Goal: Task Accomplishment & Management: Manage account settings

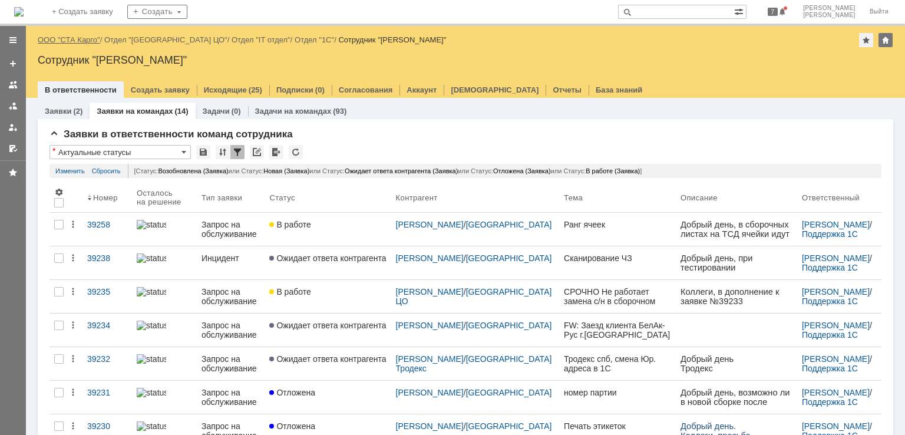
click at [81, 39] on link "ООО "СТА Карго"" at bounding box center [69, 39] width 62 height 9
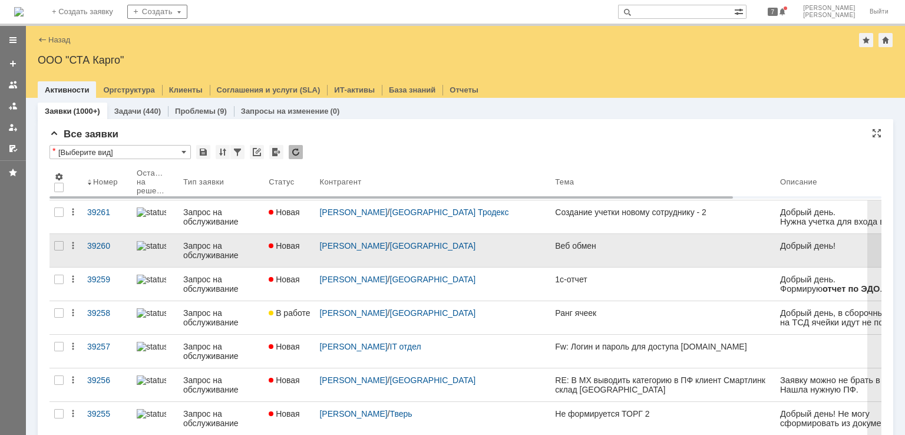
click at [591, 243] on div "Веб обмен" at bounding box center [663, 245] width 216 height 9
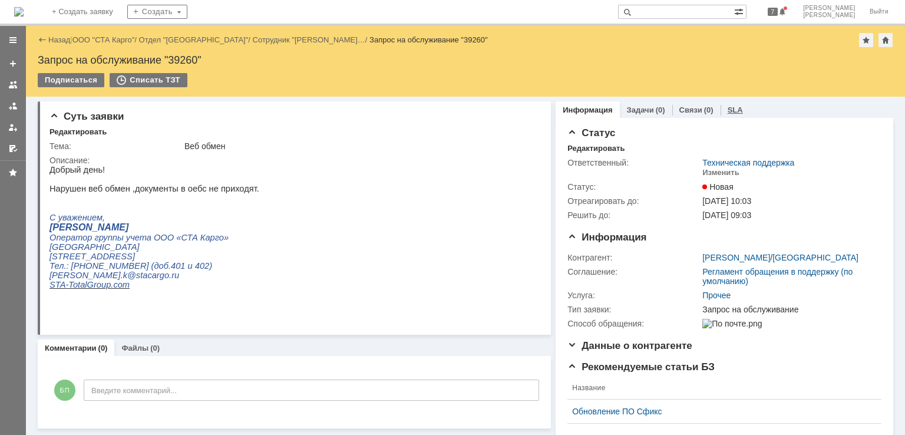
click at [729, 108] on link "SLA" at bounding box center [734, 109] width 15 height 9
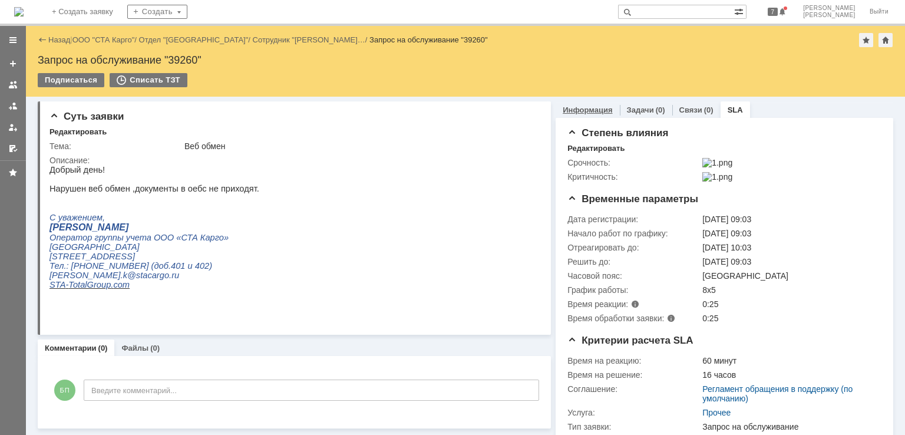
click at [565, 108] on link "Информация" at bounding box center [586, 109] width 49 height 9
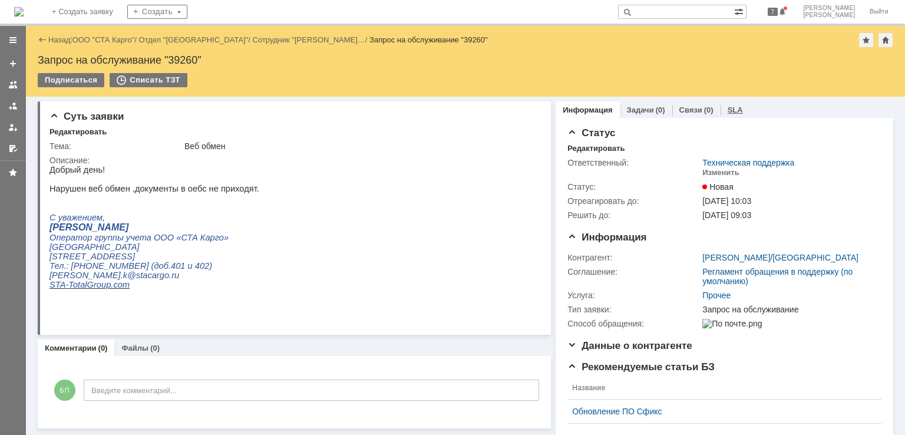
click at [730, 107] on link "SLA" at bounding box center [734, 109] width 15 height 9
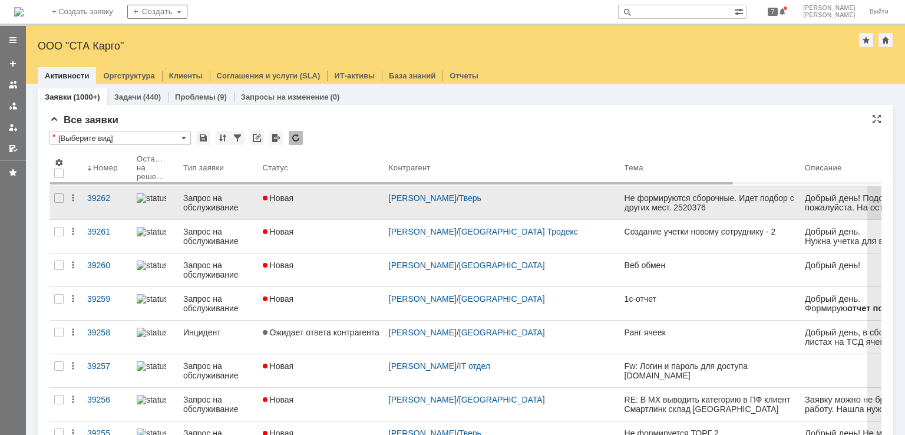
click at [359, 211] on link "Новая" at bounding box center [321, 202] width 126 height 33
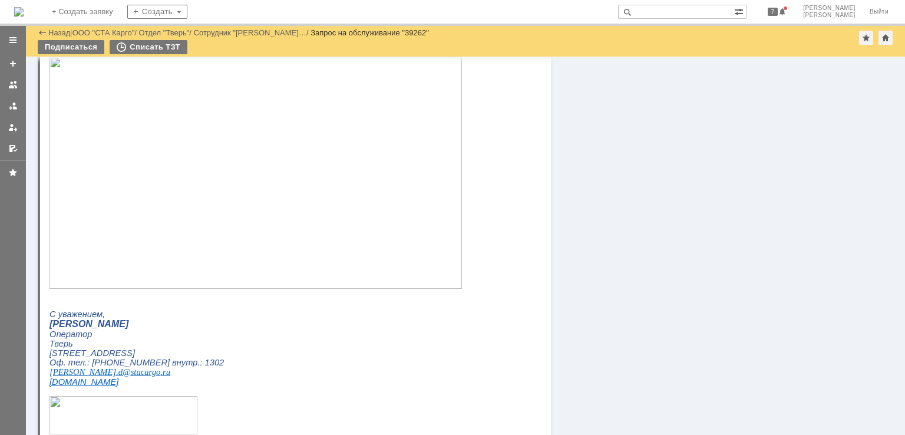
scroll to position [780, 0]
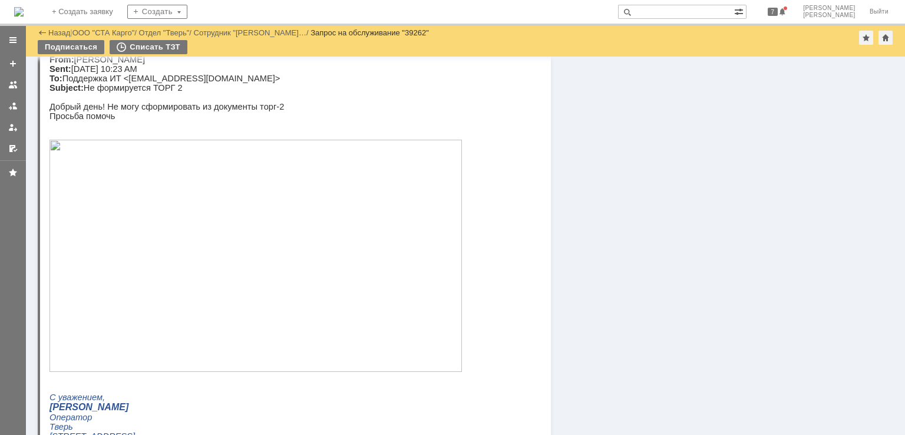
click at [285, 239] on img at bounding box center [255, 256] width 412 height 232
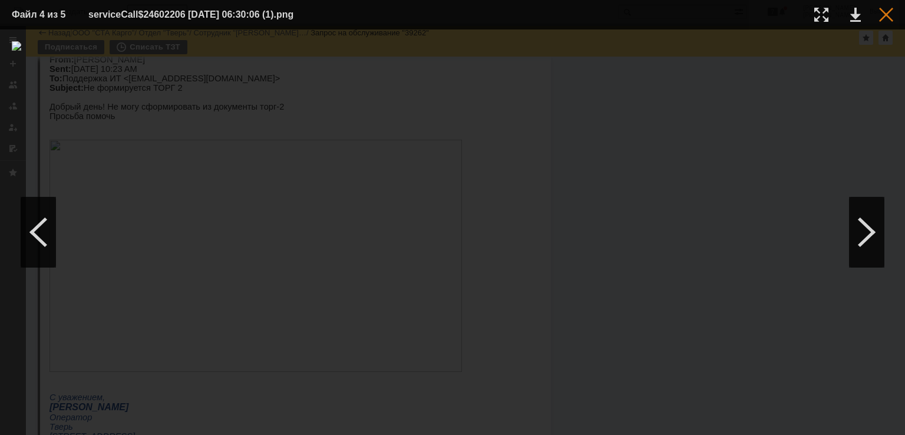
click at [883, 14] on div at bounding box center [886, 15] width 14 height 14
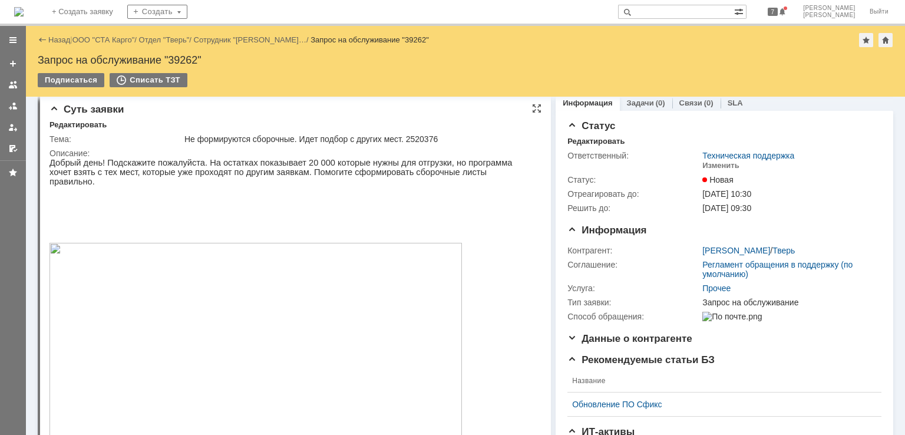
scroll to position [0, 0]
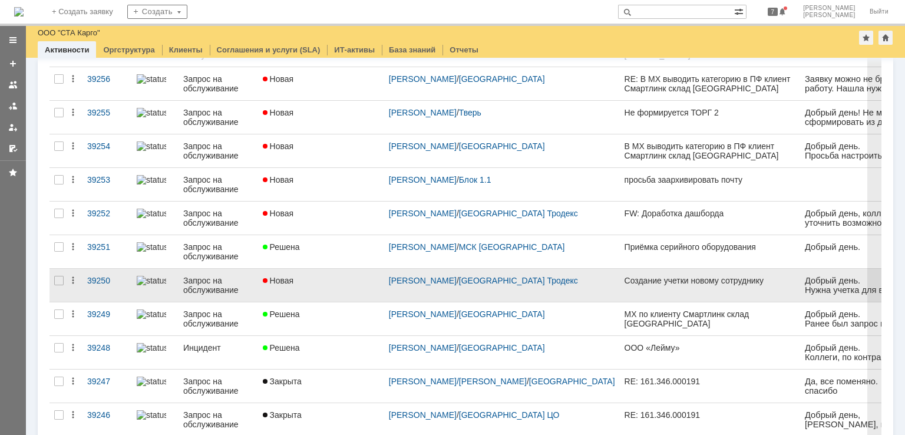
scroll to position [236, 0]
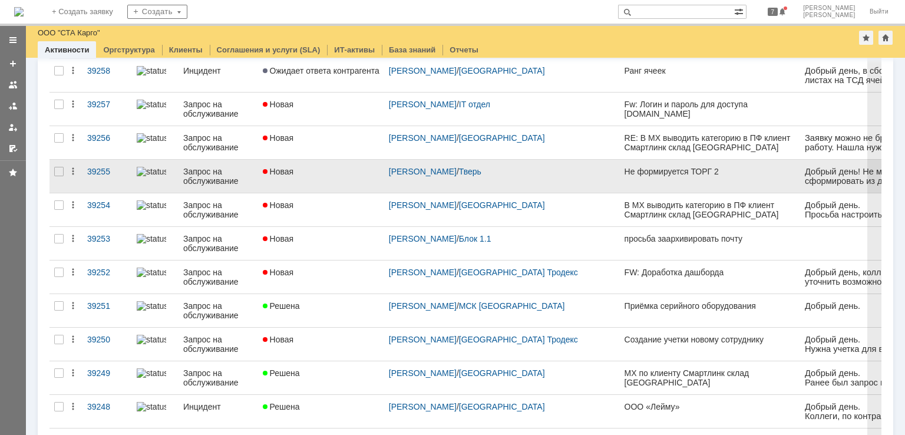
click at [348, 173] on div "Новая" at bounding box center [321, 171] width 117 height 9
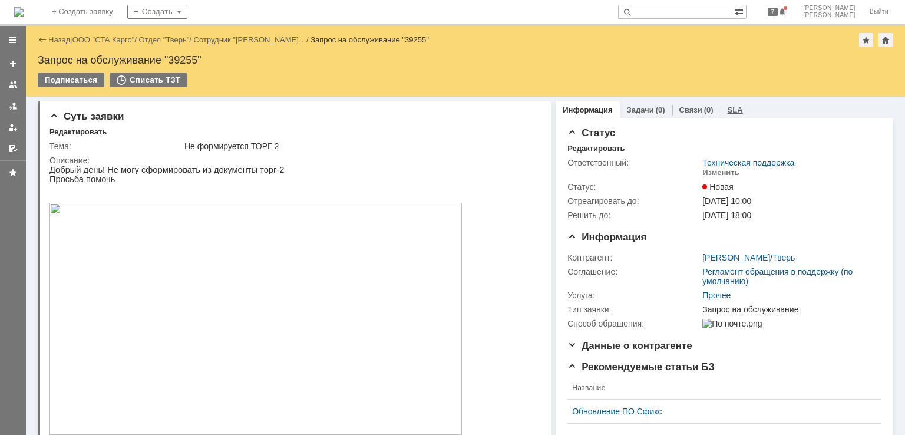
click at [730, 117] on div "SLA" at bounding box center [734, 109] width 29 height 17
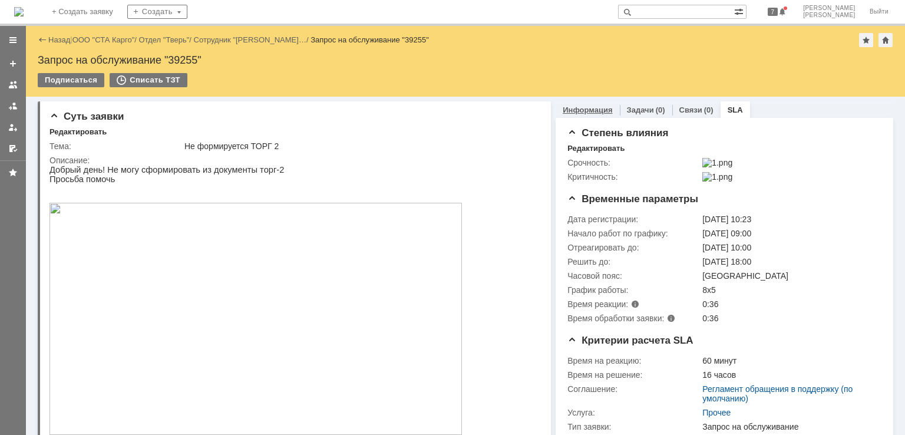
click at [570, 105] on link "Информация" at bounding box center [586, 109] width 49 height 9
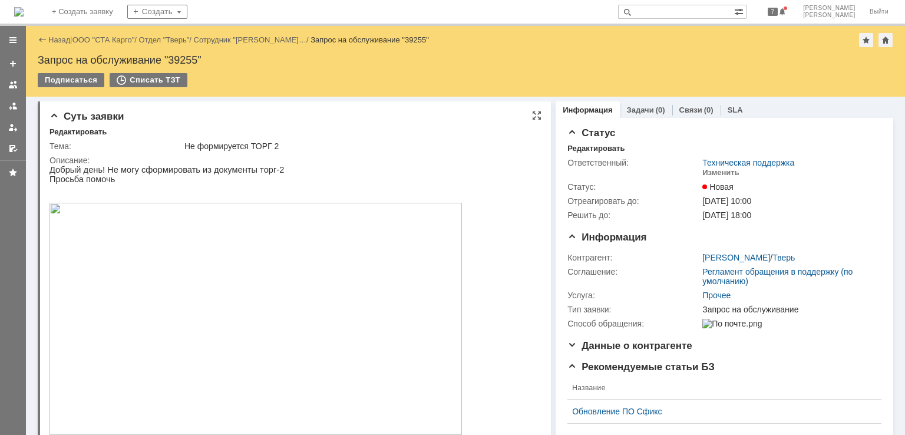
click at [298, 267] on img at bounding box center [255, 319] width 412 height 232
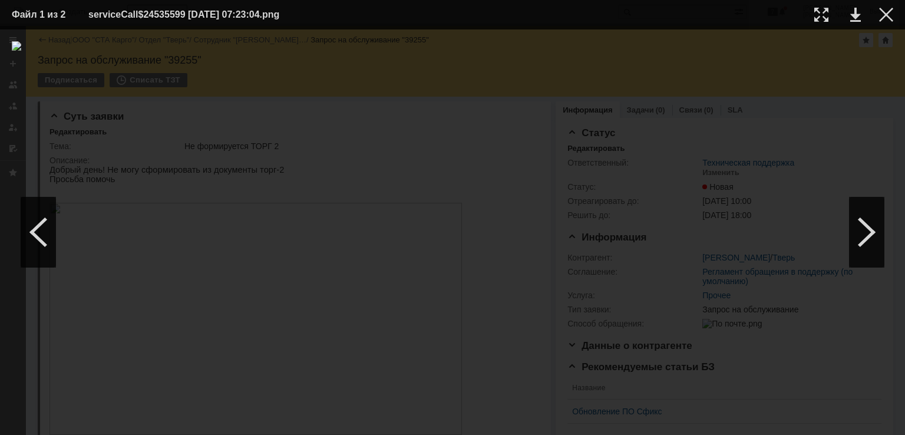
click at [883, 24] on table "Файл 1 из 2 serviceCall$24535599 17.08.2025 07:23:04.png" at bounding box center [452, 14] width 905 height 29
click at [883, 17] on div at bounding box center [886, 15] width 14 height 14
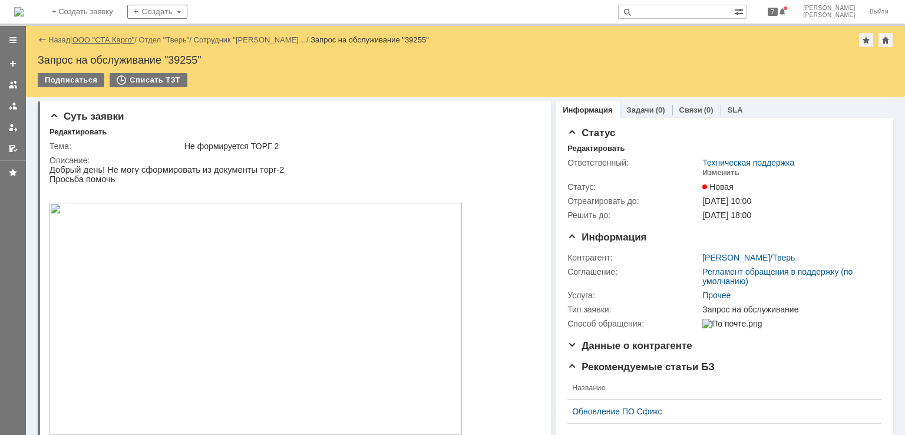
click at [95, 39] on link "ООО "СТА Карго"" at bounding box center [103, 39] width 62 height 9
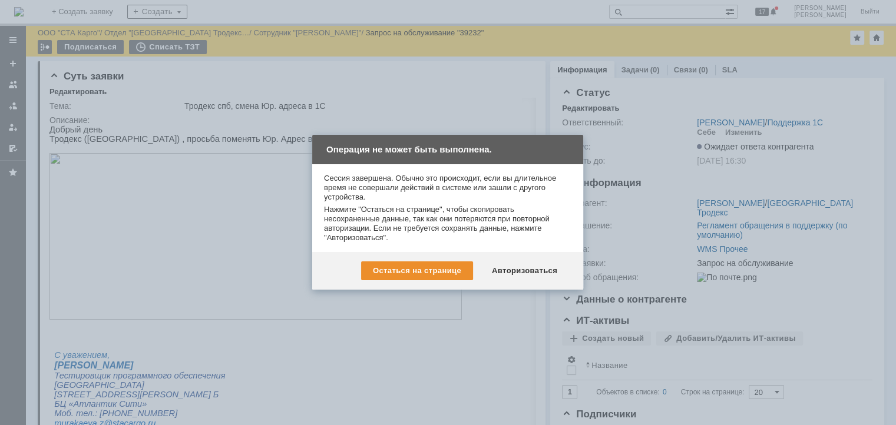
scroll to position [121, 0]
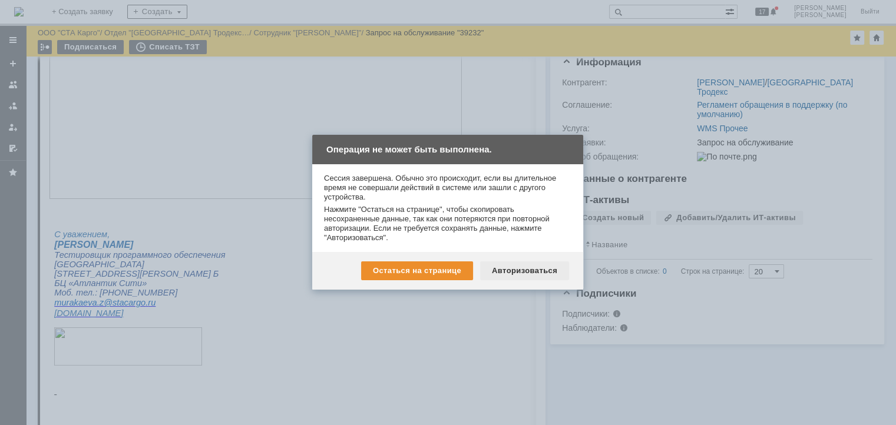
click at [532, 271] on div "Авторизоваться" at bounding box center [524, 270] width 89 height 19
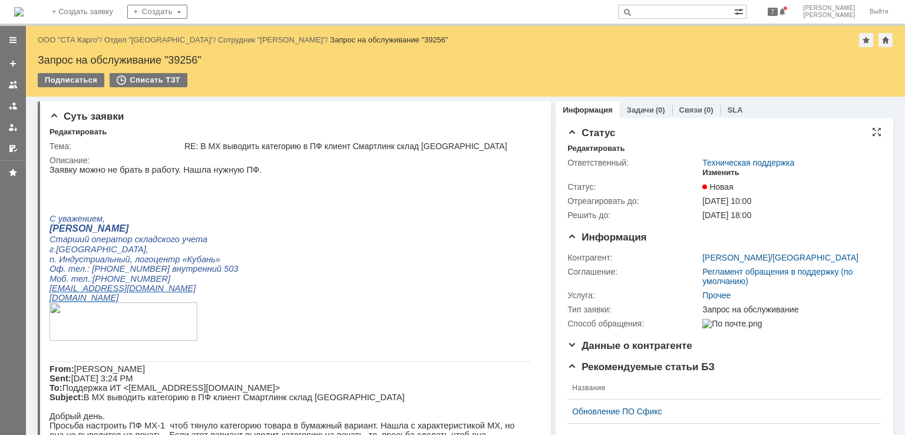
click at [707, 176] on div "Изменить" at bounding box center [720, 172] width 37 height 9
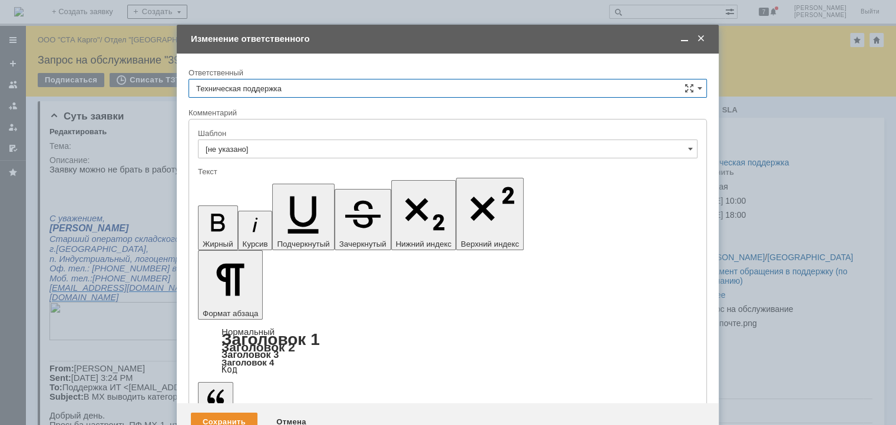
click at [324, 92] on input "Техническая поддержка" at bounding box center [447, 88] width 518 height 19
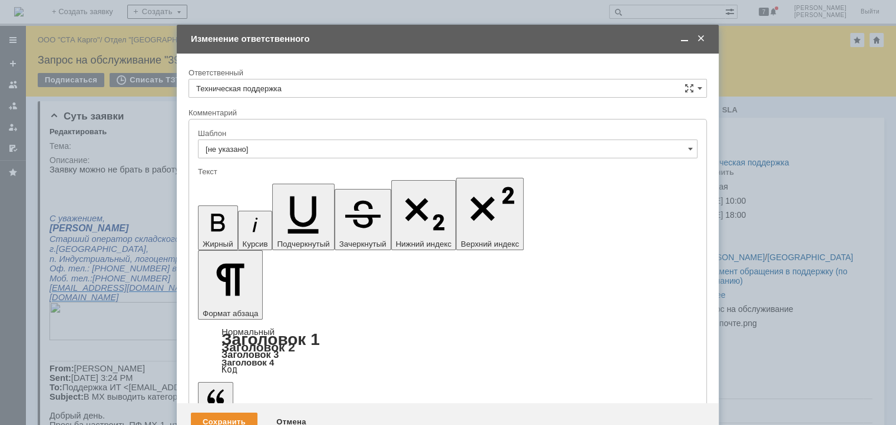
click at [288, 141] on div "Бабунов Павел" at bounding box center [447, 149] width 517 height 19
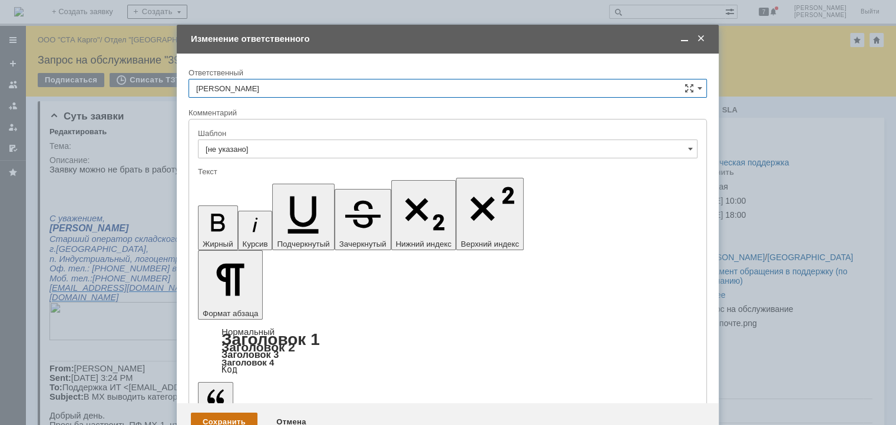
type input "Бабунов Павел"
click at [237, 413] on div "Сохранить" at bounding box center [224, 422] width 67 height 19
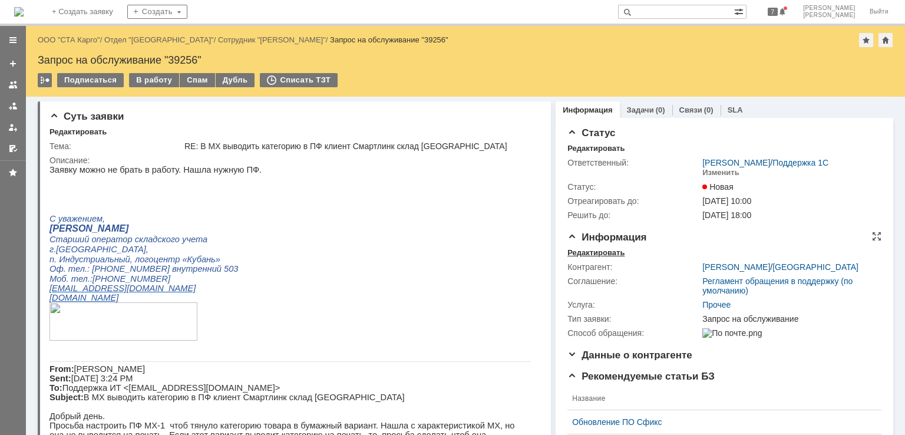
click at [599, 253] on div "Редактировать" at bounding box center [595, 252] width 57 height 9
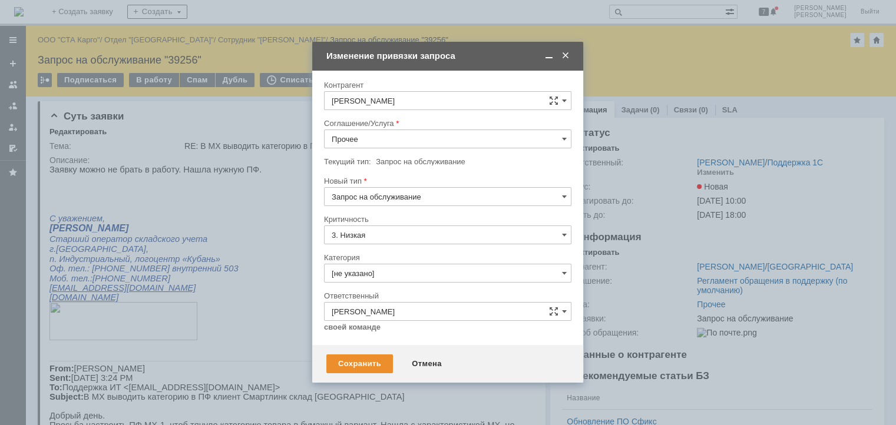
click at [391, 125] on div "Соглашение/Услуга" at bounding box center [446, 124] width 245 height 8
click at [388, 137] on input "Прочее" at bounding box center [447, 139] width 247 height 19
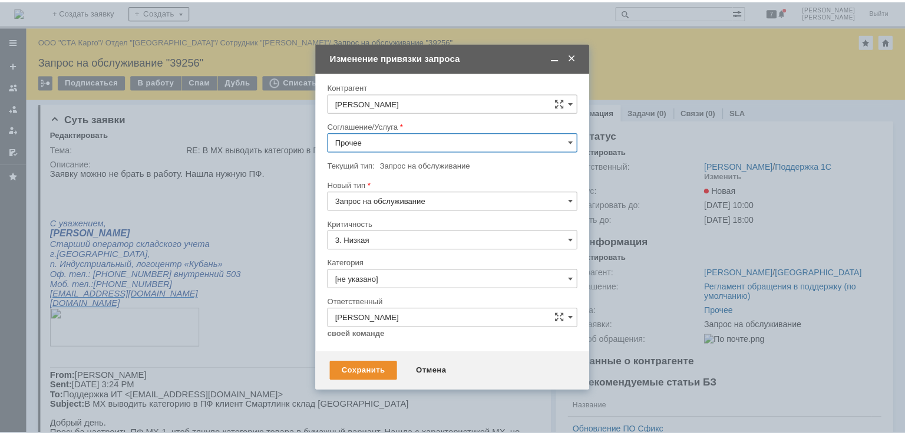
scroll to position [401, 0]
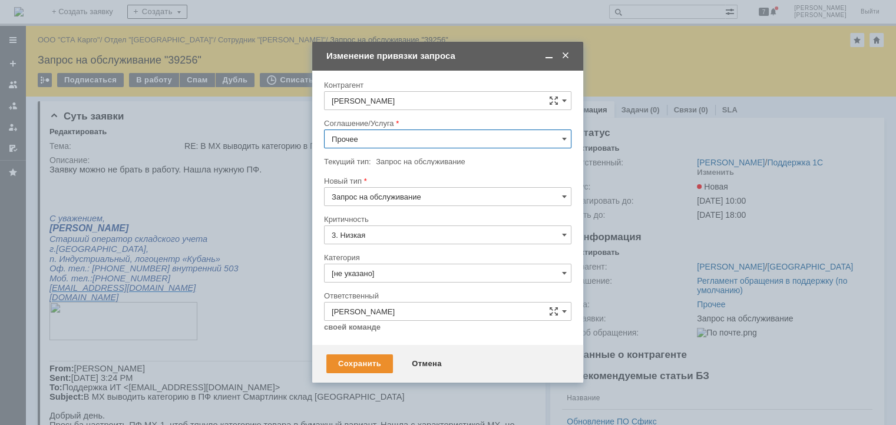
click at [397, 184] on span "WMS Прочее" at bounding box center [448, 187] width 232 height 9
type input "WMS Прочее"
click at [360, 363] on div "Сохранить" at bounding box center [359, 364] width 67 height 19
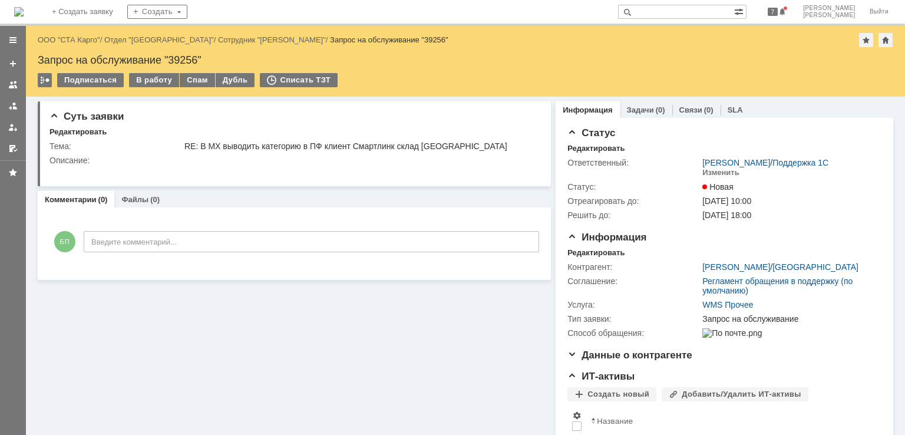
scroll to position [0, 0]
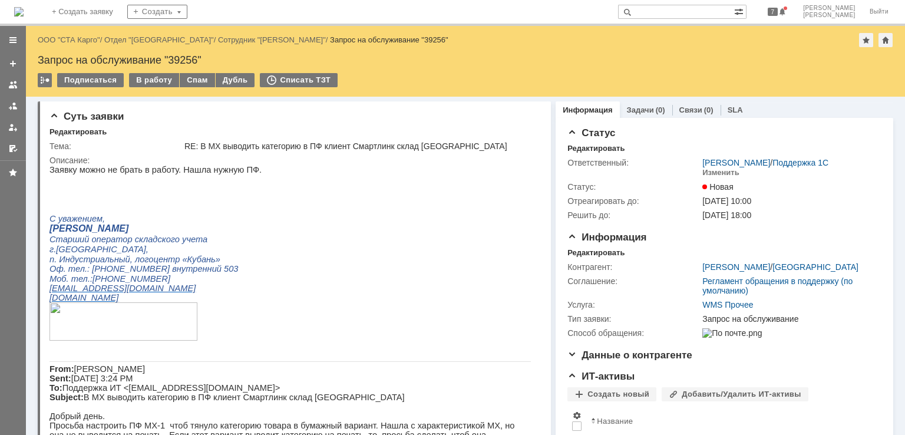
click at [176, 55] on div "Запрос на обслуживание "39256"" at bounding box center [465, 60] width 855 height 12
click at [172, 150] on div "Тема:" at bounding box center [115, 145] width 133 height 9
click at [153, 80] on div "В работу" at bounding box center [154, 80] width 50 height 14
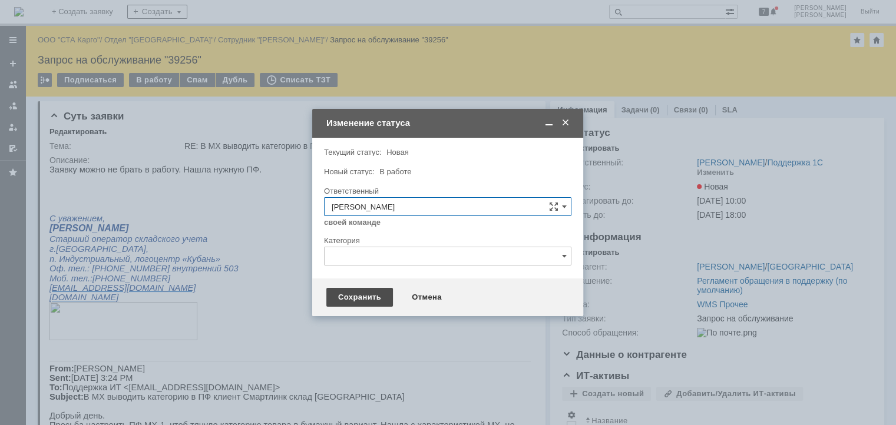
click at [349, 295] on div "Сохранить" at bounding box center [359, 297] width 67 height 19
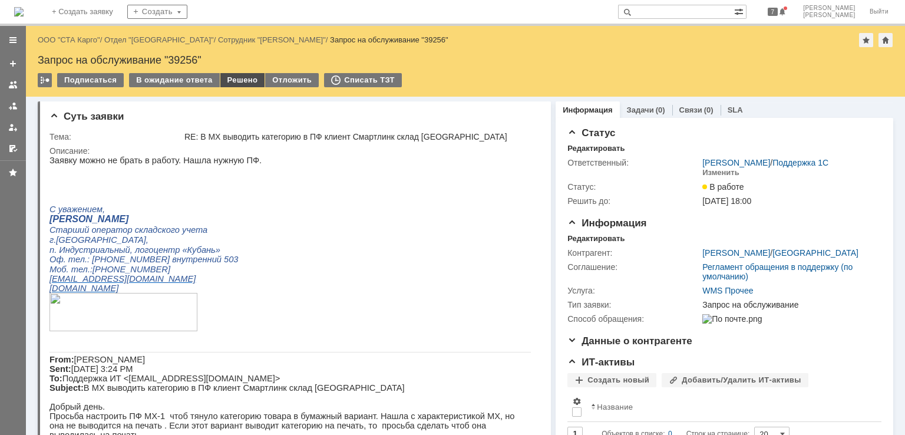
click at [246, 86] on div "Решено" at bounding box center [242, 80] width 45 height 14
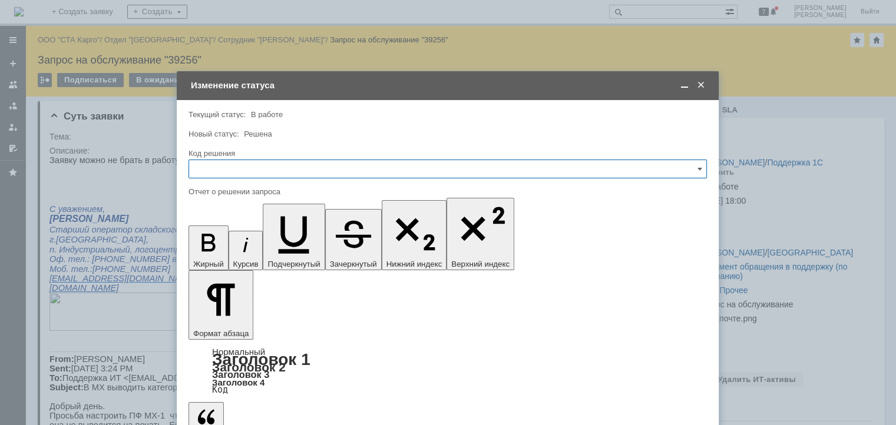
click at [264, 170] on input "text" at bounding box center [447, 169] width 518 height 19
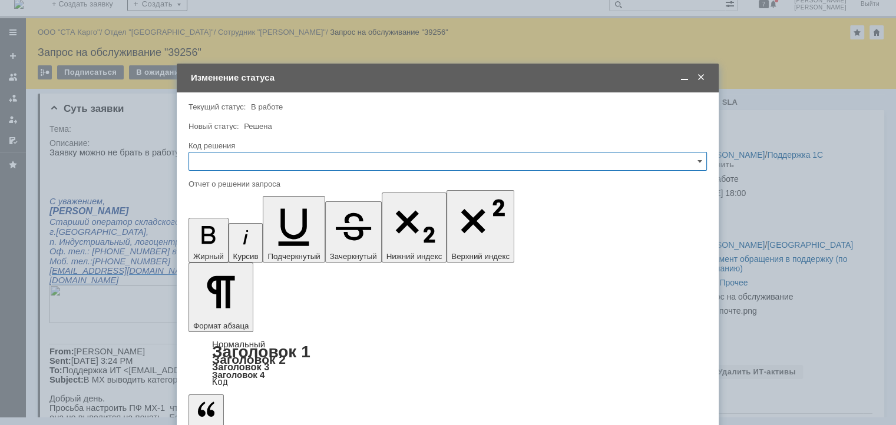
scroll to position [9, 0]
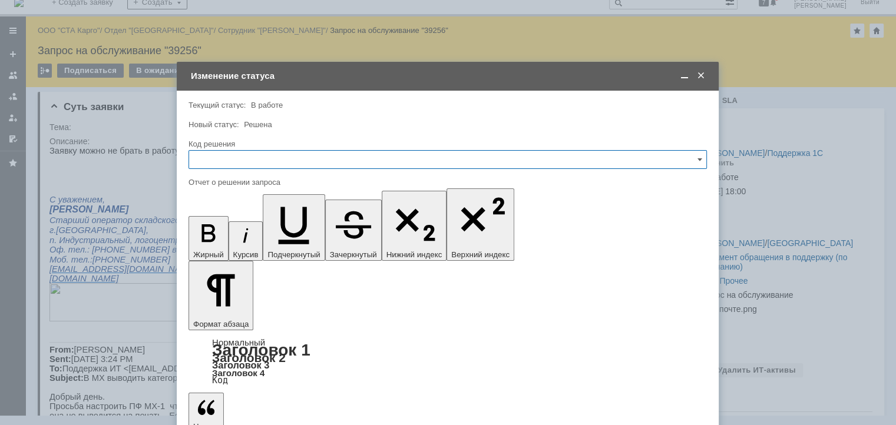
click at [274, 299] on span "По просьбе инициатора" at bounding box center [447, 303] width 503 height 9
click at [308, 162] on input "По просьбе инициатора" at bounding box center [447, 159] width 518 height 19
click at [351, 114] on div at bounding box center [447, 115] width 518 height 8
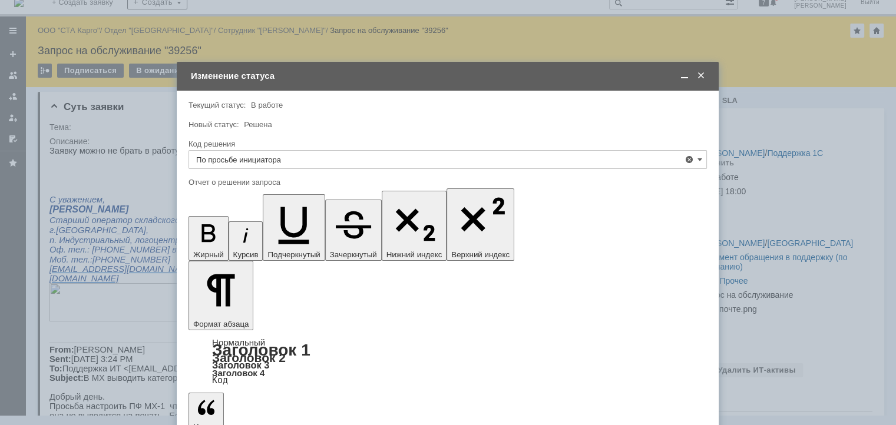
type input "По просьбе инициатора"
click at [684, 77] on span at bounding box center [684, 76] width 12 height 11
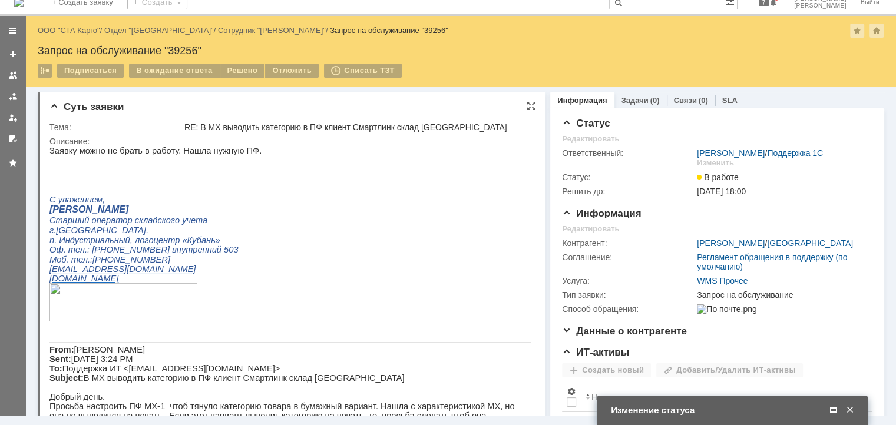
scroll to position [236, 0]
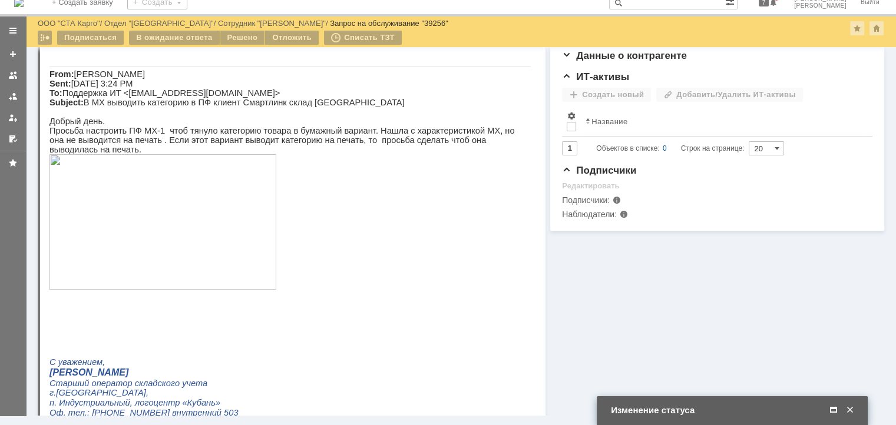
click at [832, 409] on span at bounding box center [833, 410] width 12 height 11
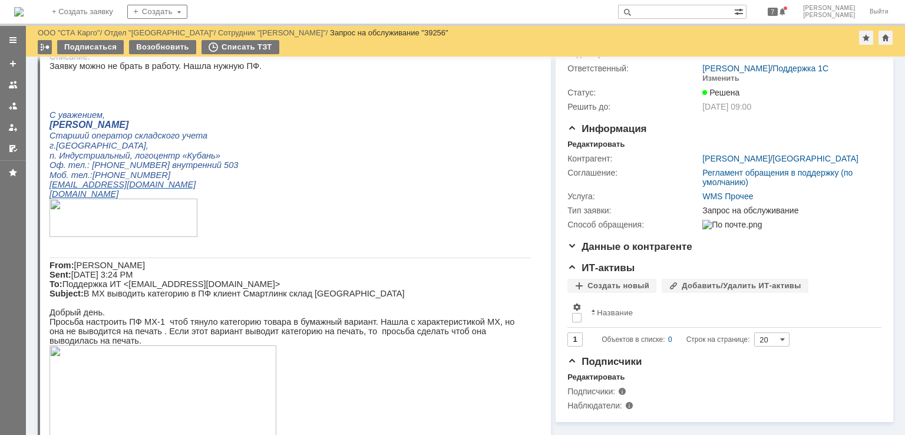
scroll to position [0, 0]
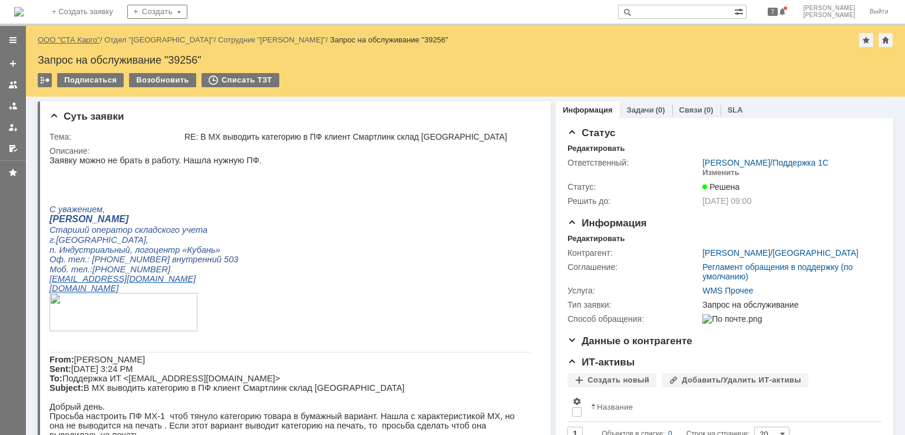
click at [71, 37] on link "ООО "СТА Карго"" at bounding box center [69, 39] width 62 height 9
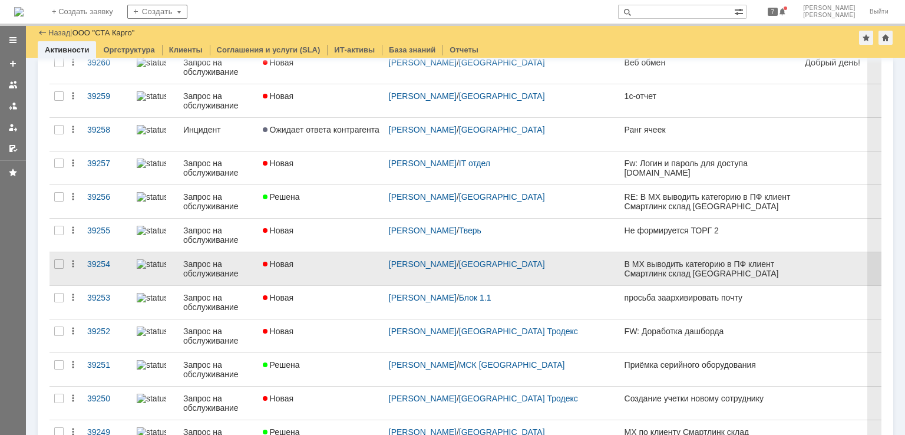
click at [316, 259] on div "Новая" at bounding box center [321, 263] width 117 height 9
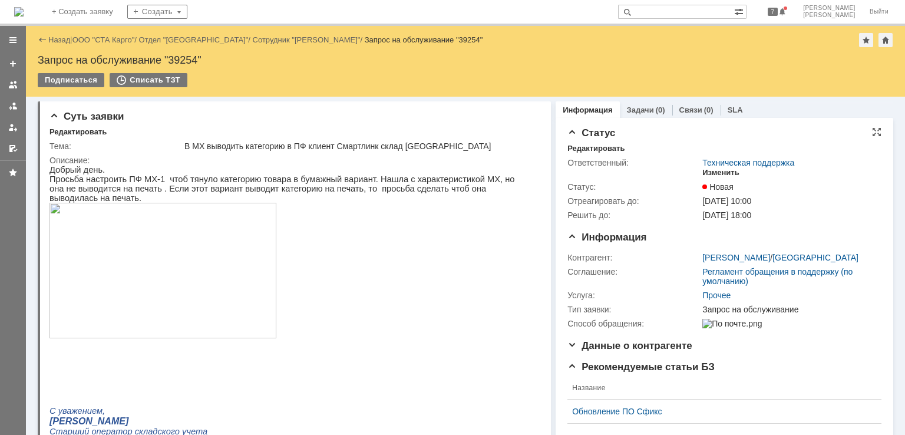
click at [710, 173] on div "Изменить" at bounding box center [720, 172] width 37 height 9
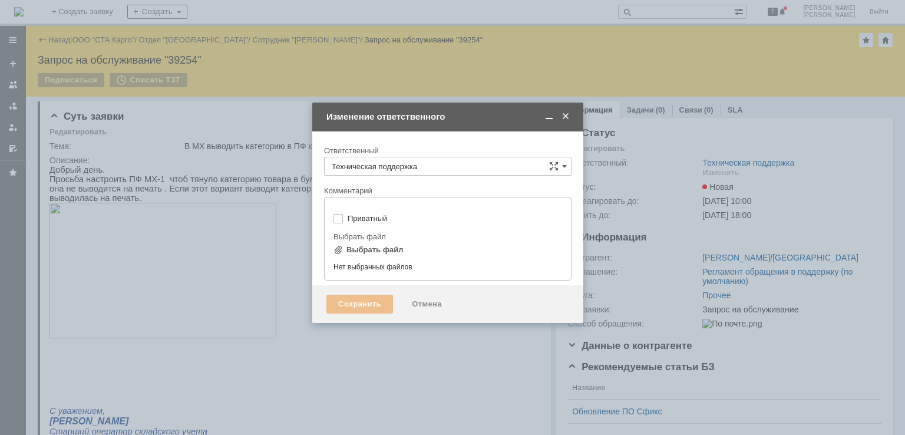
type input "[не указано]"
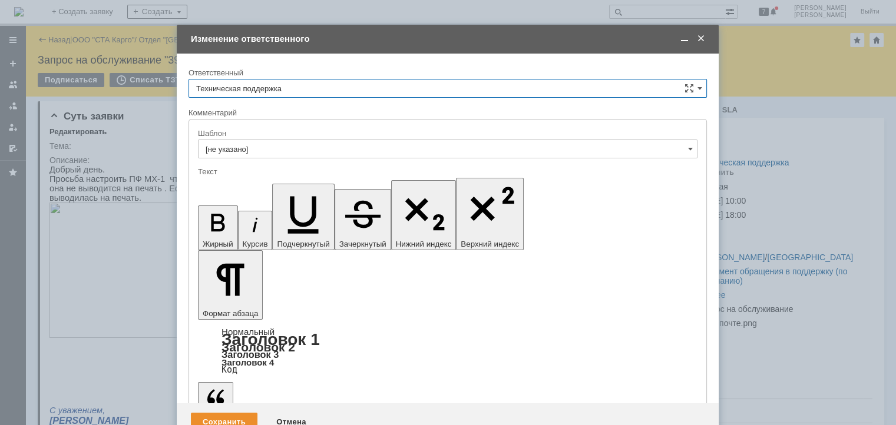
click at [297, 88] on input "Техническая поддержка" at bounding box center [447, 88] width 518 height 19
click at [259, 137] on div "Поддержка 1С" at bounding box center [447, 129] width 517 height 19
click at [299, 87] on input "Поддержка 1С" at bounding box center [447, 88] width 518 height 19
click at [256, 142] on div "[PERSON_NAME]" at bounding box center [447, 149] width 517 height 19
type input "[PERSON_NAME]"
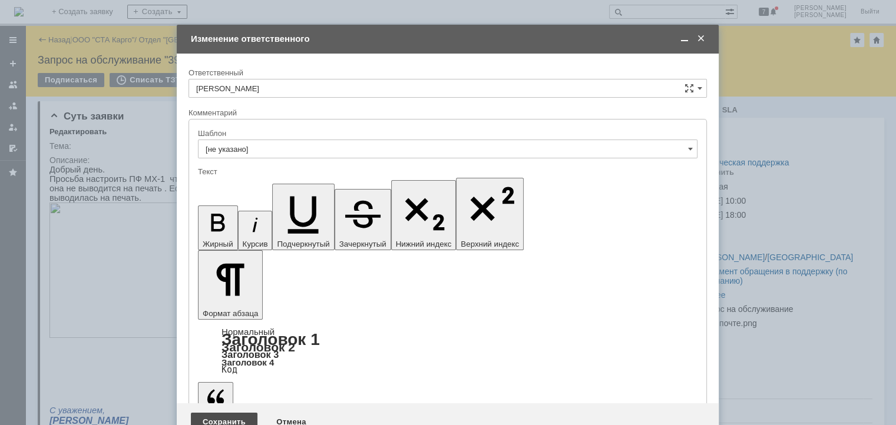
click at [223, 413] on div "Сохранить" at bounding box center [224, 422] width 67 height 19
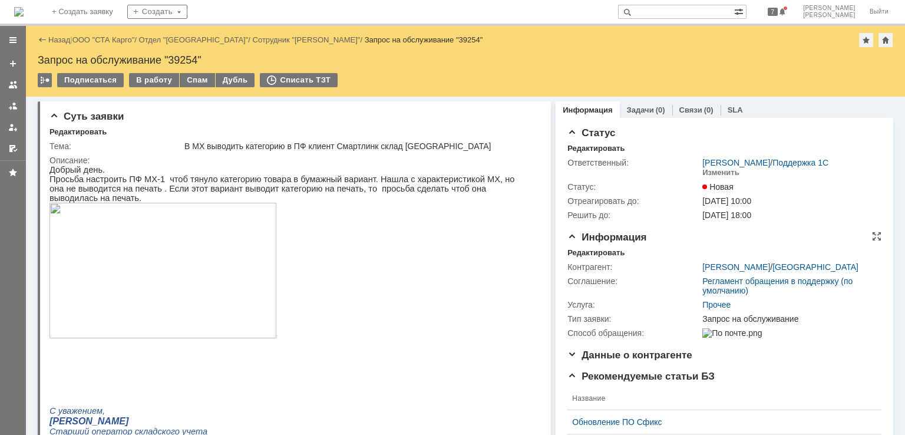
click at [595, 244] on div "Информация Редактировать Контрагент: Лаврешкина Дарья / Краснодар Соглашение: Р…" at bounding box center [724, 290] width 314 height 118
click at [594, 250] on div "Редактировать" at bounding box center [595, 252] width 57 height 9
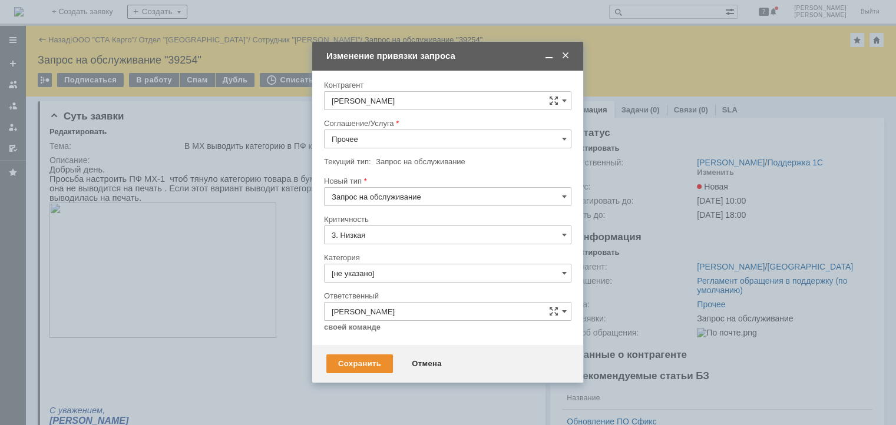
click at [383, 191] on input "Запрос на обслуживание" at bounding box center [447, 196] width 247 height 19
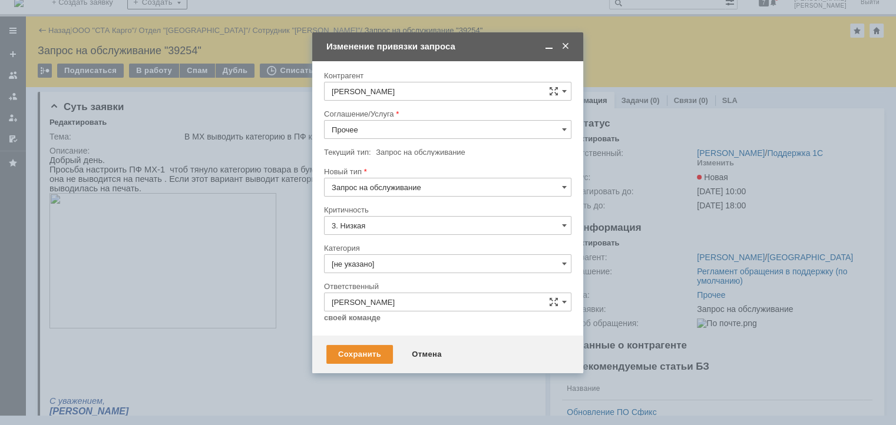
click at [396, 138] on input "Прочее" at bounding box center [447, 129] width 247 height 19
type input "Запрос на обслуживание"
drag, startPoint x: 423, startPoint y: 124, endPoint x: 433, endPoint y: 108, distance: 18.8
click at [424, 124] on input "Прочее" at bounding box center [447, 129] width 247 height 19
click at [436, 106] on div at bounding box center [447, 105] width 247 height 8
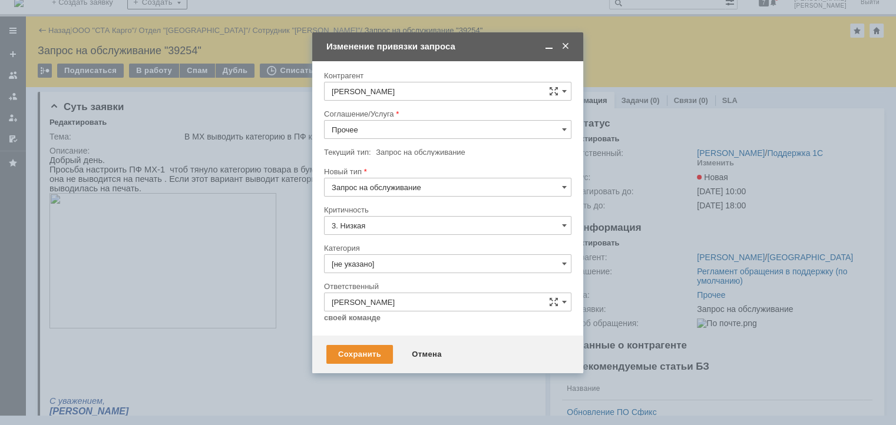
click at [391, 128] on input "Прочее" at bounding box center [447, 129] width 247 height 19
click at [380, 276] on div "WMS Прочее" at bounding box center [448, 284] width 246 height 19
type input "WMS Прочее"
click at [350, 349] on div "Сохранить" at bounding box center [359, 354] width 67 height 19
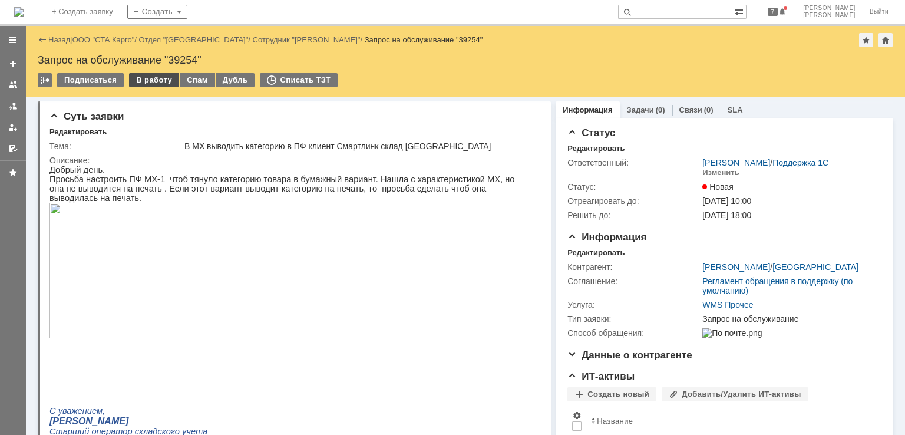
click at [157, 82] on div "В работу" at bounding box center [154, 80] width 50 height 14
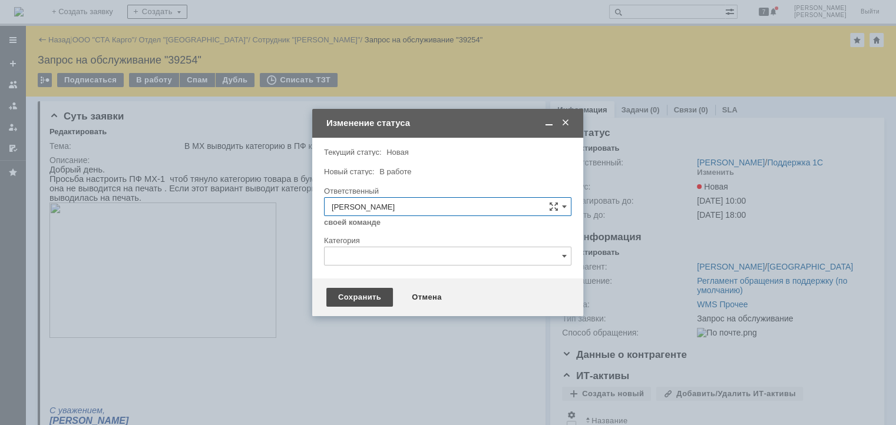
click at [354, 295] on div "Сохранить" at bounding box center [359, 297] width 67 height 19
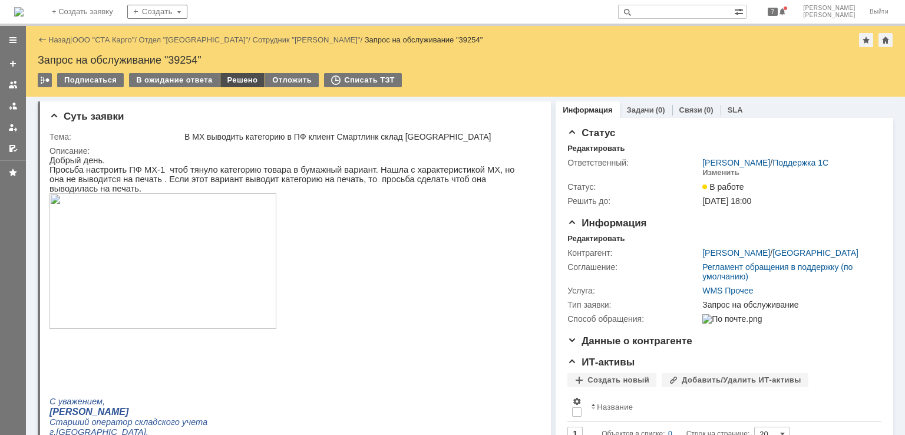
click at [236, 77] on div "Решено" at bounding box center [242, 80] width 45 height 14
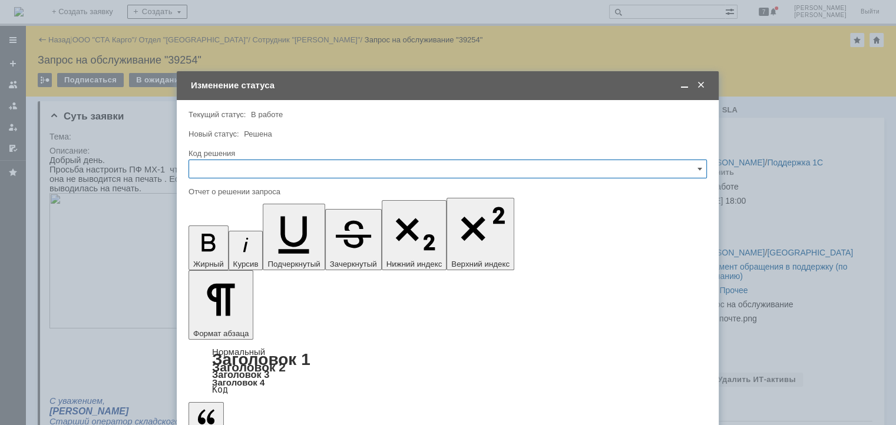
click at [235, 170] on input "text" at bounding box center [447, 169] width 518 height 19
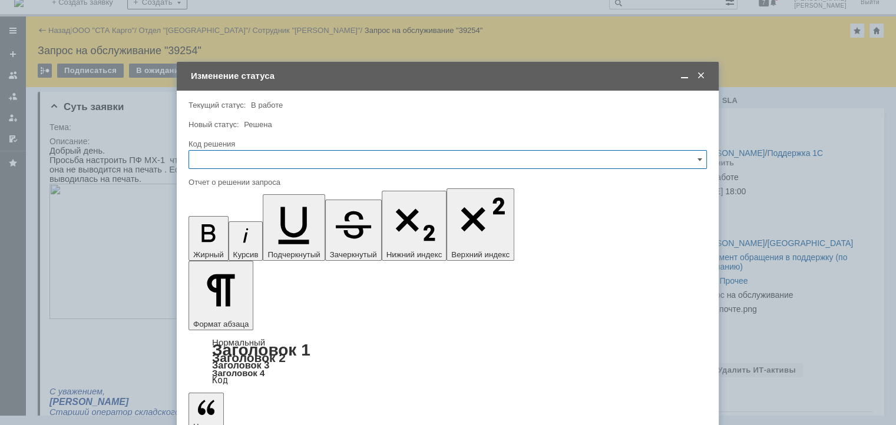
click at [244, 247] on span "Решено" at bounding box center [447, 245] width 503 height 9
click at [269, 160] on input "Решено" at bounding box center [447, 159] width 518 height 19
click at [256, 300] on span "По просьбе инициатора" at bounding box center [447, 303] width 503 height 9
type input "По просьбе инициатора"
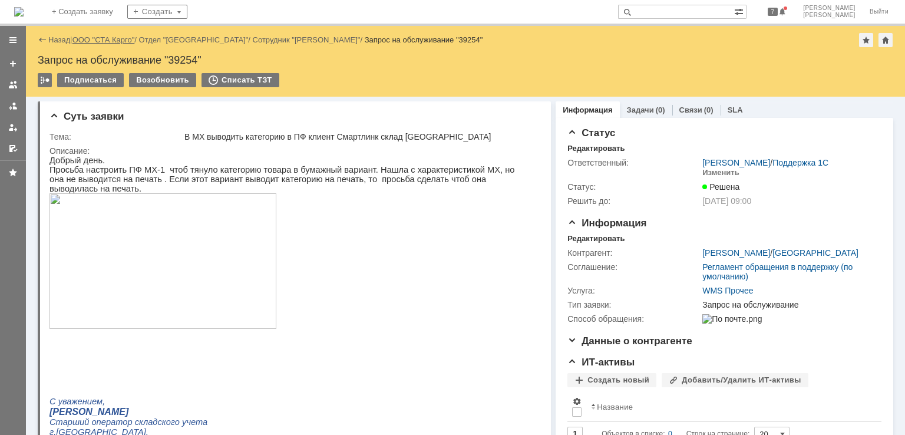
click at [117, 35] on link "ООО "СТА Карго"" at bounding box center [103, 39] width 62 height 9
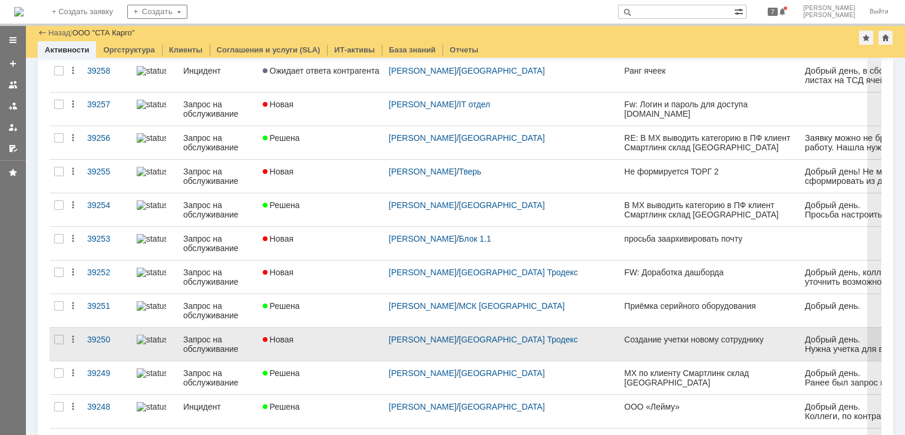
click at [327, 342] on link "Новая" at bounding box center [321, 343] width 126 height 33
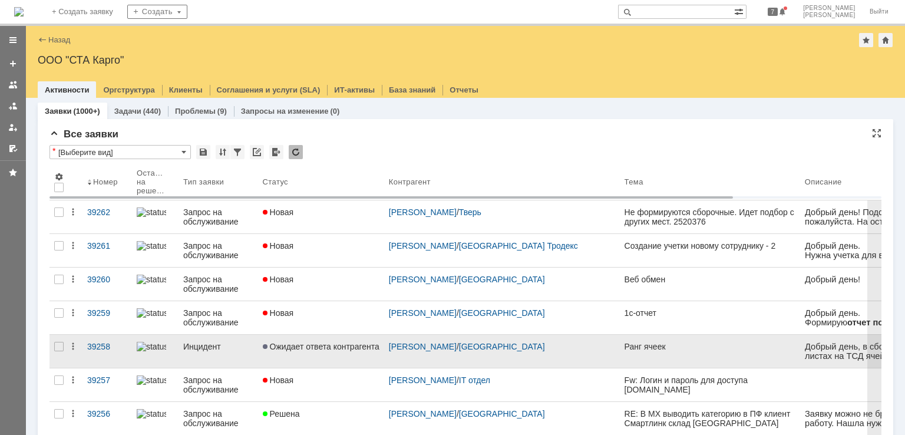
click at [333, 346] on span "Ожидает ответа контрагента" at bounding box center [321, 346] width 117 height 9
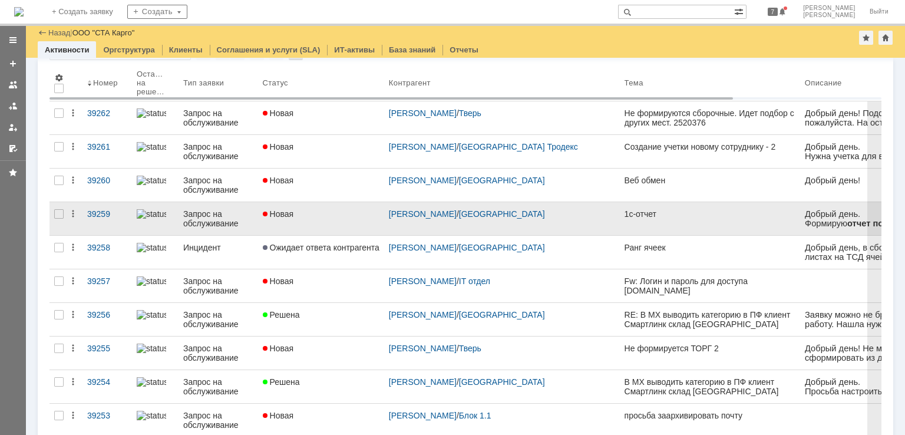
click at [322, 210] on div "Новая" at bounding box center [321, 213] width 117 height 9
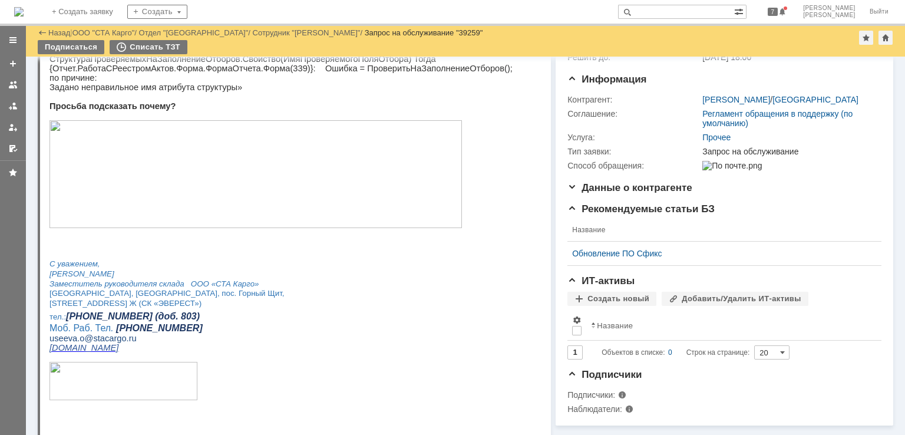
click at [246, 177] on img at bounding box center [255, 174] width 412 height 108
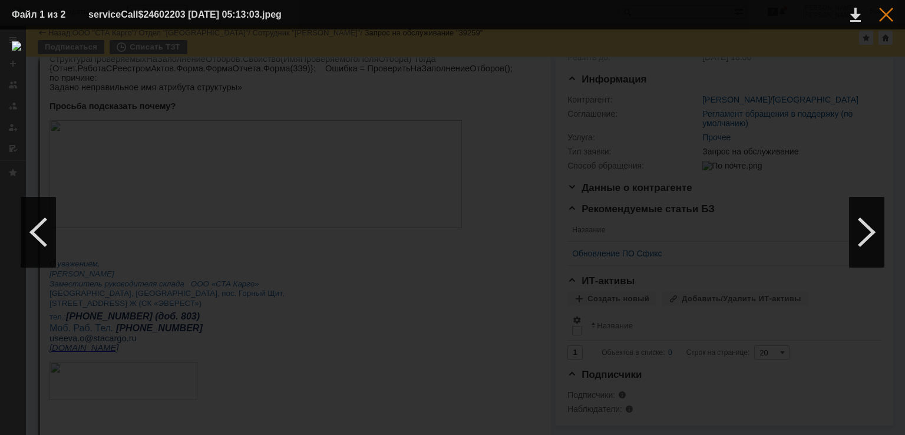
click at [888, 12] on div at bounding box center [886, 15] width 14 height 14
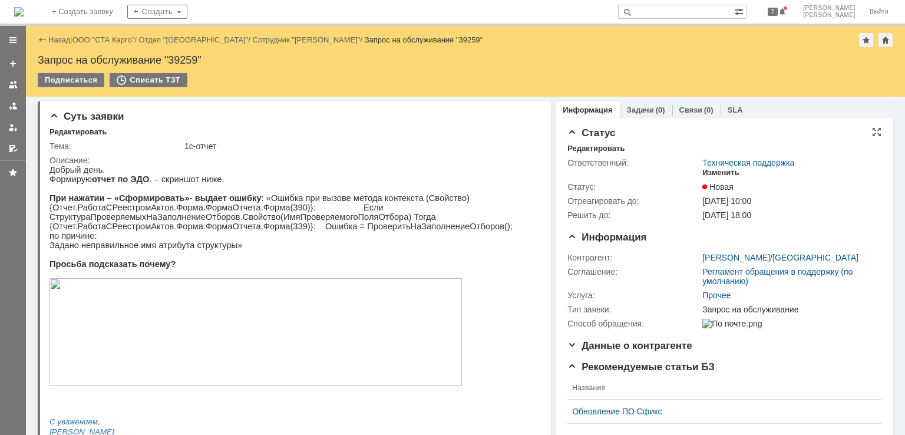
click at [706, 173] on div "Изменить" at bounding box center [720, 172] width 37 height 9
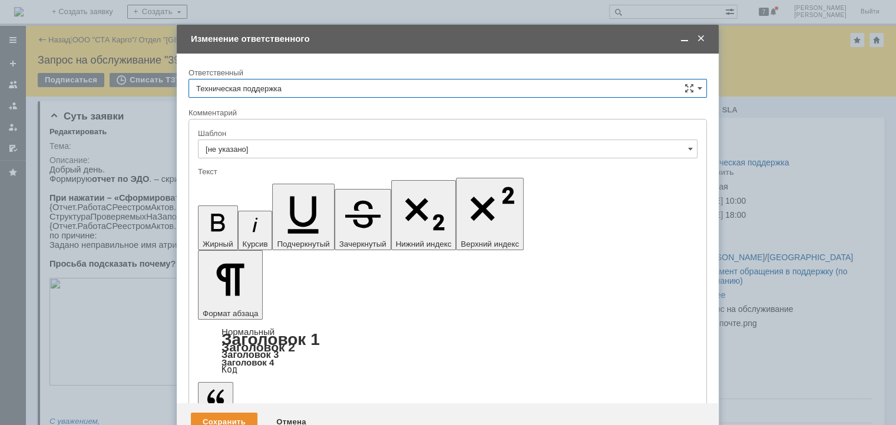
click at [363, 82] on input "Техническая поддержка" at bounding box center [447, 88] width 518 height 19
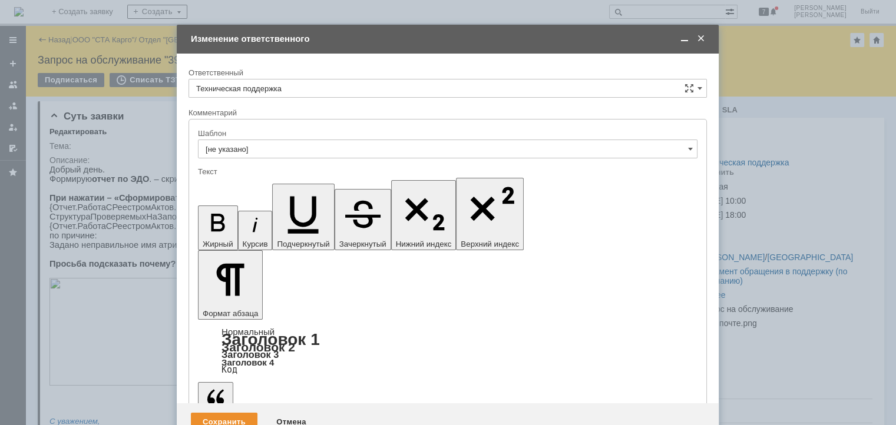
click at [249, 144] on span "[PERSON_NAME]" at bounding box center [447, 148] width 503 height 9
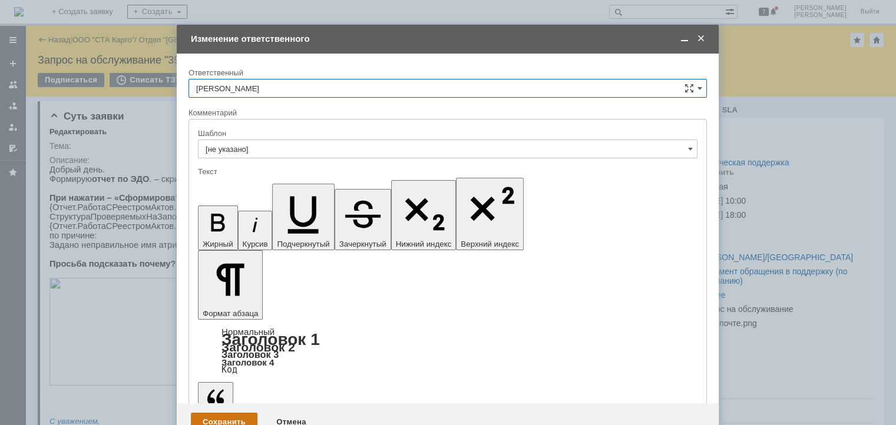
type input "[PERSON_NAME]"
click at [231, 413] on div "Сохранить" at bounding box center [224, 422] width 67 height 19
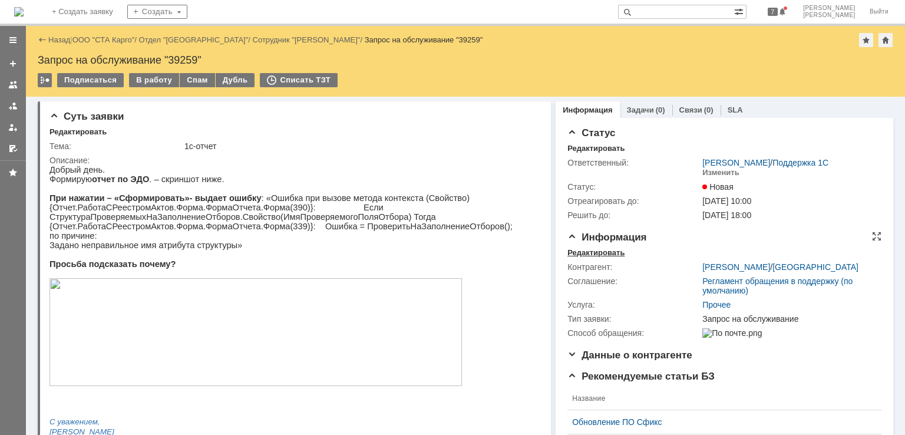
click at [595, 251] on div "Редактировать" at bounding box center [595, 252] width 57 height 9
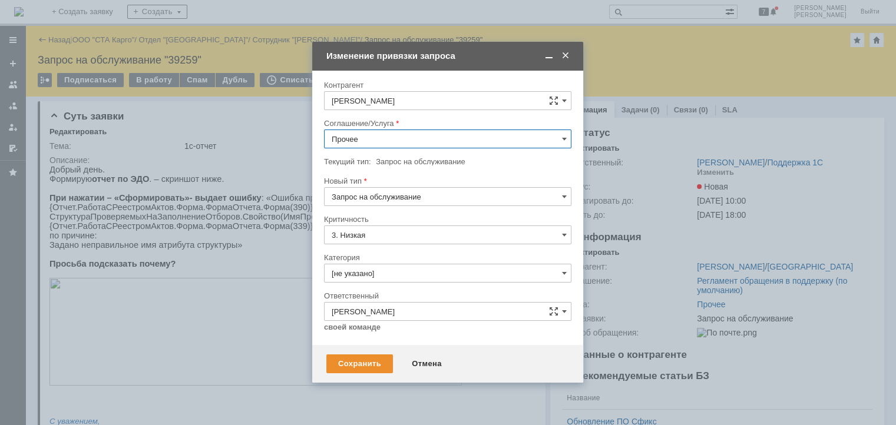
click at [366, 142] on input "Прочее" at bounding box center [447, 139] width 247 height 19
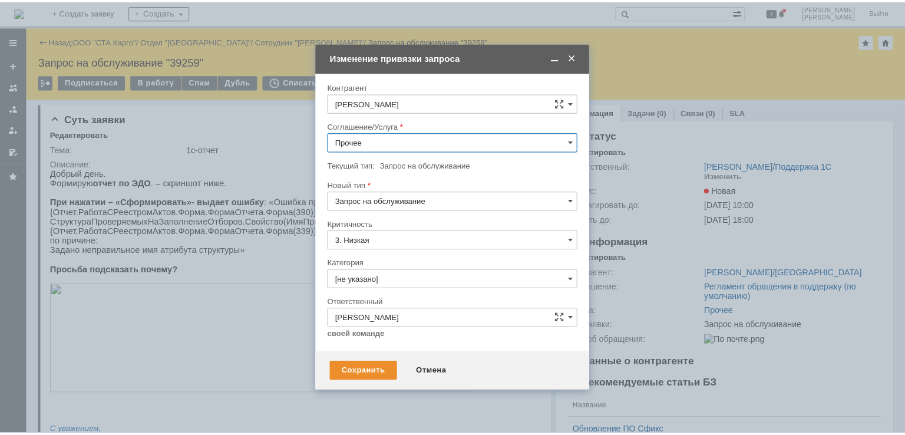
scroll to position [342, 0]
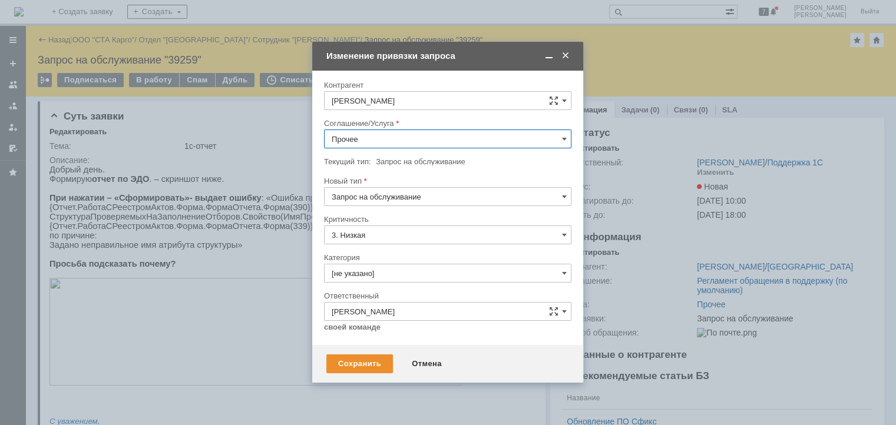
click at [393, 237] on div "WMS Прочее" at bounding box center [448, 246] width 246 height 19
click at [406, 186] on div "Новый тип" at bounding box center [447, 181] width 247 height 11
type input "WMS Прочее"
click at [405, 197] on input "Запрос на обслуживание" at bounding box center [447, 196] width 247 height 19
click at [368, 255] on span "Инцидент" at bounding box center [448, 257] width 232 height 9
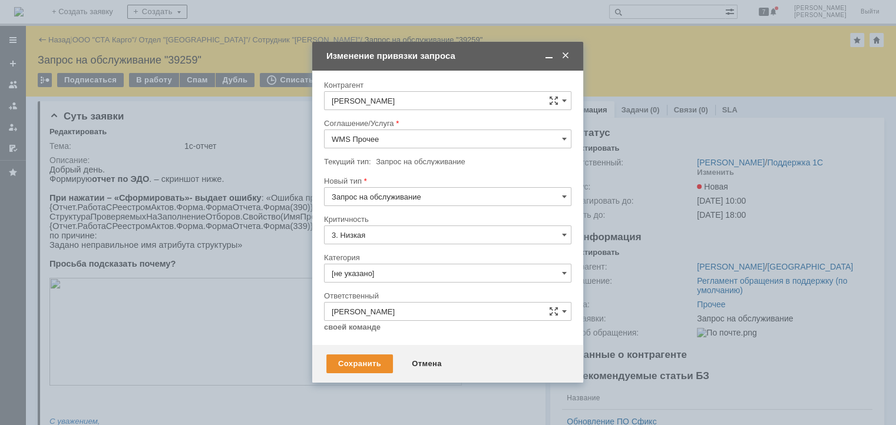
type input "Инцидент"
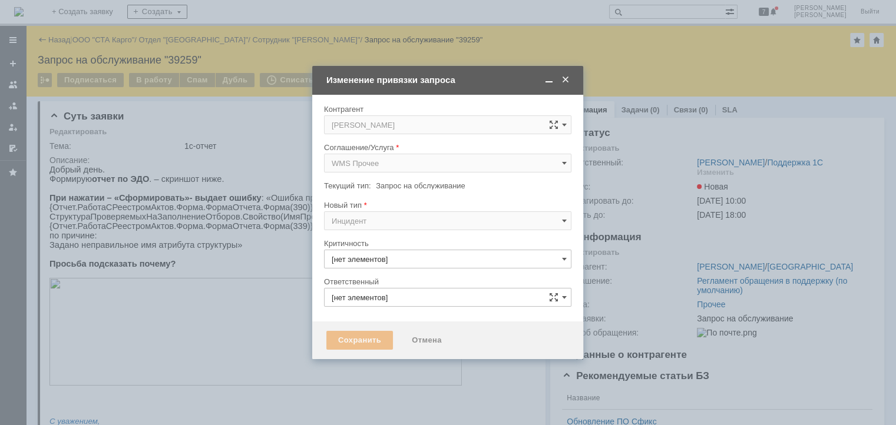
type input "3. Низкая"
type input "[PERSON_NAME]"
type input "[не указано]"
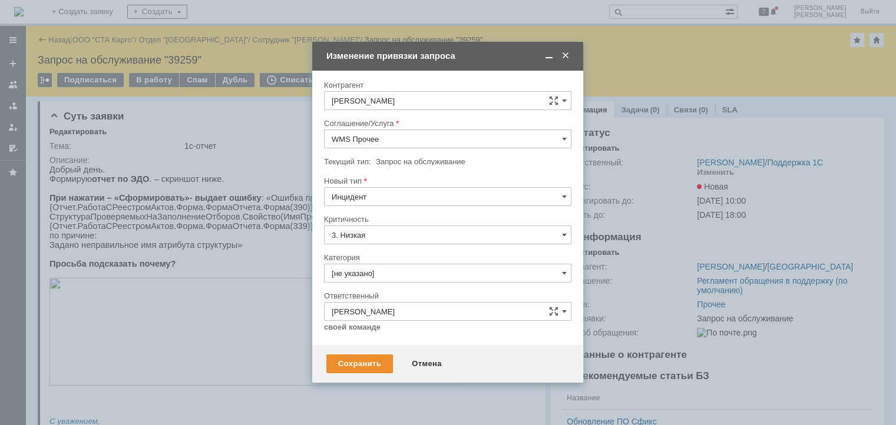
type input "Инцидент"
click at [359, 361] on div "Сохранить" at bounding box center [359, 364] width 67 height 19
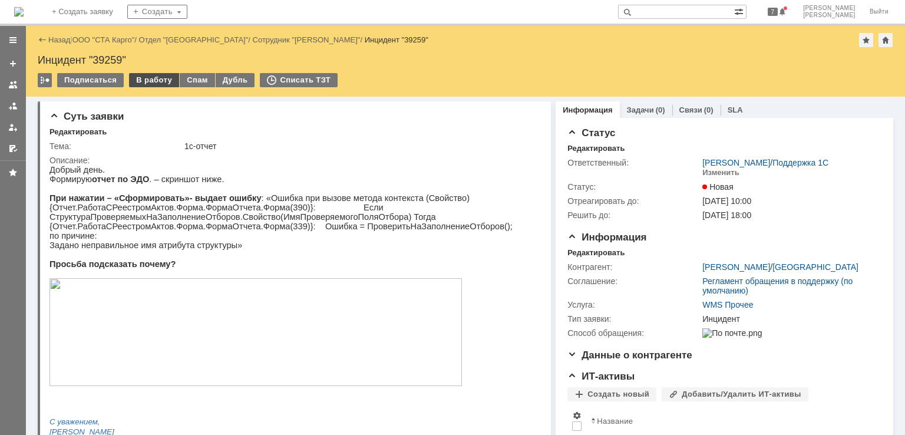
click at [153, 85] on div "В работу" at bounding box center [154, 80] width 50 height 14
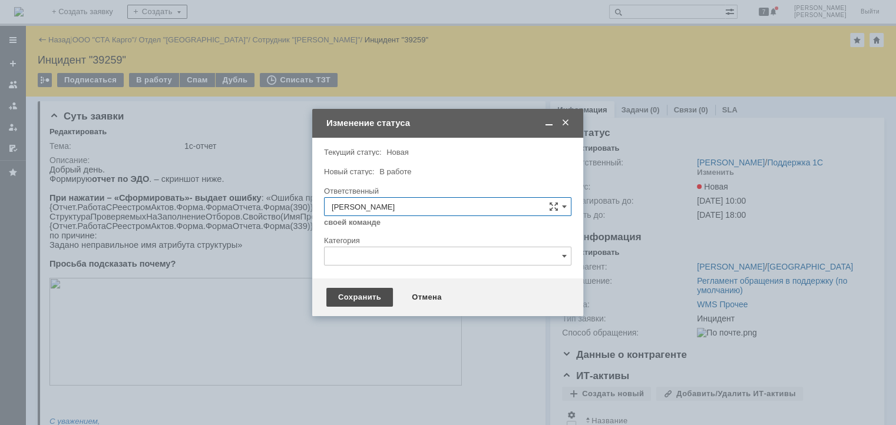
click at [360, 294] on div "Сохранить" at bounding box center [359, 297] width 67 height 19
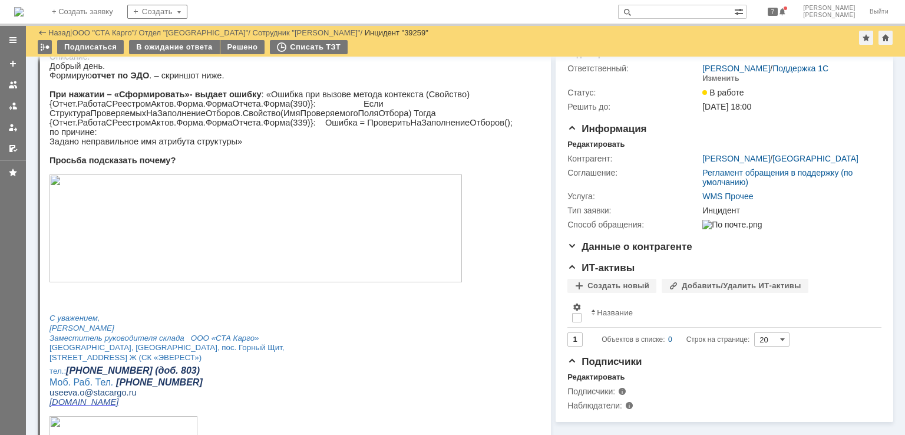
scroll to position [118, 0]
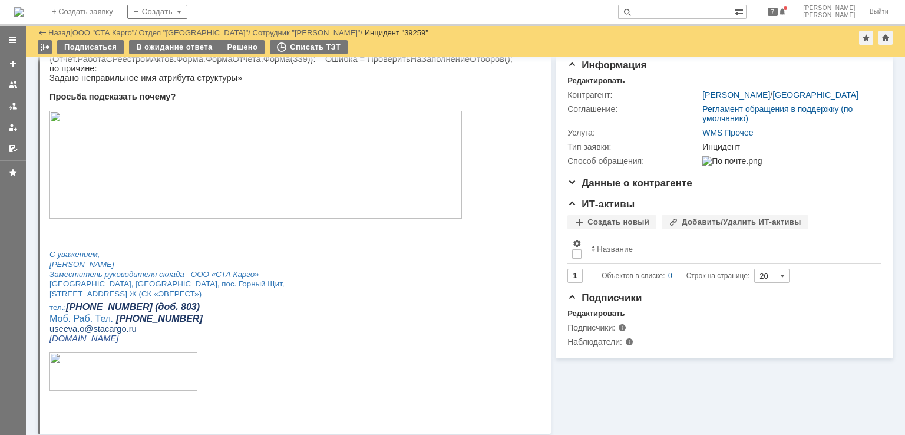
click at [193, 163] on img at bounding box center [255, 165] width 412 height 108
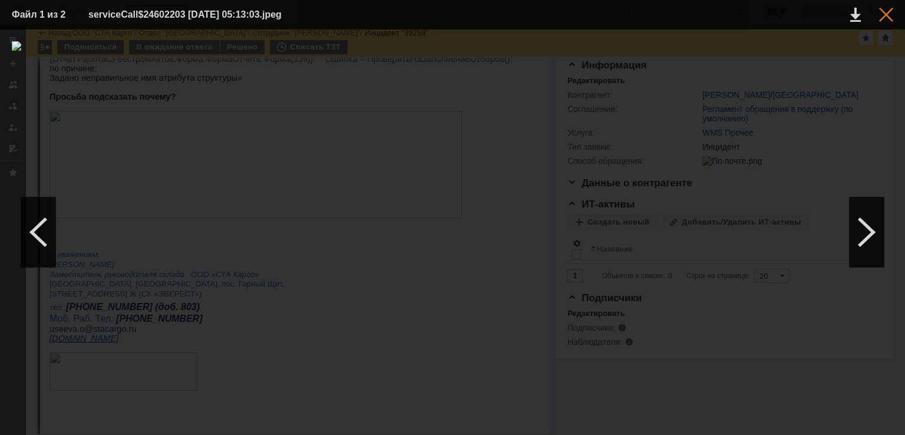
click at [879, 14] on div at bounding box center [886, 15] width 14 height 14
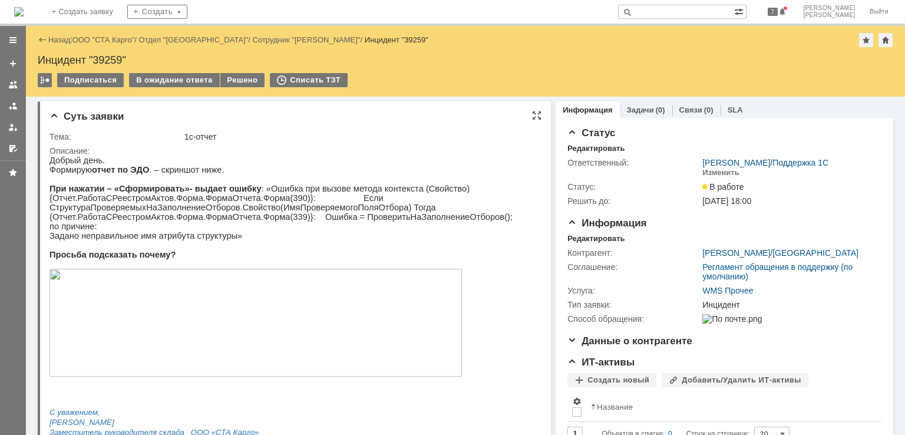
scroll to position [0, 0]
click at [261, 336] on img at bounding box center [255, 323] width 412 height 108
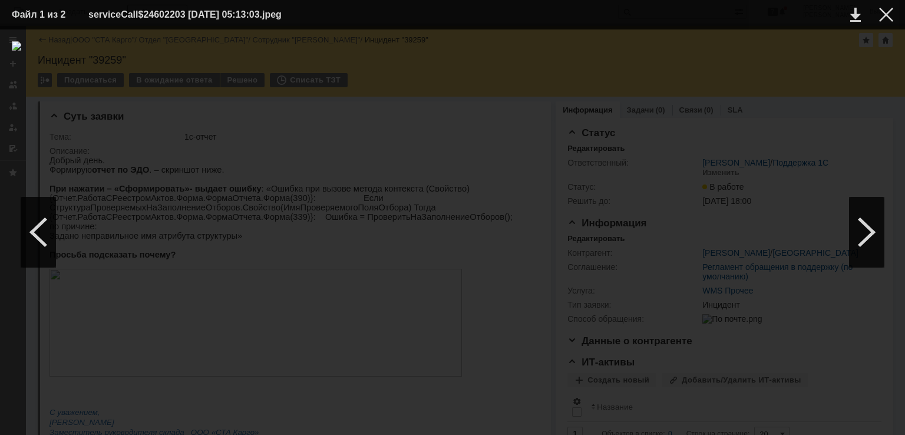
drag, startPoint x: 878, startPoint y: 11, endPoint x: 863, endPoint y: 11, distance: 14.7
click at [878, 11] on td at bounding box center [876, 15] width 32 height 18
click at [885, 10] on div at bounding box center [886, 15] width 14 height 14
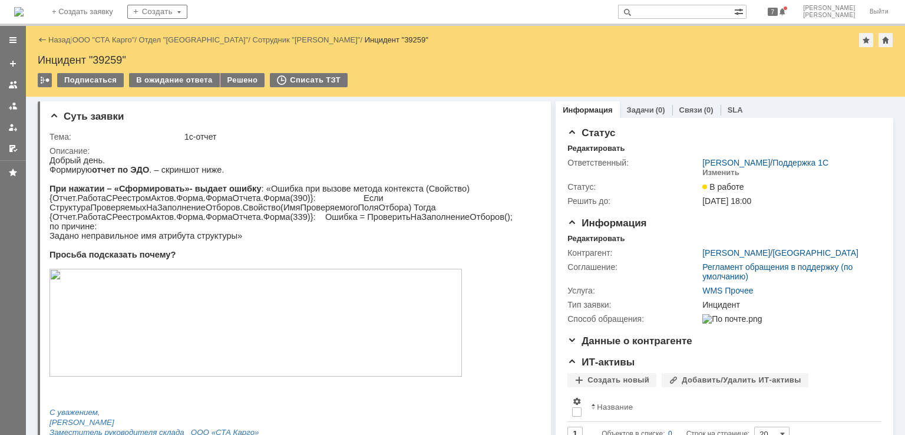
click at [107, 58] on div "Инцидент "39259"" at bounding box center [465, 60] width 855 height 12
copy div "39259"
click at [179, 81] on div "В ожидание ответа" at bounding box center [174, 80] width 90 height 14
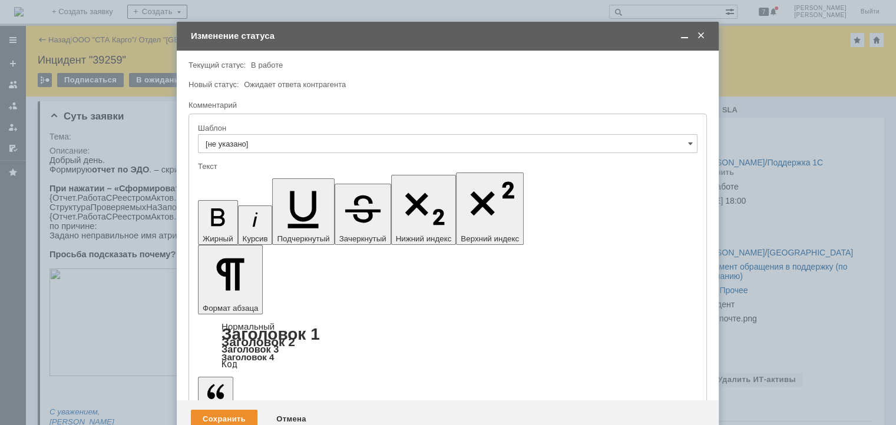
click at [219, 410] on div "Сохранить" at bounding box center [224, 419] width 67 height 19
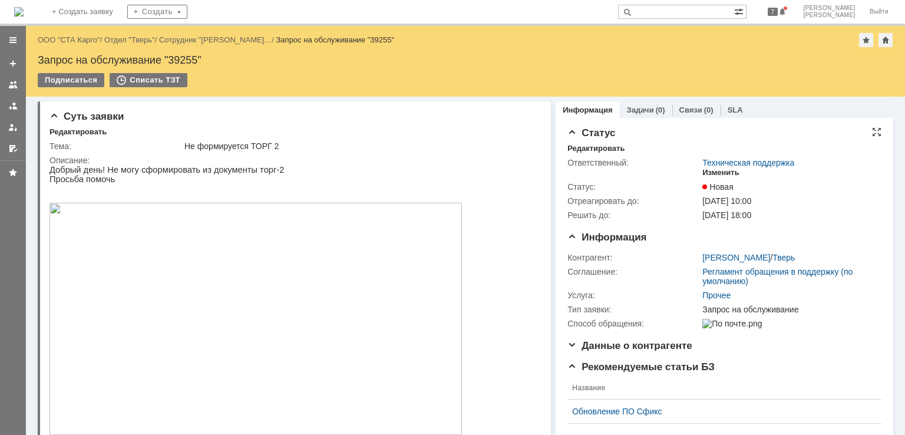
click at [715, 172] on div "Изменить" at bounding box center [720, 172] width 37 height 9
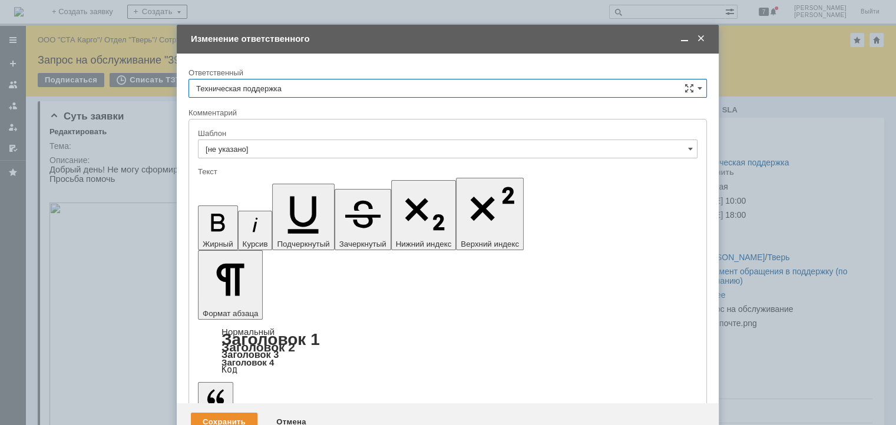
click at [330, 88] on input "Техническая поддержка" at bounding box center [447, 88] width 518 height 19
click at [264, 151] on span "[PERSON_NAME]" at bounding box center [447, 148] width 503 height 9
type input "[PERSON_NAME]"
click at [245, 413] on div "Сохранить" at bounding box center [224, 422] width 67 height 19
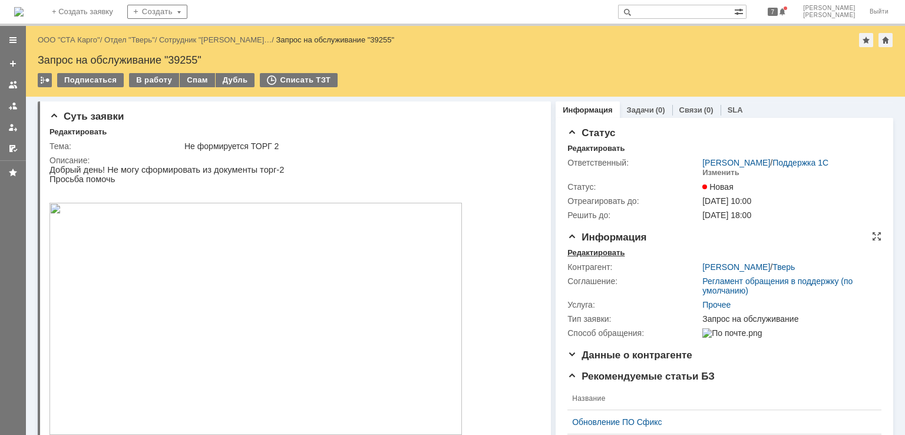
click at [584, 248] on div "Редактировать" at bounding box center [595, 252] width 57 height 9
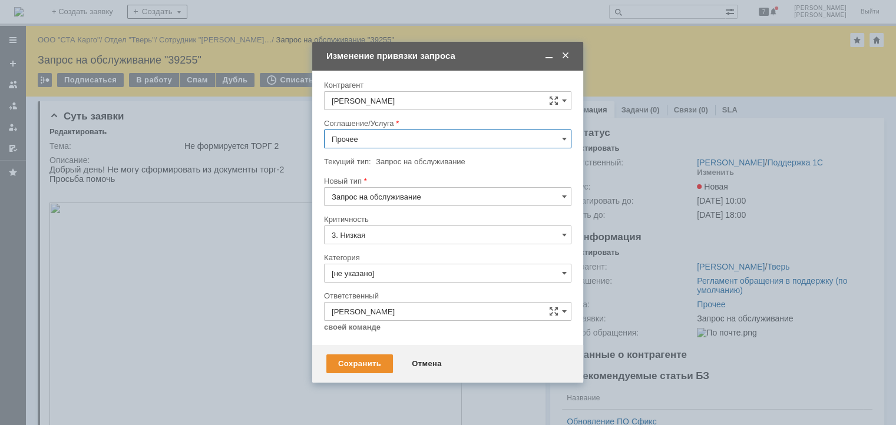
click at [400, 144] on input "Прочее" at bounding box center [447, 139] width 247 height 19
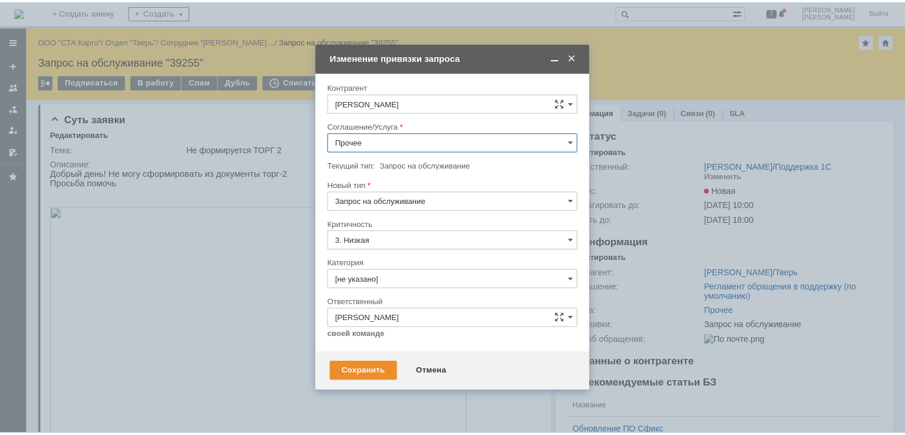
scroll to position [342, 0]
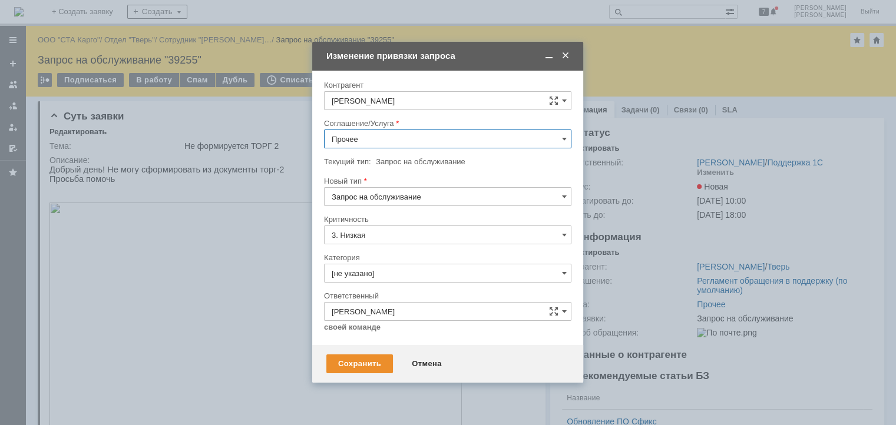
click at [412, 237] on div "WMS Прочее" at bounding box center [448, 246] width 246 height 19
type input "WMS Прочее"
click at [392, 197] on input "Запрос на обслуживание" at bounding box center [447, 196] width 247 height 19
click at [379, 257] on span "Инцидент" at bounding box center [448, 257] width 232 height 9
type input "Инцидент"
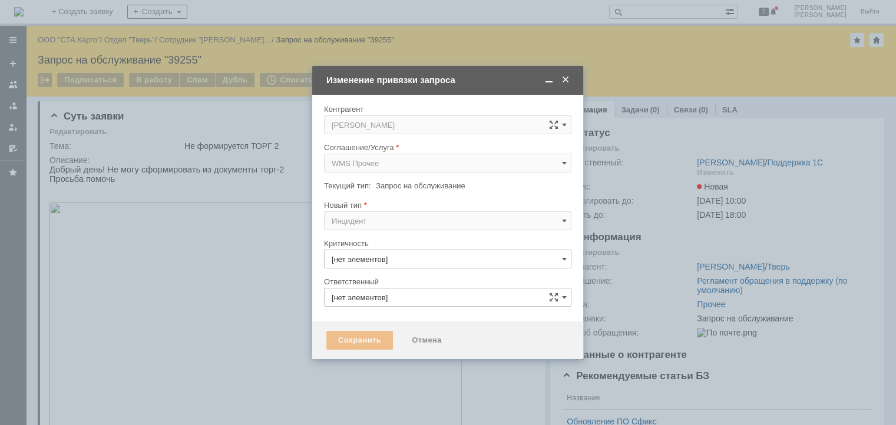
type input "3. Низкая"
type input "[PERSON_NAME]"
type input "[не указано]"
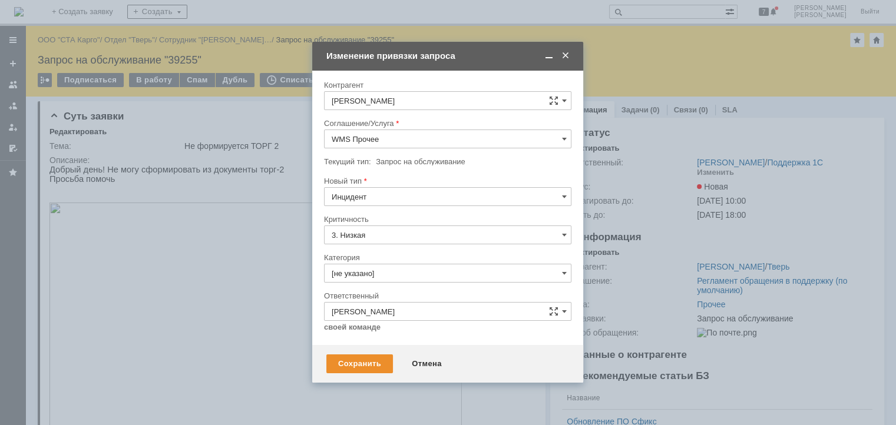
type input "Инцидент"
click at [358, 366] on div "Сохранить" at bounding box center [359, 364] width 67 height 19
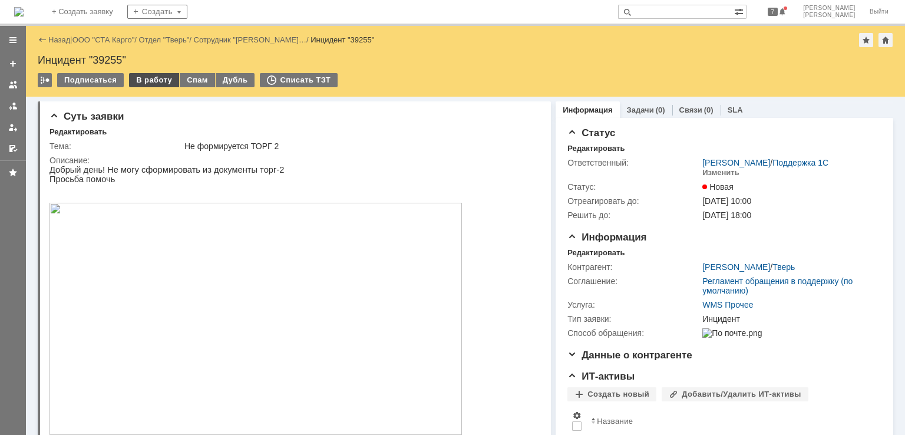
click at [148, 81] on div "В работу" at bounding box center [154, 80] width 50 height 14
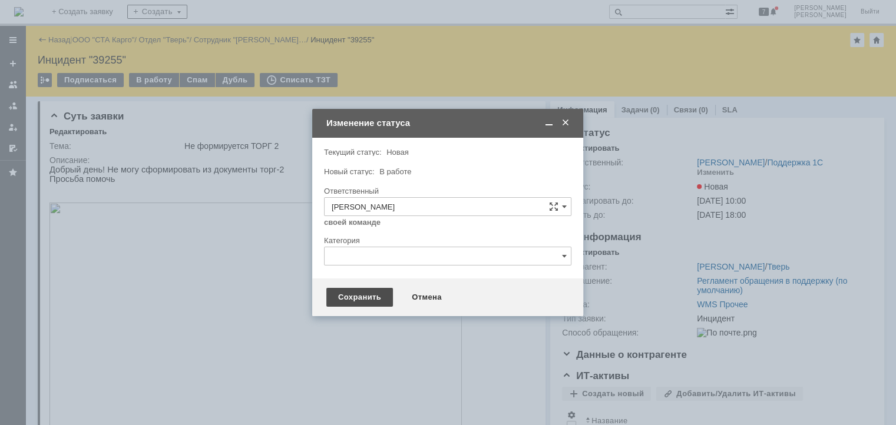
click at [378, 301] on div "Сохранить" at bounding box center [359, 297] width 67 height 19
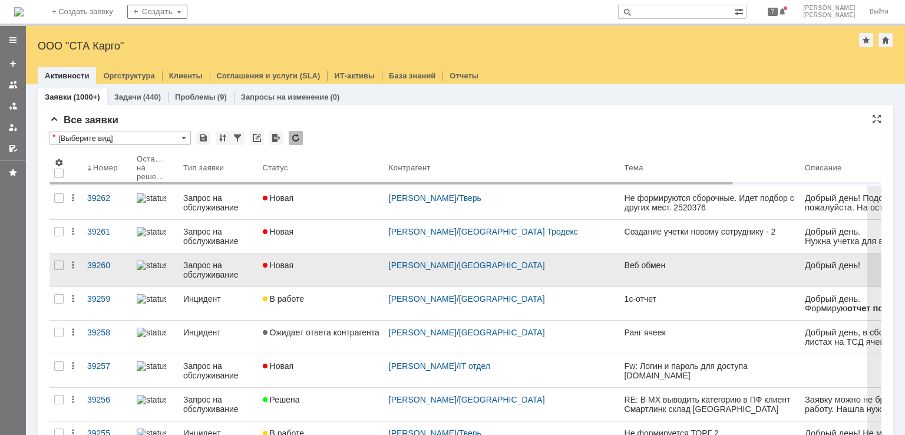
click at [335, 256] on link "Новая" at bounding box center [321, 269] width 126 height 33
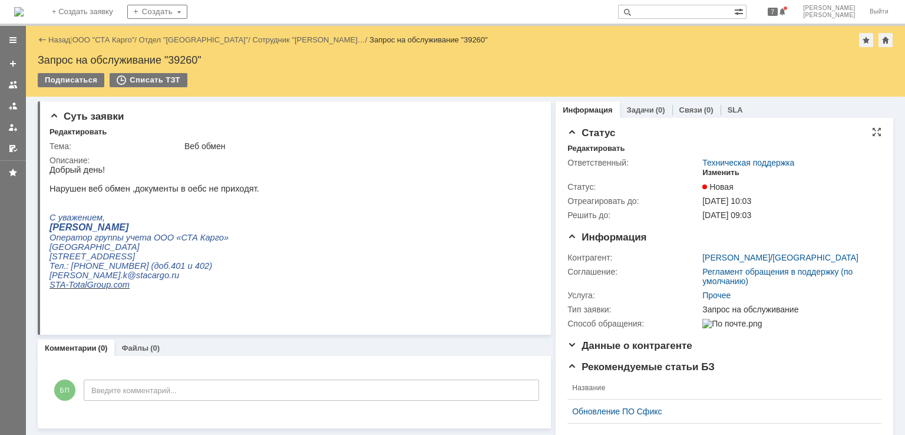
click at [704, 171] on div "Изменить" at bounding box center [720, 172] width 37 height 9
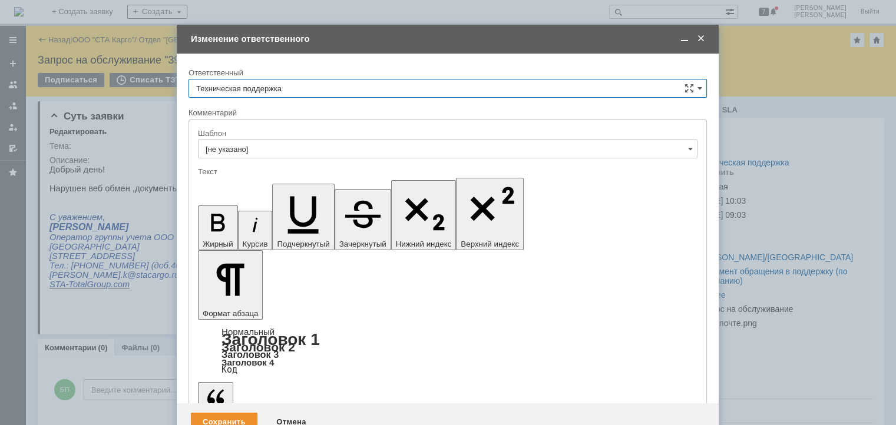
click at [340, 87] on input "Техническая поддержка" at bounding box center [447, 88] width 518 height 19
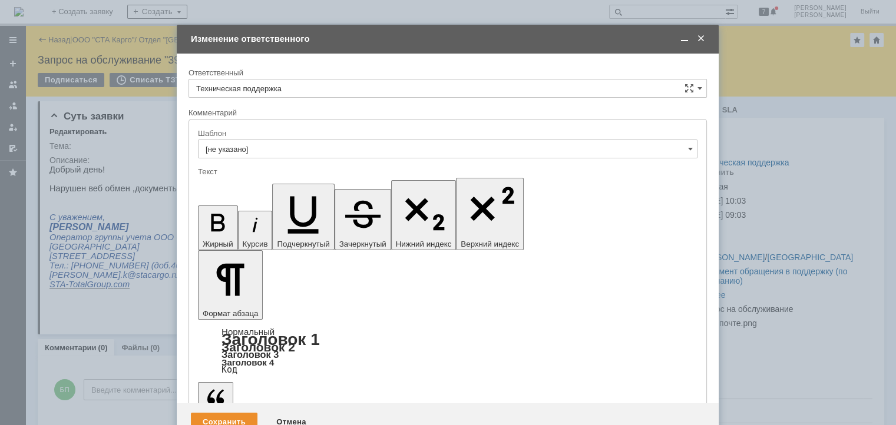
click at [284, 142] on div "[PERSON_NAME]" at bounding box center [447, 149] width 517 height 19
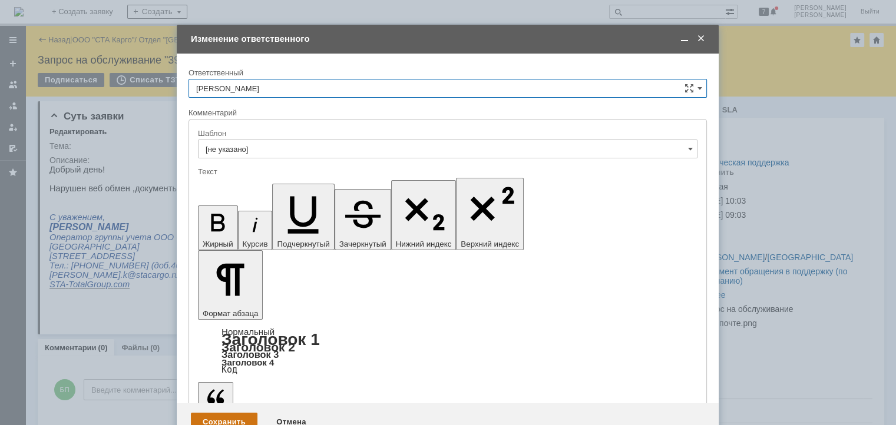
type input "[PERSON_NAME]"
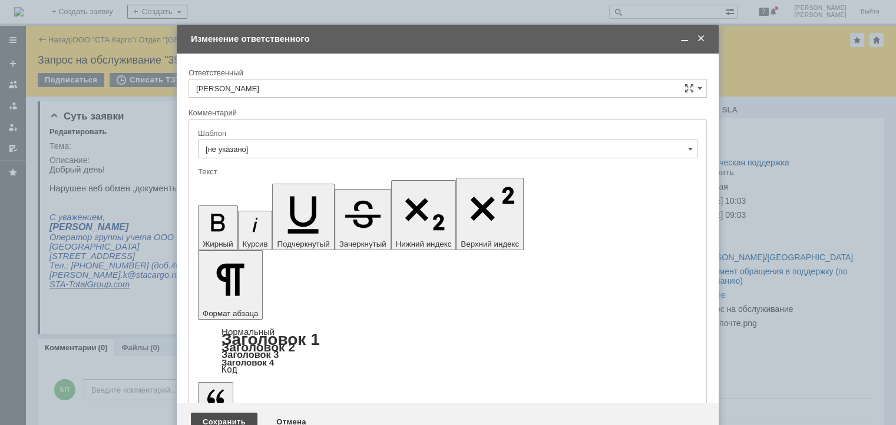
click at [215, 413] on div "Сохранить" at bounding box center [224, 422] width 67 height 19
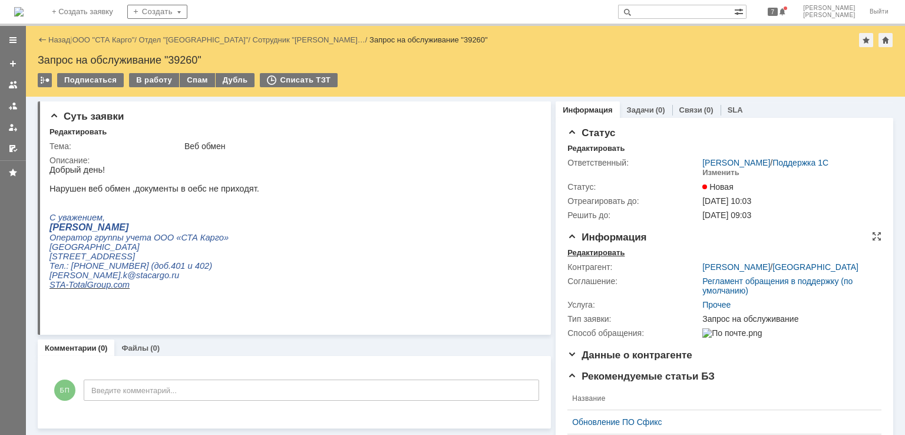
click at [587, 250] on div "Редактировать" at bounding box center [595, 252] width 57 height 9
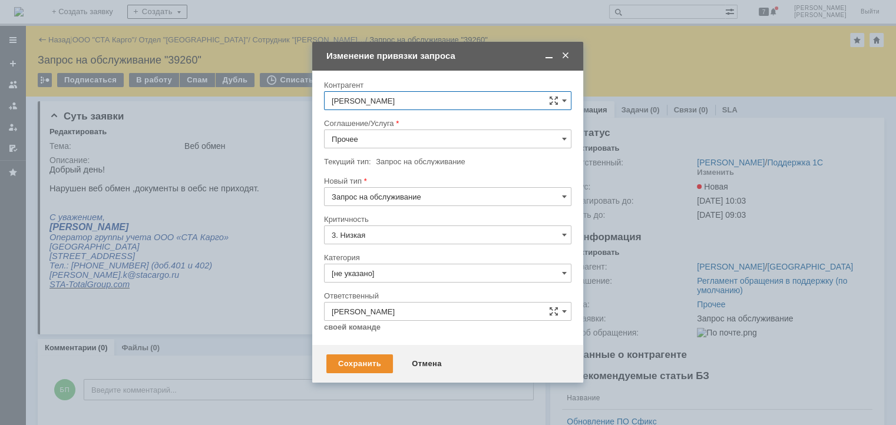
click at [393, 139] on input "Прочее" at bounding box center [447, 139] width 247 height 19
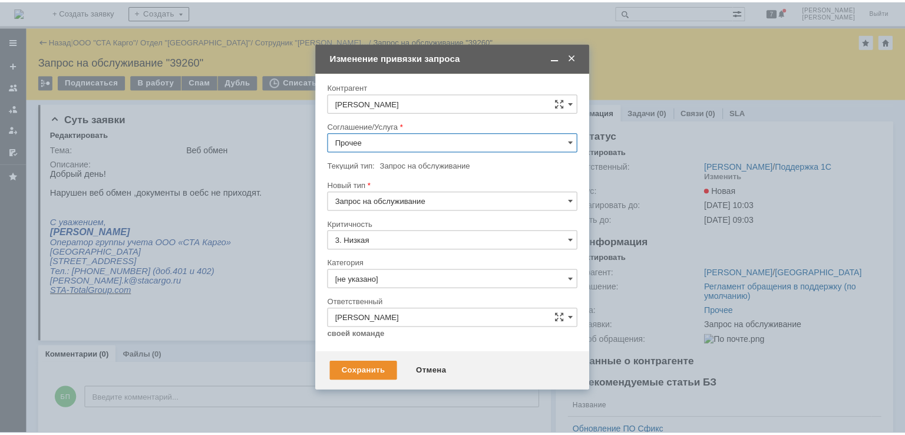
scroll to position [236, 0]
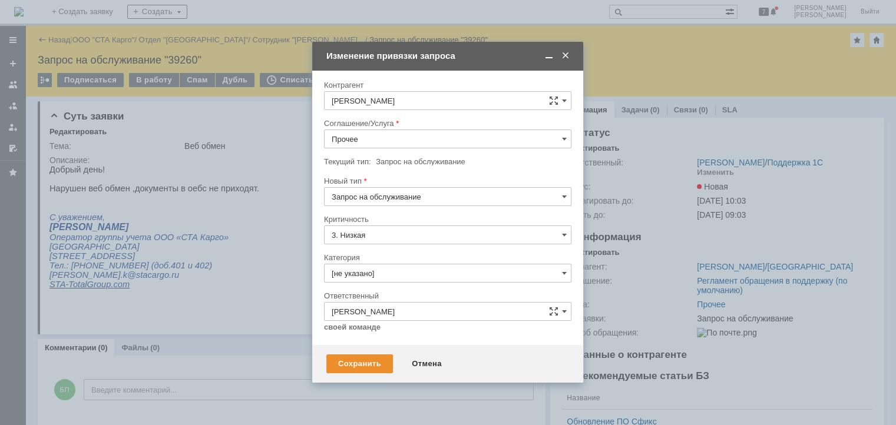
click at [411, 198] on span "WMS Обмены" at bounding box center [448, 197] width 232 height 9
type input "WMS Обмены"
click at [359, 360] on div "Сохранить" at bounding box center [359, 364] width 67 height 19
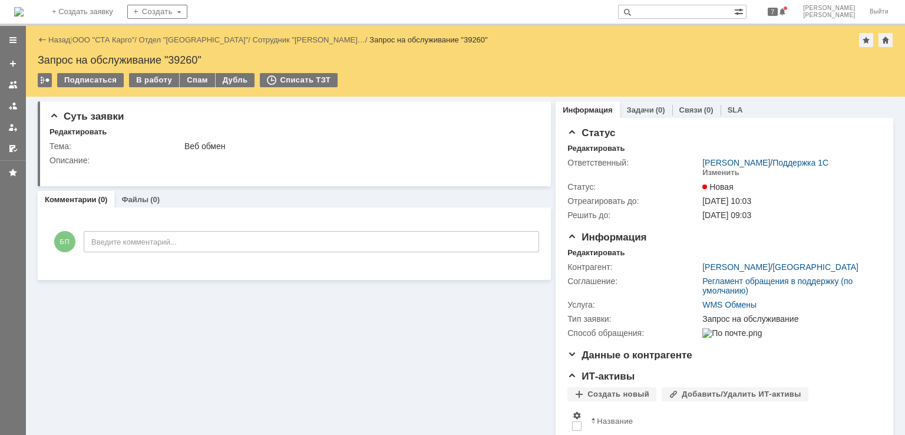
scroll to position [0, 0]
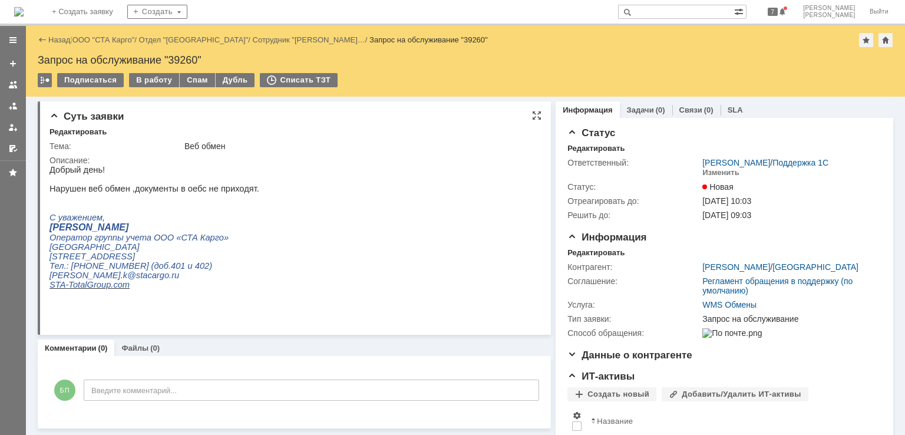
click at [310, 255] on html "Добрый день! Нарушен веб обмен ,документы в оебс не приходят. С уважением, [PER…" at bounding box center [289, 236] width 481 height 143
click at [151, 78] on div "В работу" at bounding box center [154, 80] width 50 height 14
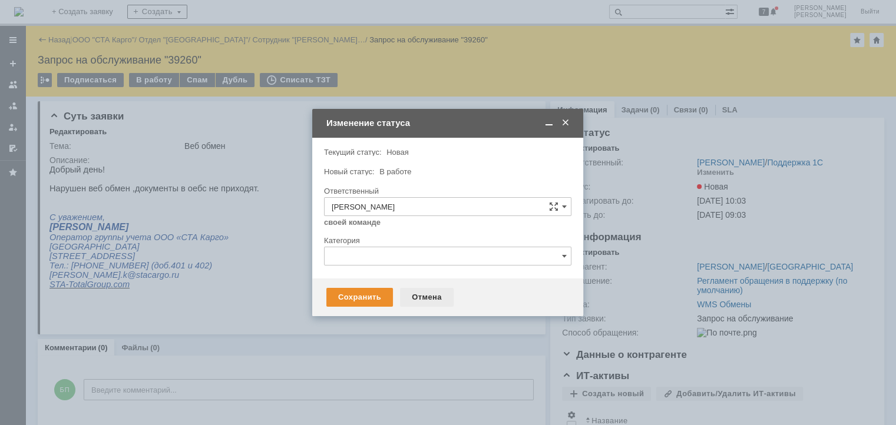
click at [436, 300] on div "Отмена" at bounding box center [427, 297] width 54 height 19
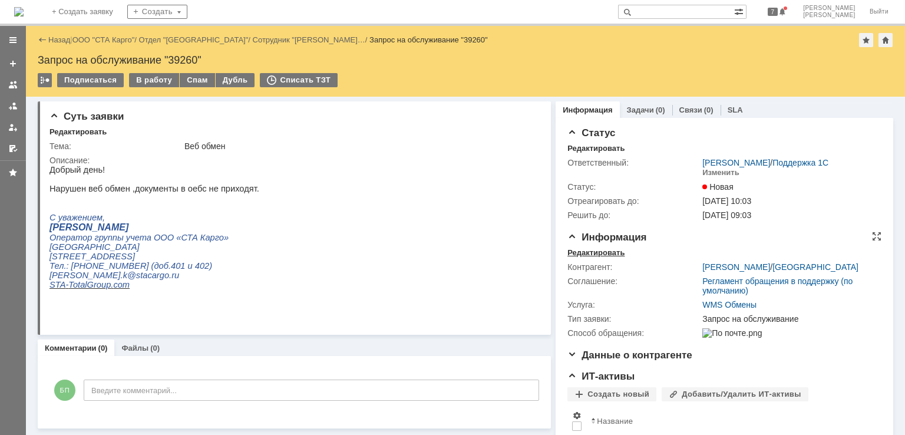
click at [575, 248] on div "Редактировать" at bounding box center [595, 252] width 57 height 9
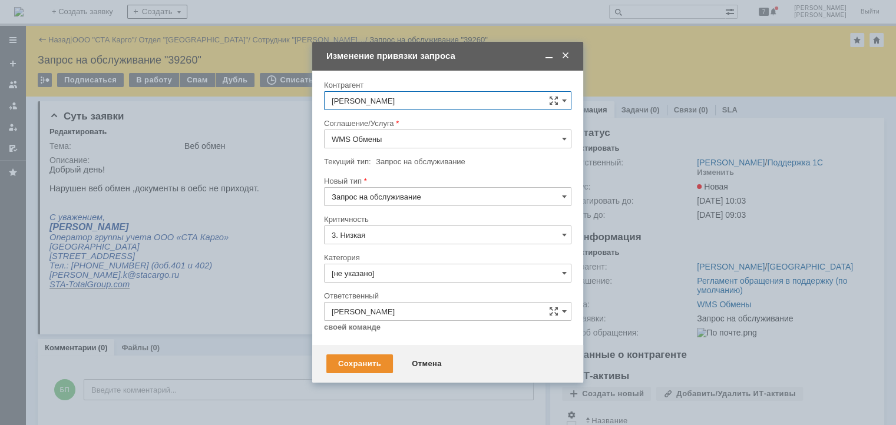
click at [404, 196] on input "Запрос на обслуживание" at bounding box center [447, 196] width 247 height 19
click at [372, 250] on div "Инцидент" at bounding box center [448, 257] width 246 height 19
type input "Инцидент"
click at [352, 370] on div "Сохранить" at bounding box center [359, 364] width 67 height 19
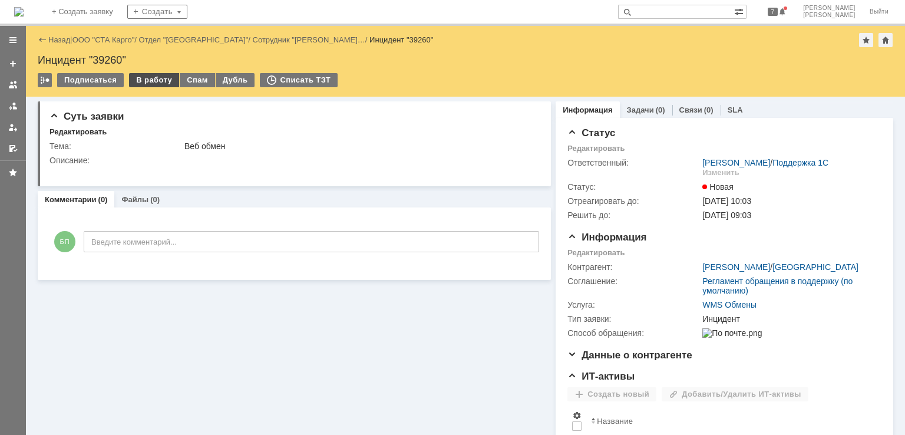
click at [153, 78] on div "В работу" at bounding box center [154, 80] width 50 height 14
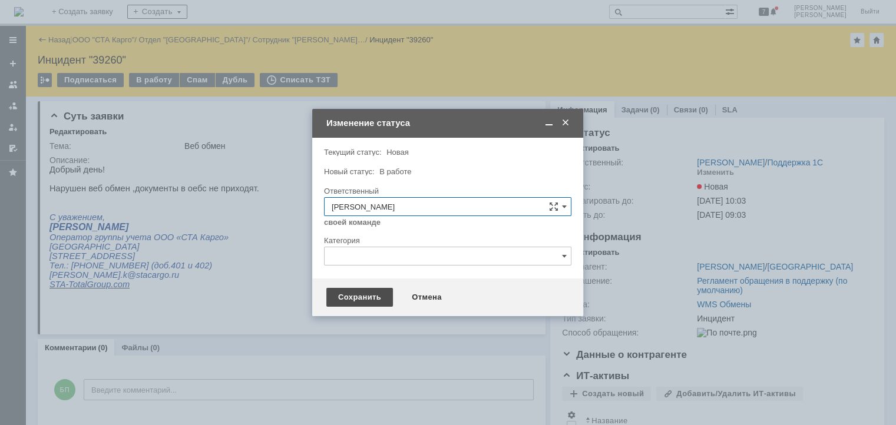
click at [342, 291] on div "Сохранить" at bounding box center [359, 297] width 67 height 19
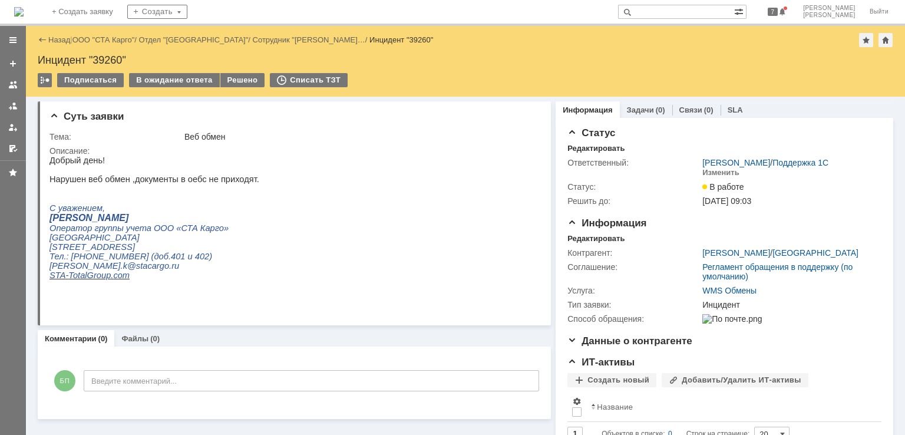
drag, startPoint x: 118, startPoint y: 39, endPoint x: 524, endPoint y: 10, distance: 406.8
click at [168, 84] on div "В ожидание ответа" at bounding box center [174, 80] width 90 height 14
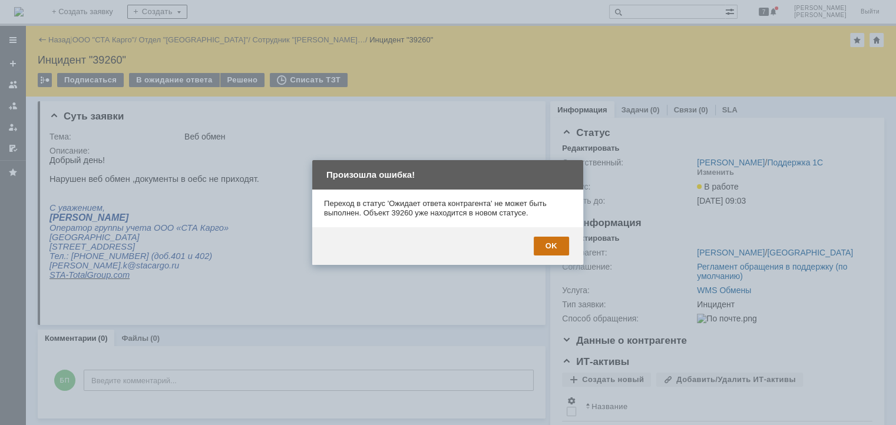
click at [558, 243] on div "OK" at bounding box center [551, 246] width 35 height 19
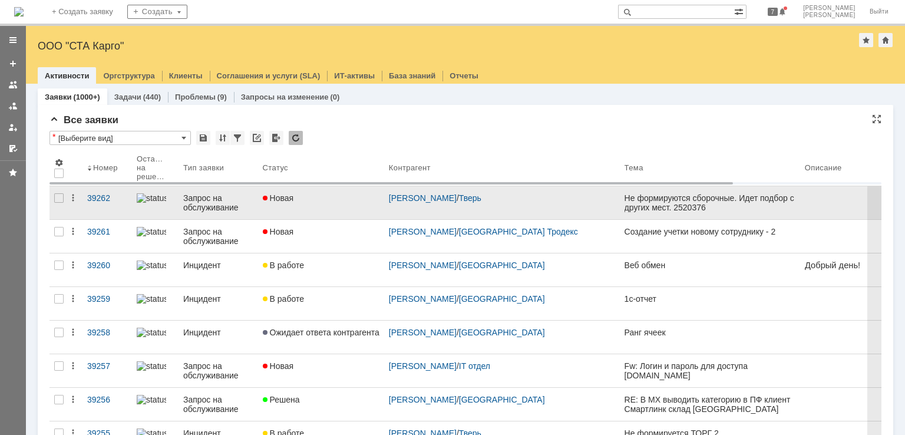
click at [329, 204] on link "Новая" at bounding box center [321, 202] width 126 height 33
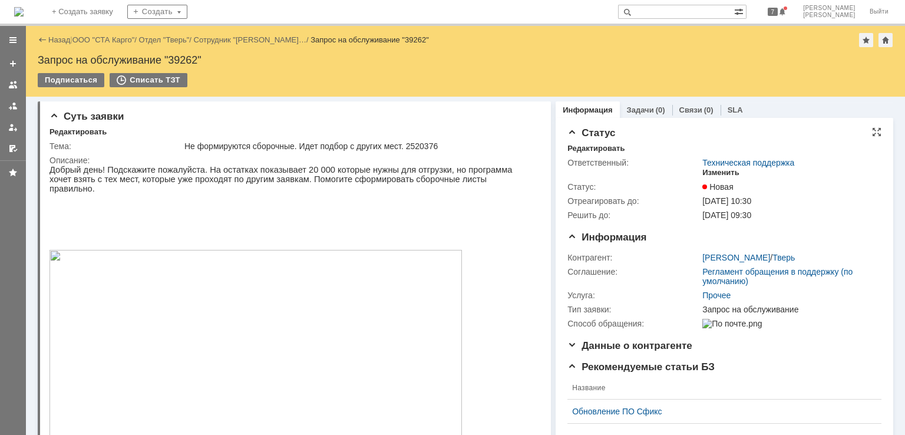
click at [714, 171] on div "Изменить" at bounding box center [720, 172] width 37 height 9
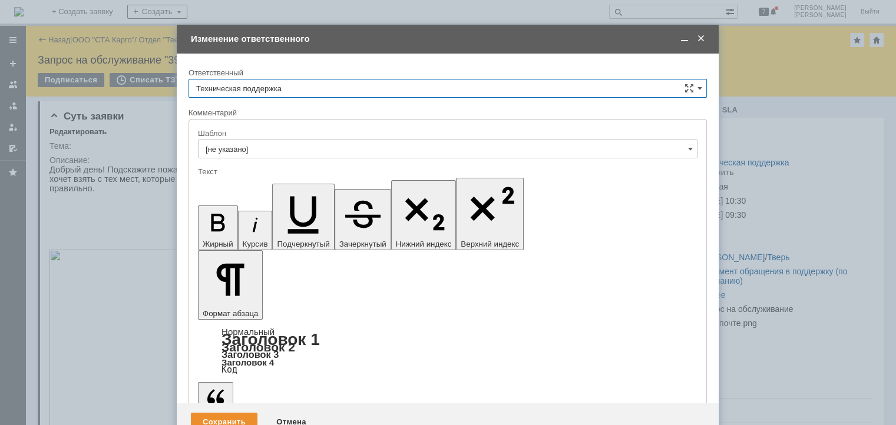
click at [318, 90] on input "Техническая поддержка" at bounding box center [447, 88] width 518 height 19
click at [257, 143] on div "[PERSON_NAME]" at bounding box center [447, 149] width 517 height 19
type input "[PERSON_NAME]"
click at [221, 413] on div "Сохранить" at bounding box center [224, 422] width 67 height 19
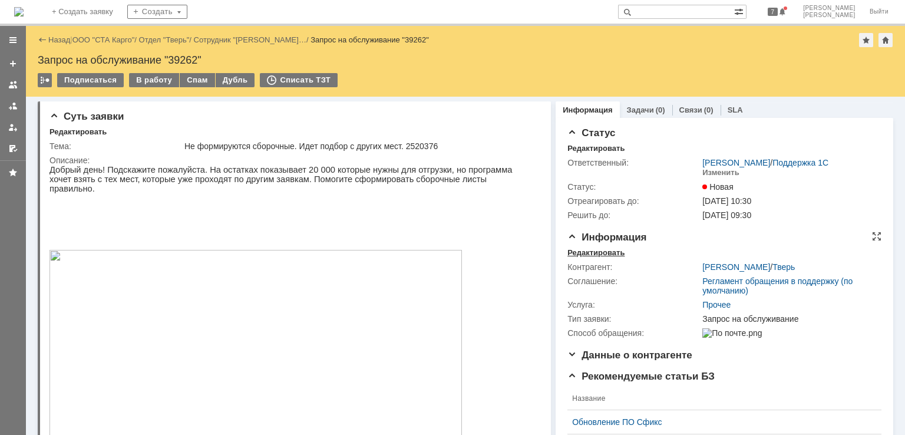
click at [581, 251] on div "Редактировать" at bounding box center [595, 252] width 57 height 9
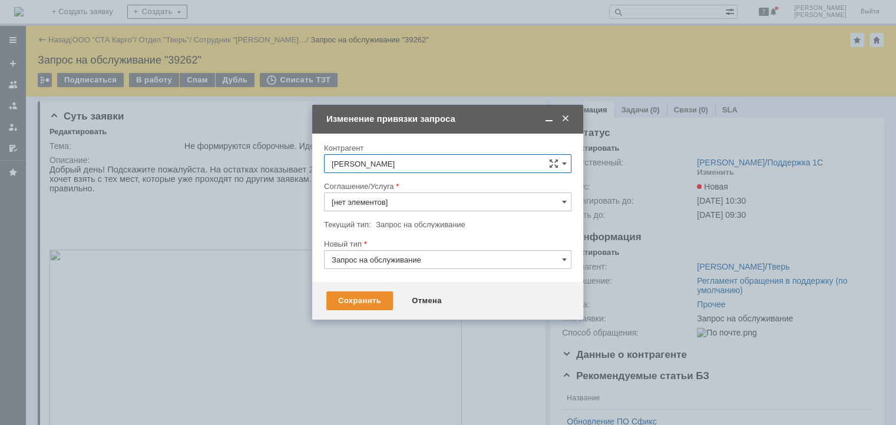
type input "Прочее"
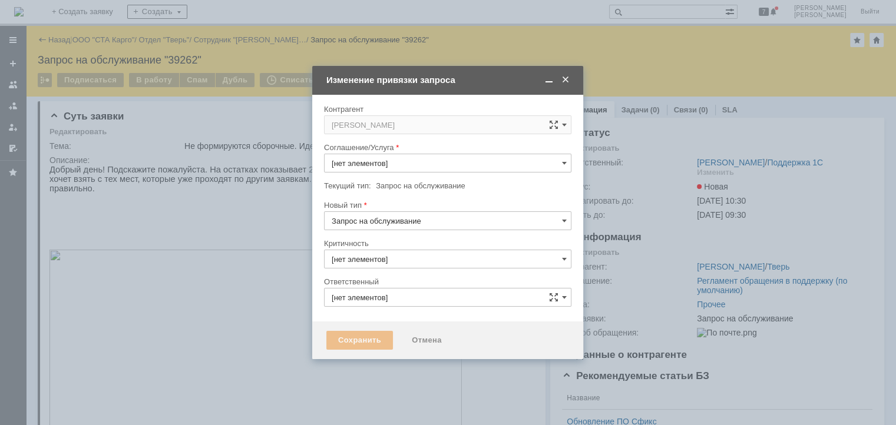
type input "3. Низкая"
type input "[PERSON_NAME]"
type input "Прочее"
type input "[не указано]"
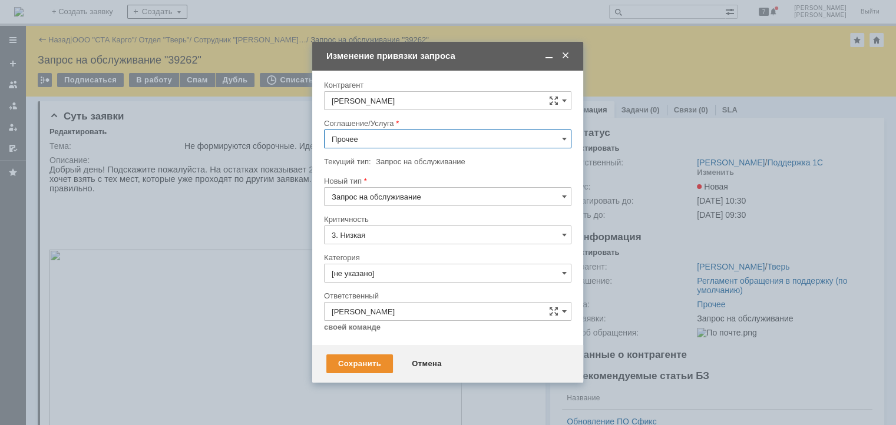
click at [390, 147] on input "Прочее" at bounding box center [447, 139] width 247 height 19
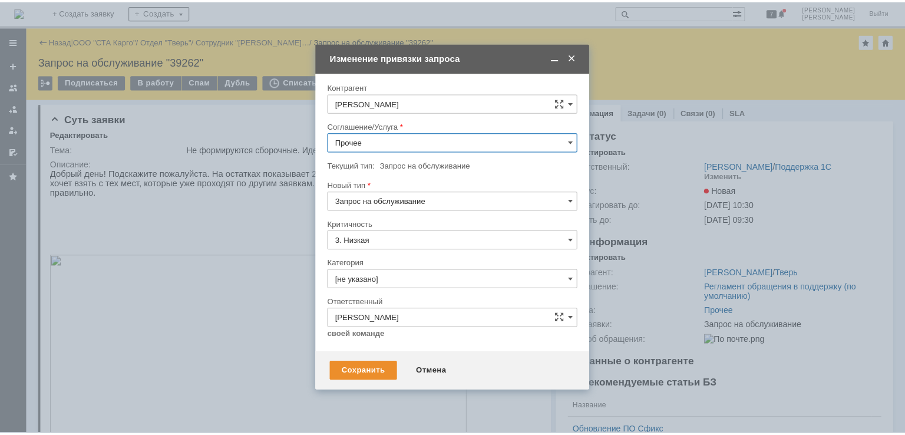
scroll to position [460, 0]
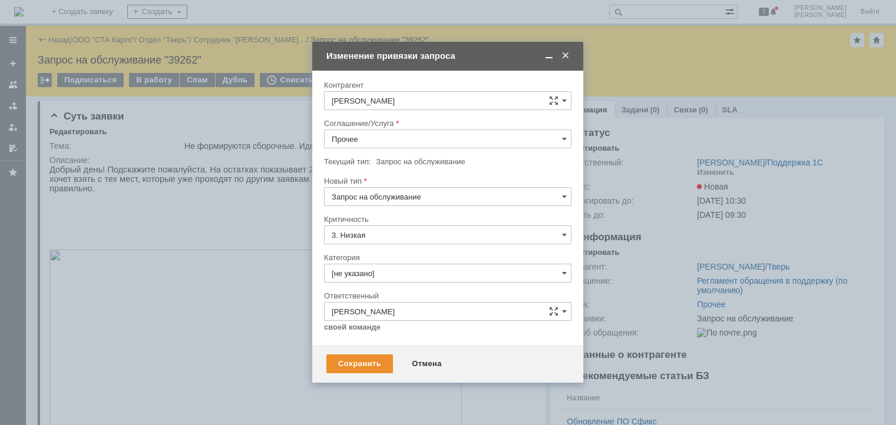
click at [413, 187] on span "WMS Сборка" at bounding box center [448, 186] width 232 height 9
type input "WMS Сборка"
click at [363, 358] on div "Сохранить" at bounding box center [359, 364] width 67 height 19
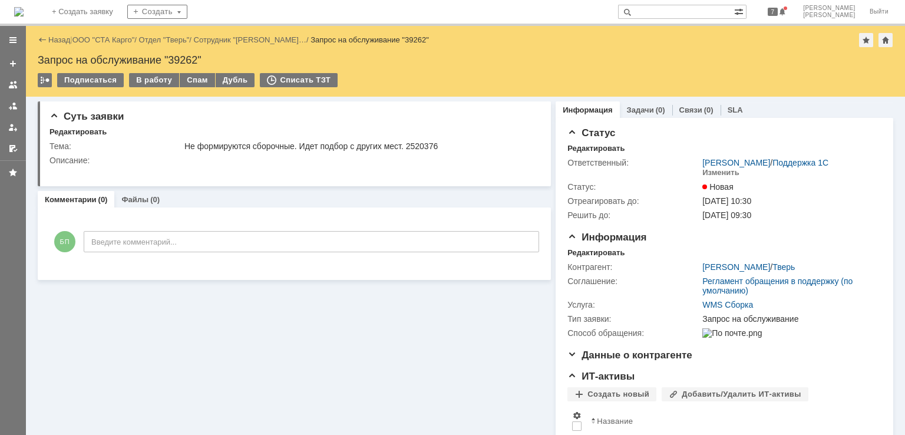
scroll to position [0, 0]
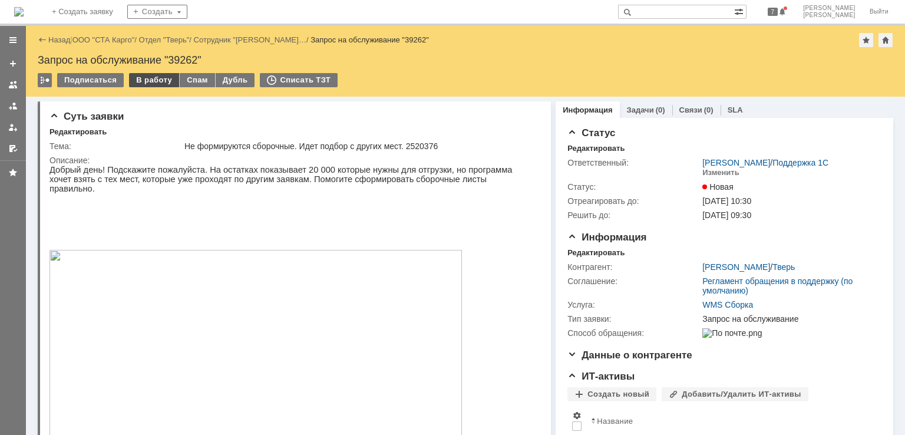
click at [145, 75] on div "В работу" at bounding box center [154, 80] width 50 height 14
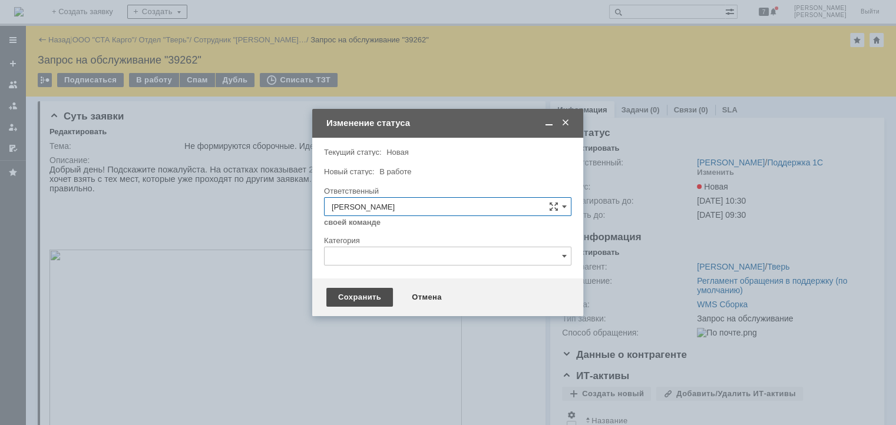
click at [354, 302] on div "Сохранить" at bounding box center [359, 297] width 67 height 19
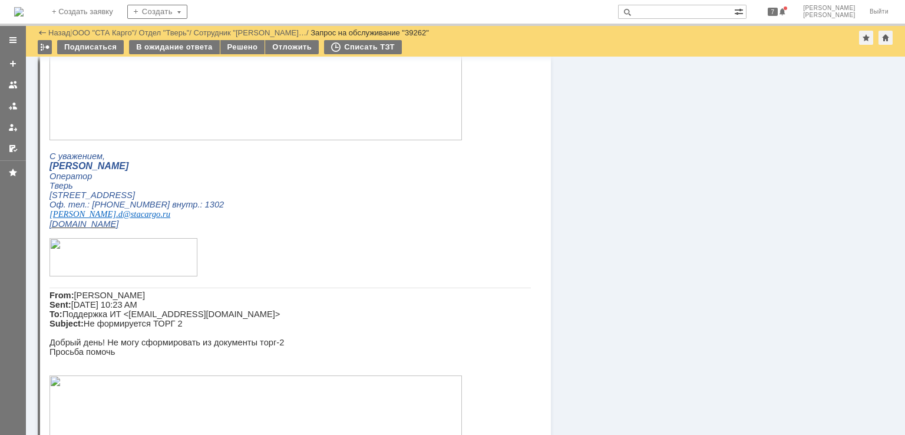
scroll to position [358, 0]
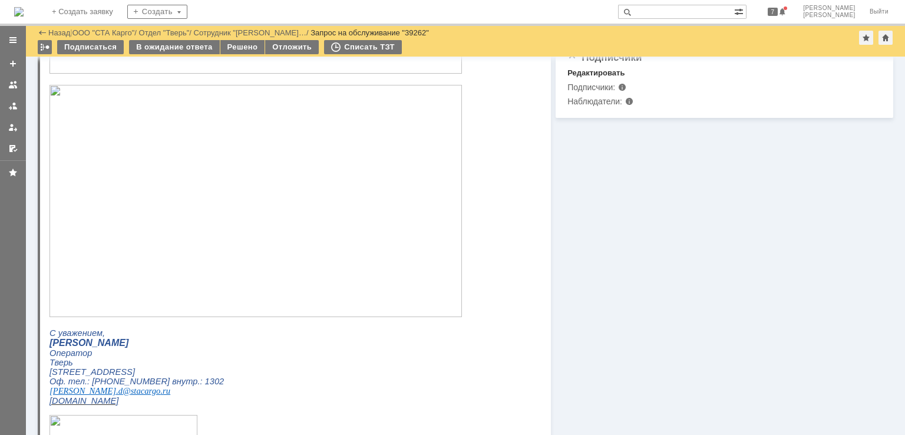
click at [223, 271] on img at bounding box center [255, 201] width 412 height 232
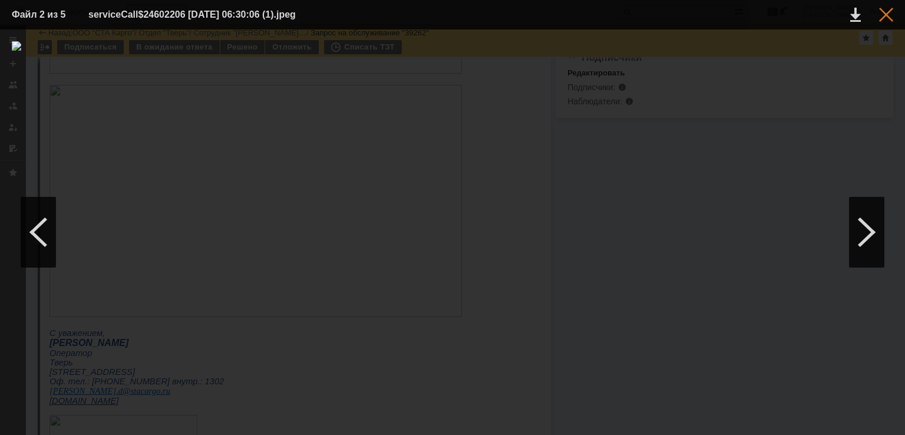
click at [882, 19] on div at bounding box center [886, 15] width 14 height 14
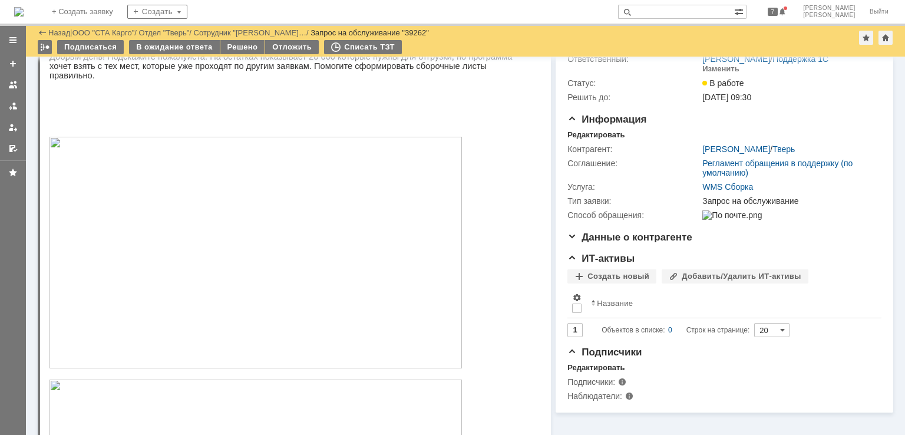
scroll to position [0, 0]
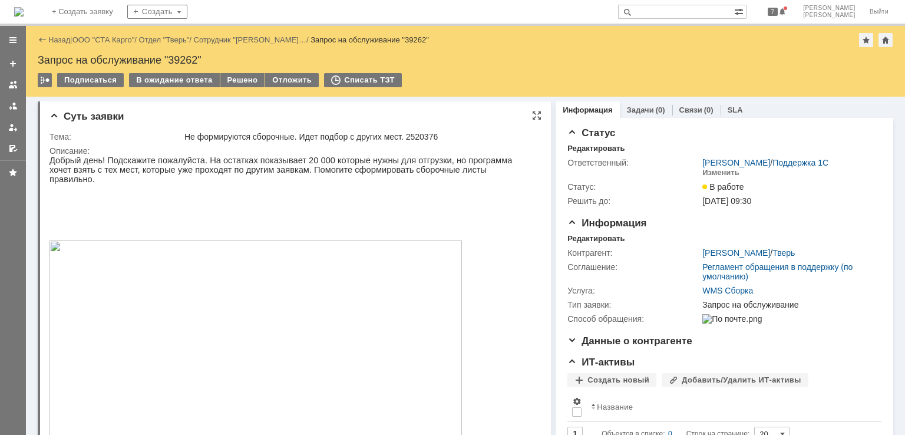
click at [260, 258] on img at bounding box center [255, 355] width 412 height 231
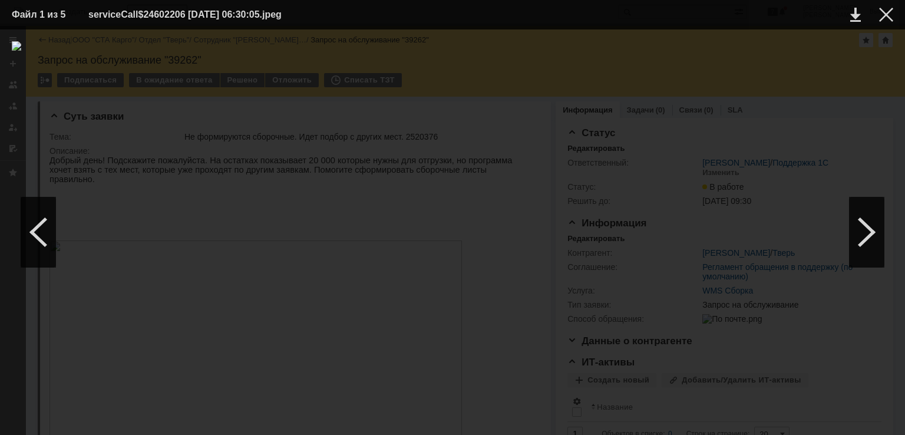
drag, startPoint x: 892, startPoint y: 16, endPoint x: 754, endPoint y: 54, distance: 143.4
click at [890, 16] on div at bounding box center [886, 15] width 14 height 14
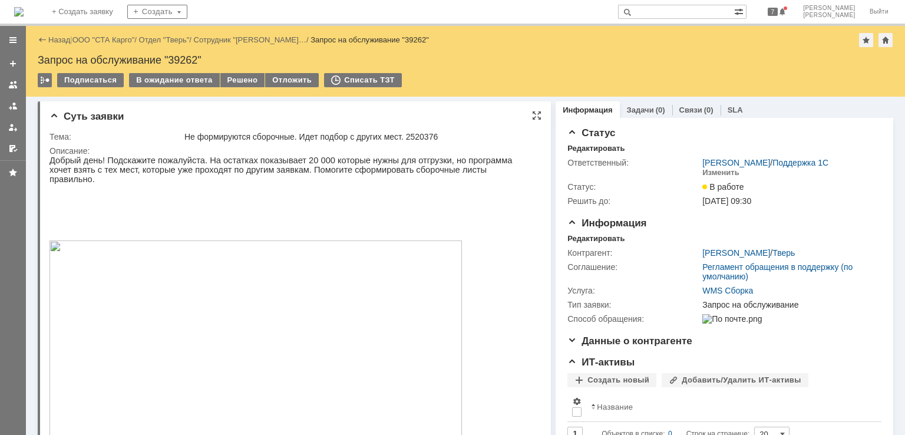
click at [424, 134] on div "Не формируются сборочные. Идет подбор с других мест. 2520376" at bounding box center [359, 136] width 350 height 9
copy div "2520376"
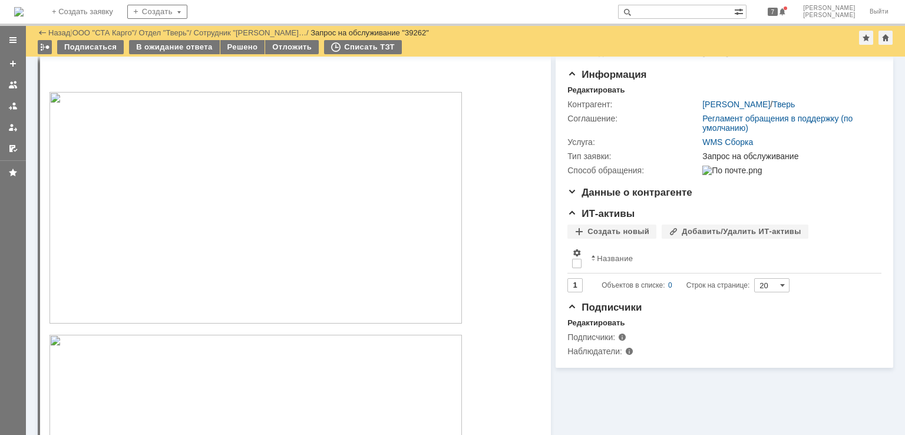
scroll to position [236, 0]
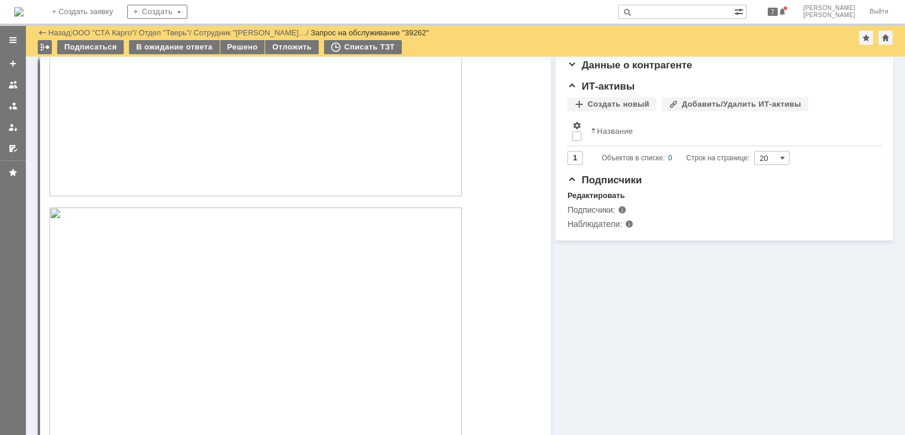
click at [195, 275] on img at bounding box center [255, 323] width 412 height 232
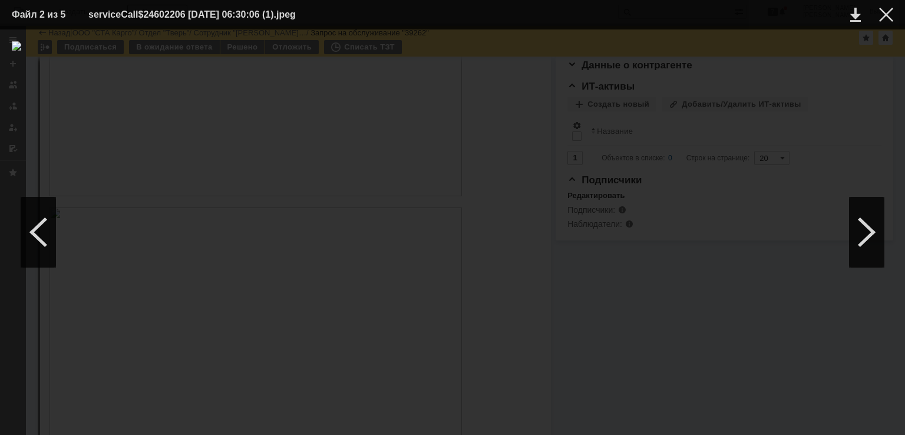
click at [883, 22] on td at bounding box center [876, 15] width 32 height 18
click at [882, 22] on td at bounding box center [876, 15] width 32 height 18
click at [882, 18] on div at bounding box center [886, 15] width 14 height 14
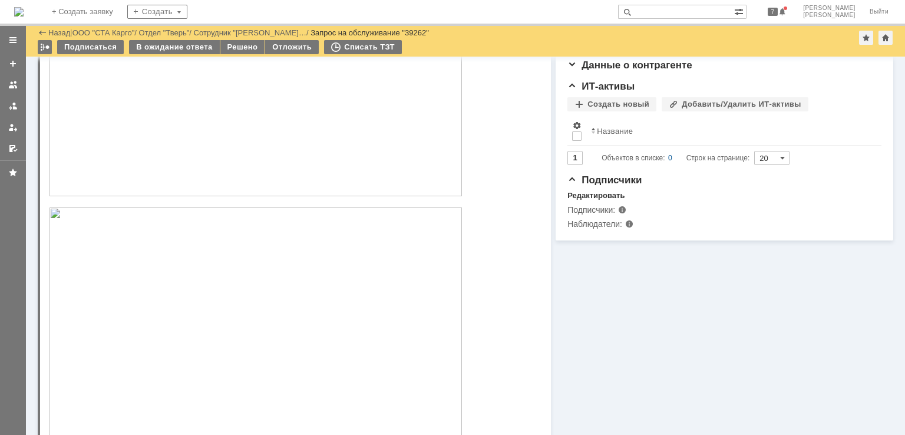
scroll to position [0, 0]
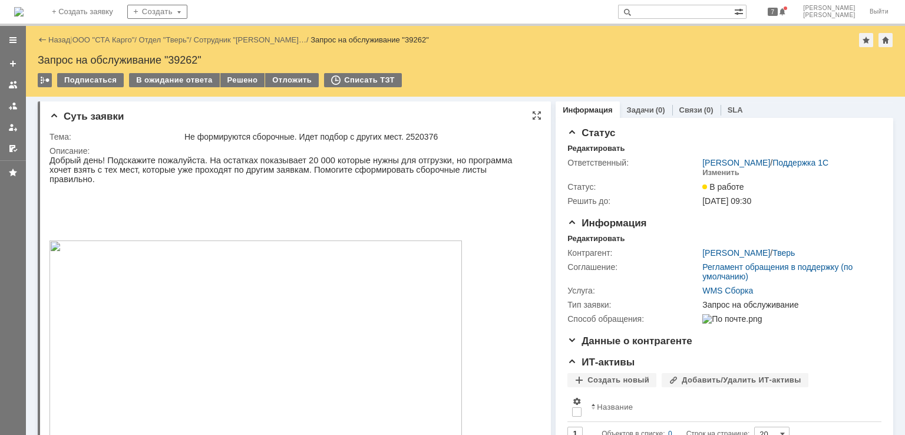
click at [118, 203] on p "Добрый день! Подскажите пожалуйста. На остатках показывает 20 000 которые нужны…" at bounding box center [289, 435] width 481 height 561
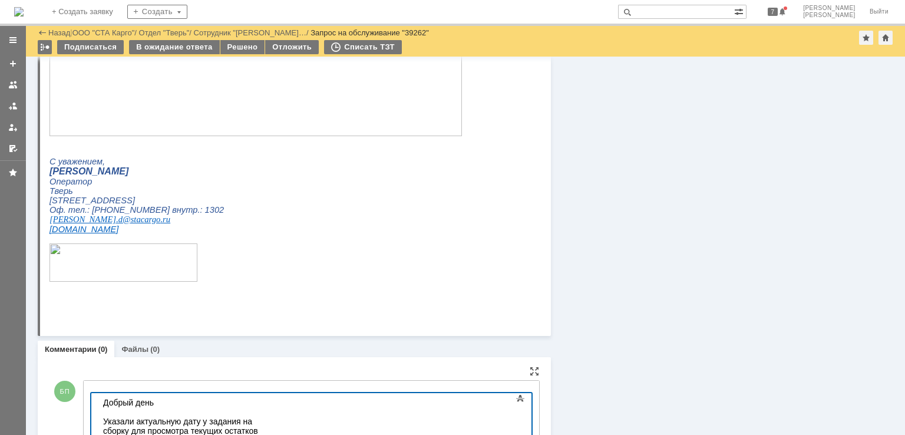
scroll to position [1008, 0]
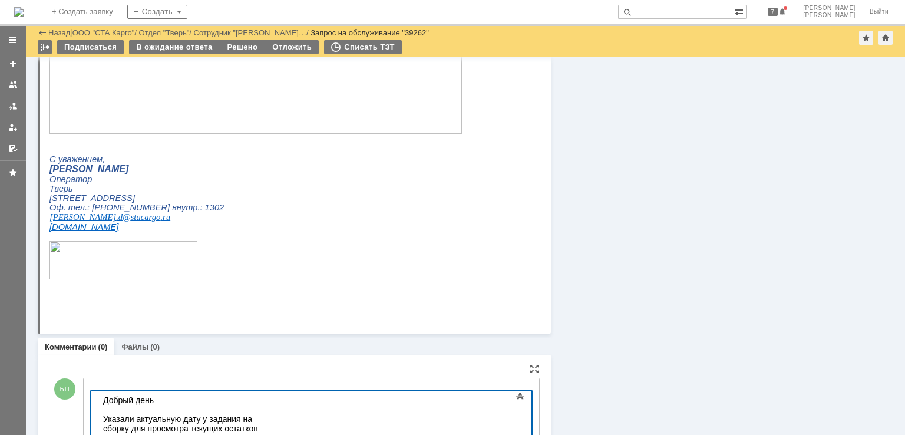
click at [173, 433] on div "Исправили" at bounding box center [186, 437] width 167 height 9
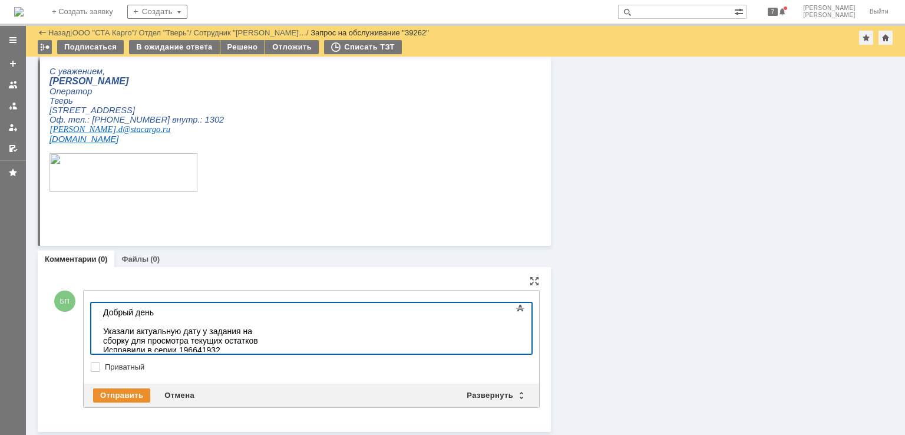
scroll to position [68, 4]
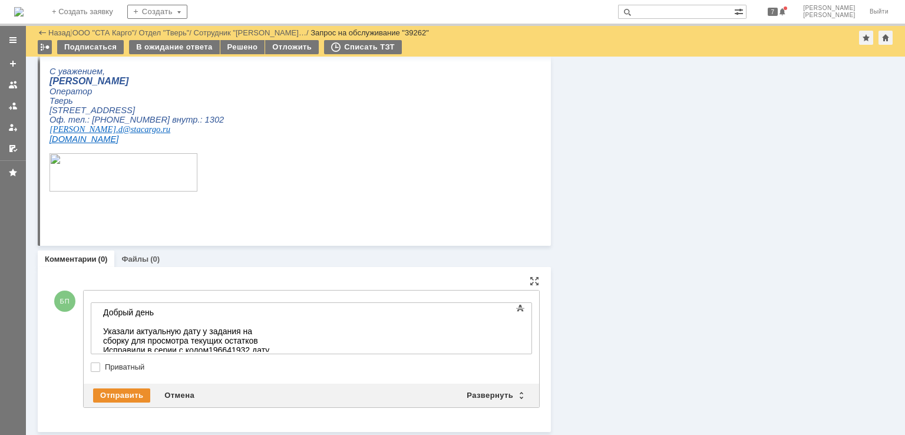
click at [270, 345] on div "Исправили в серии с кодом 196641932 дату срока годности" at bounding box center [186, 354] width 167 height 19
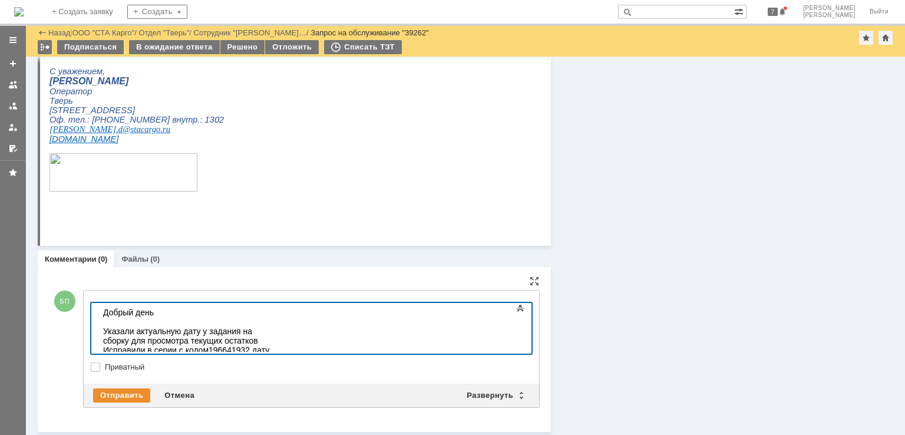
scroll to position [82, 4]
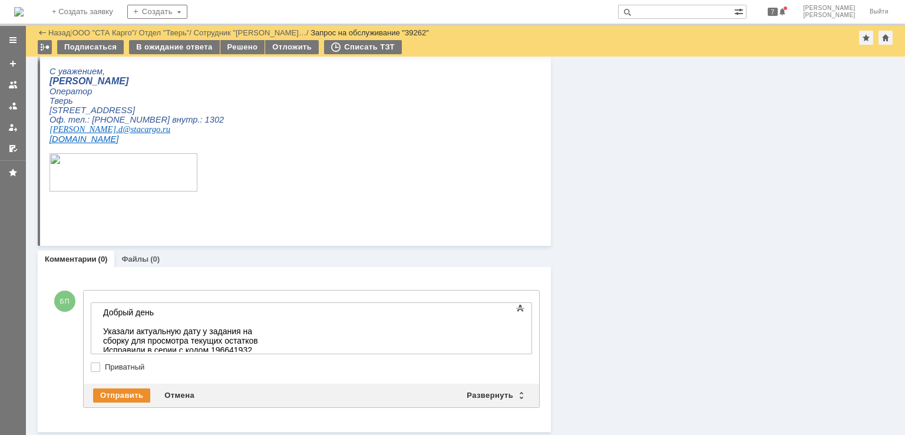
click at [190, 345] on div "Исправили в серии с кодом 196641932 дату срока годности, стояла 13.08.2025" at bounding box center [186, 354] width 167 height 19
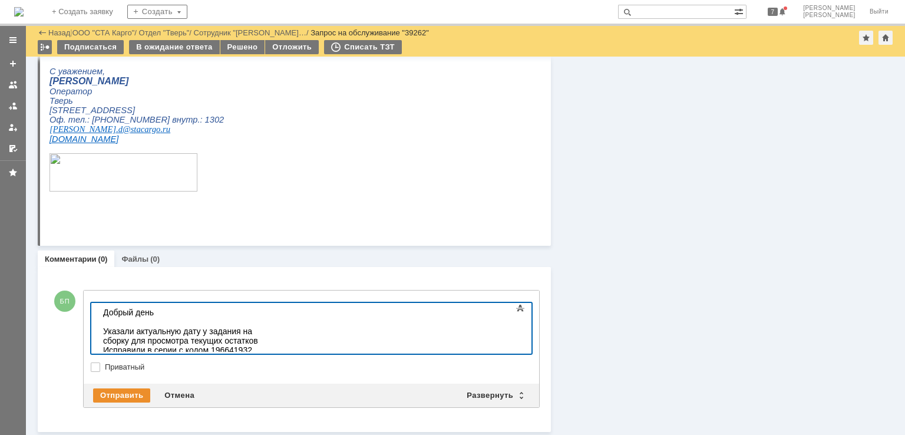
click at [252, 345] on div "Исправили в серии с кодом 196641932 дату срока годности, стояла 13.08.2025" at bounding box center [186, 354] width 167 height 19
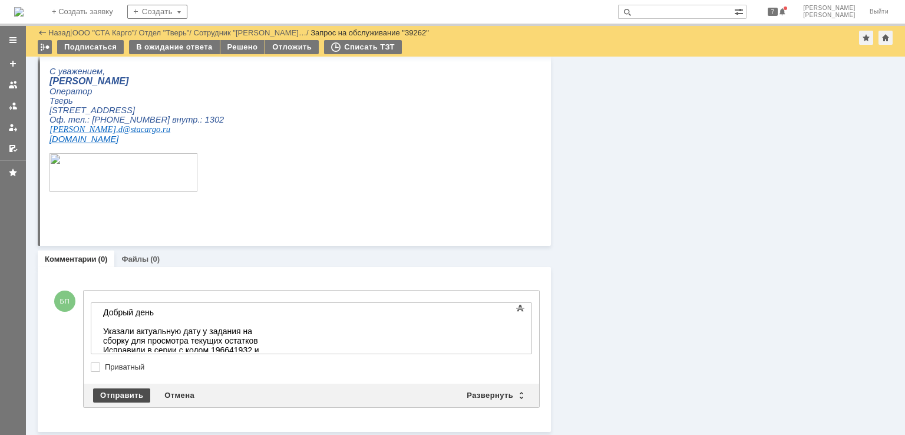
click at [111, 396] on div "Отправить" at bounding box center [121, 395] width 57 height 14
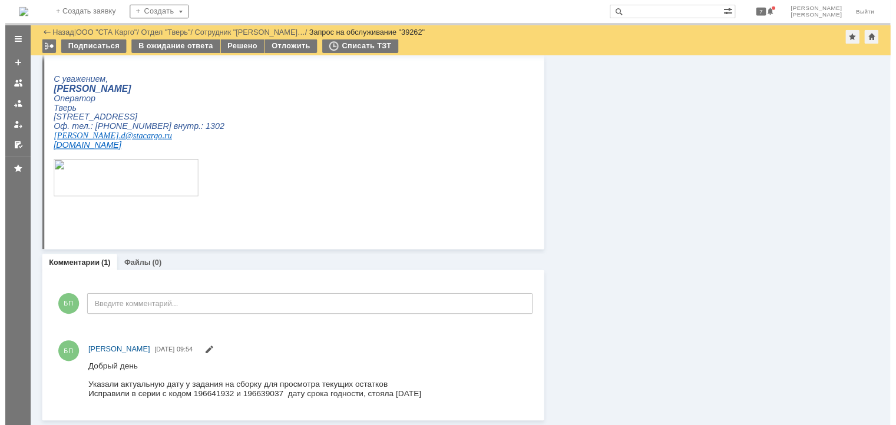
scroll to position [0, 0]
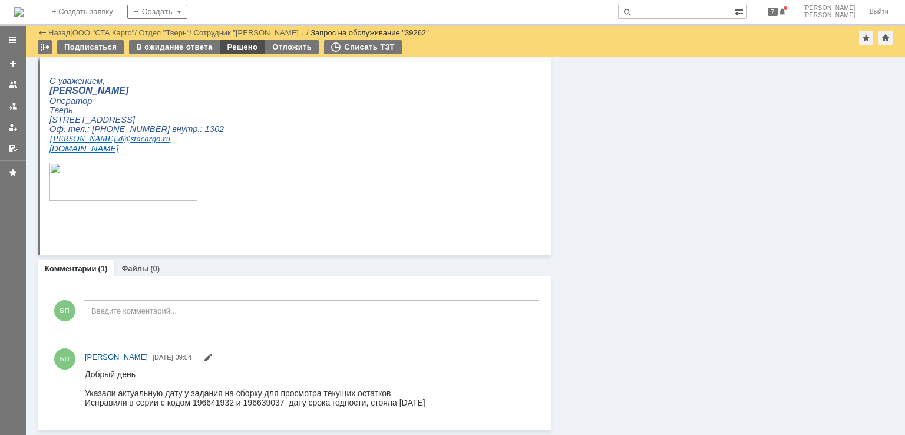
click at [239, 45] on div "Решено" at bounding box center [242, 47] width 45 height 14
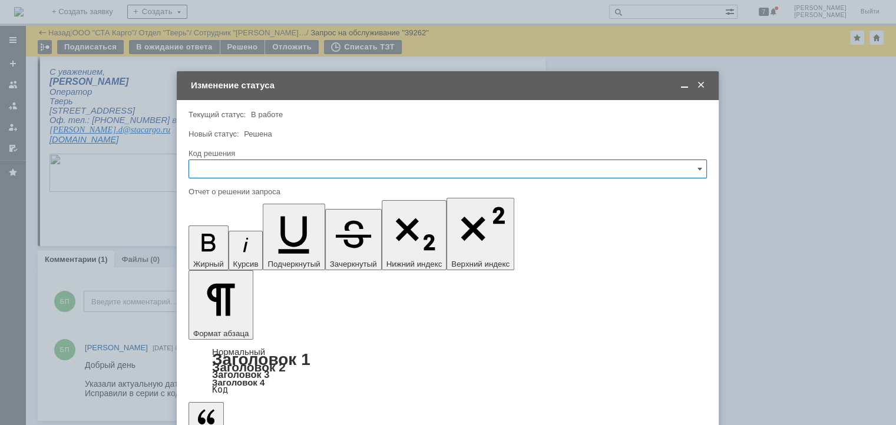
click at [257, 160] on input "text" at bounding box center [447, 169] width 518 height 19
click at [207, 329] on span "Решено" at bounding box center [447, 326] width 503 height 9
type input "Решено"
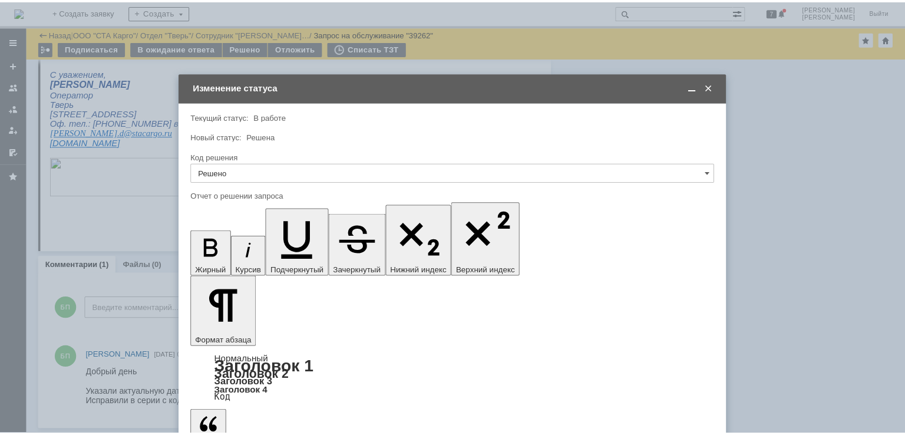
scroll to position [71, 4]
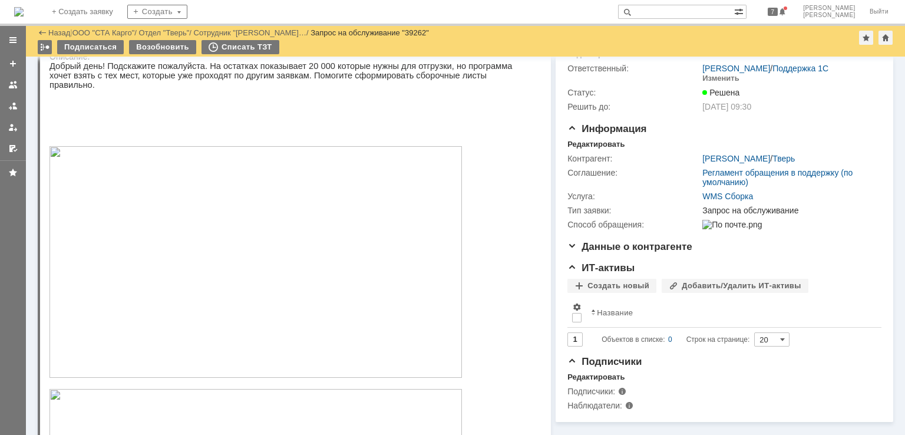
scroll to position [0, 0]
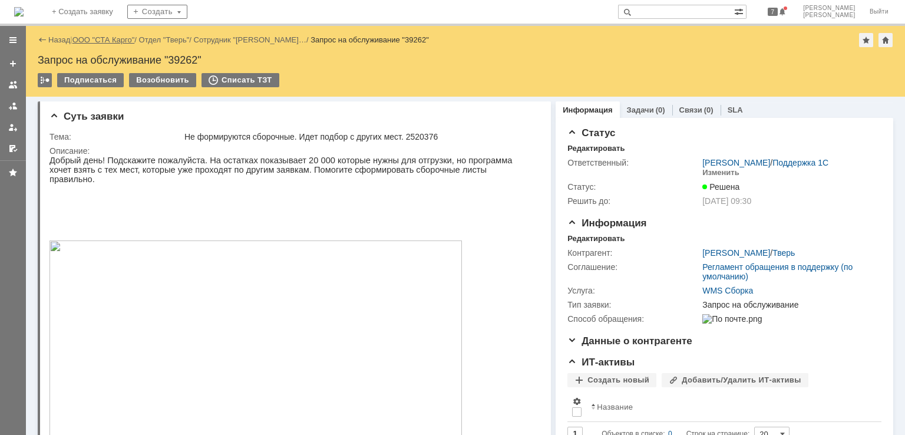
click at [86, 38] on link "ООО "СТА Карго"" at bounding box center [103, 39] width 62 height 9
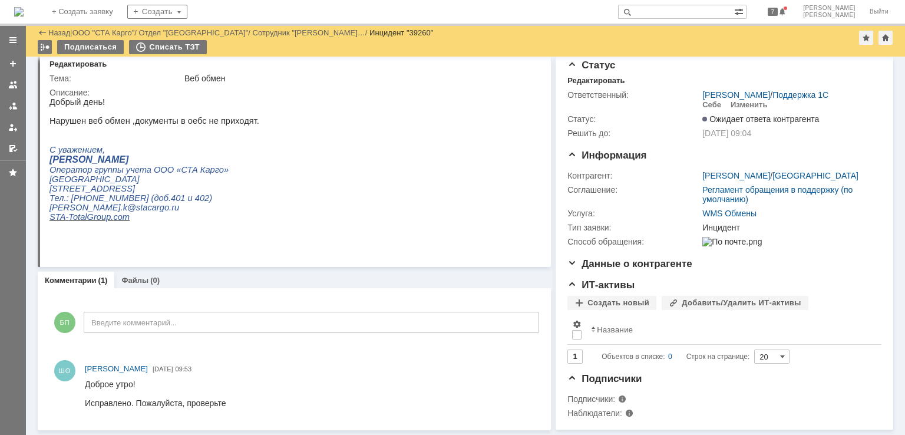
scroll to position [45, 0]
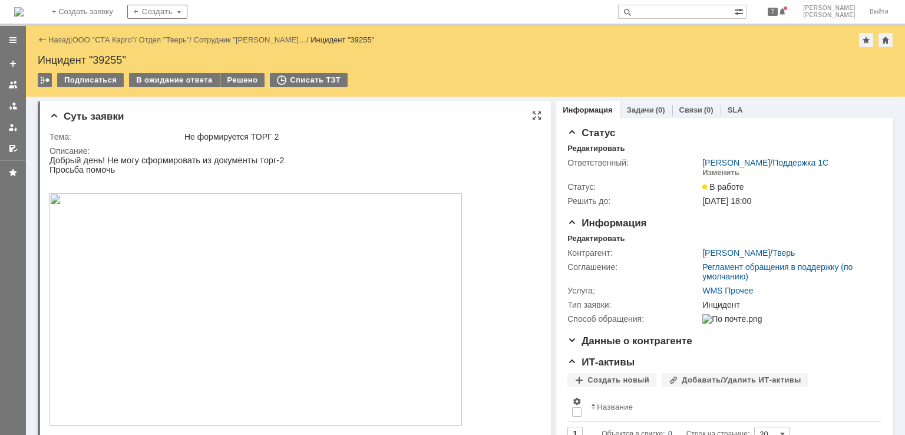
scroll to position [118, 0]
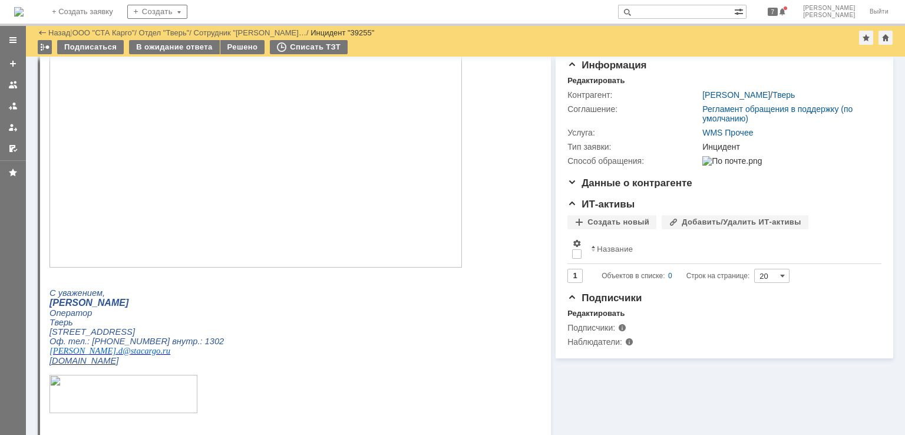
click at [286, 130] on img at bounding box center [255, 151] width 412 height 232
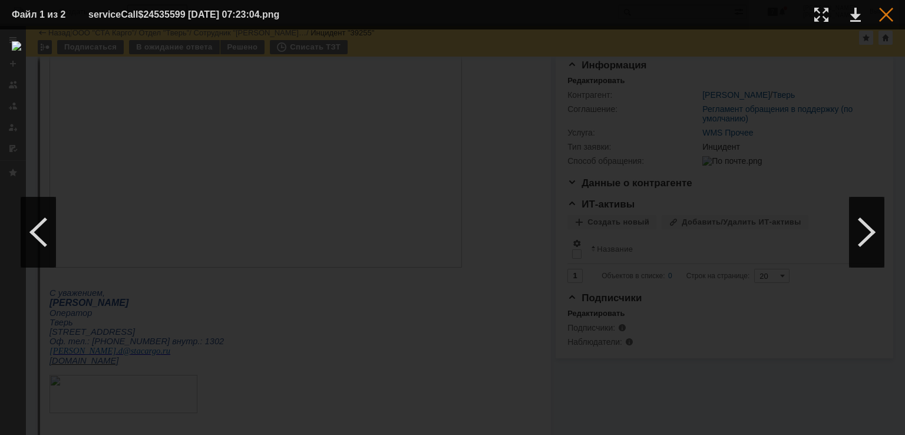
click at [880, 18] on div at bounding box center [886, 15] width 14 height 14
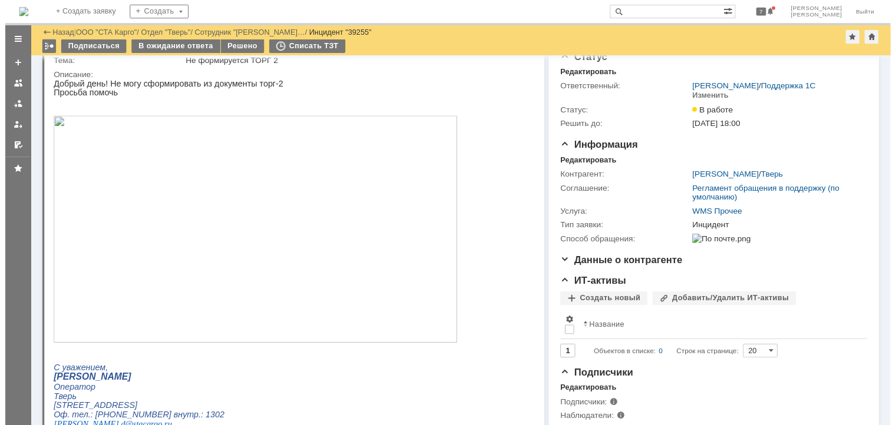
scroll to position [0, 0]
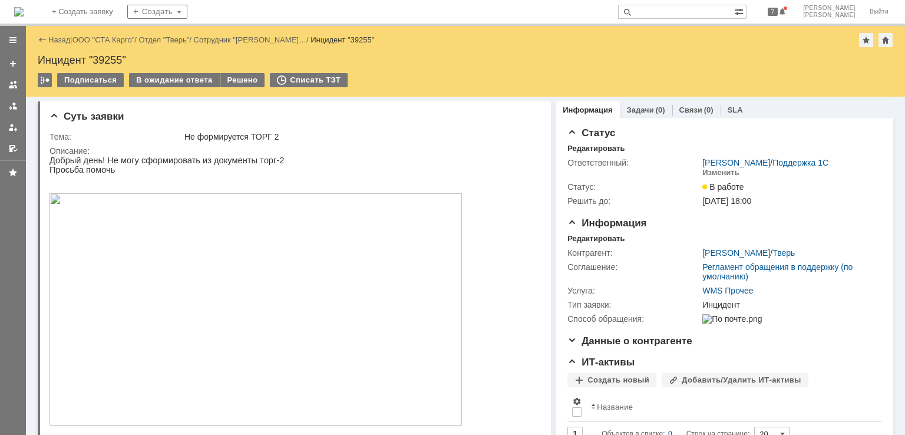
click at [246, 70] on div "Назад | ООО "СТА Карго" / Отдел "Тверь" / Сотрудник "[PERSON_NAME]… / Инцидент …" at bounding box center [465, 61] width 879 height 71
click at [240, 78] on div "Решено" at bounding box center [242, 80] width 45 height 14
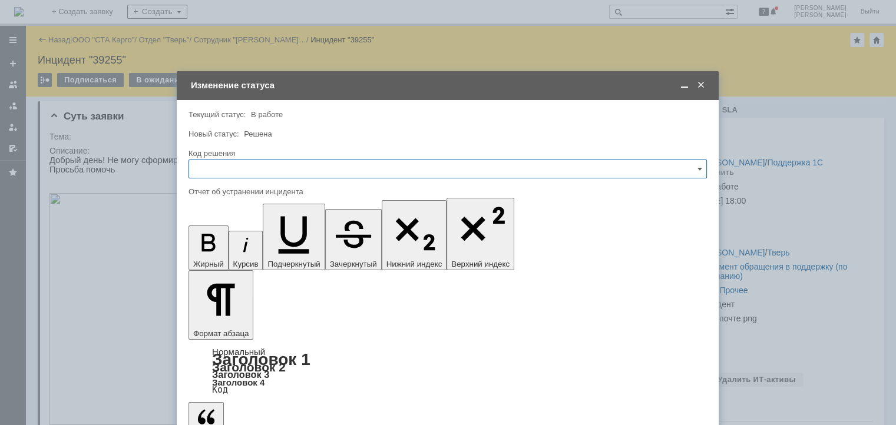
click at [223, 163] on input "text" at bounding box center [447, 169] width 518 height 19
click at [230, 325] on span "Решено" at bounding box center [447, 326] width 503 height 9
type input "Решено"
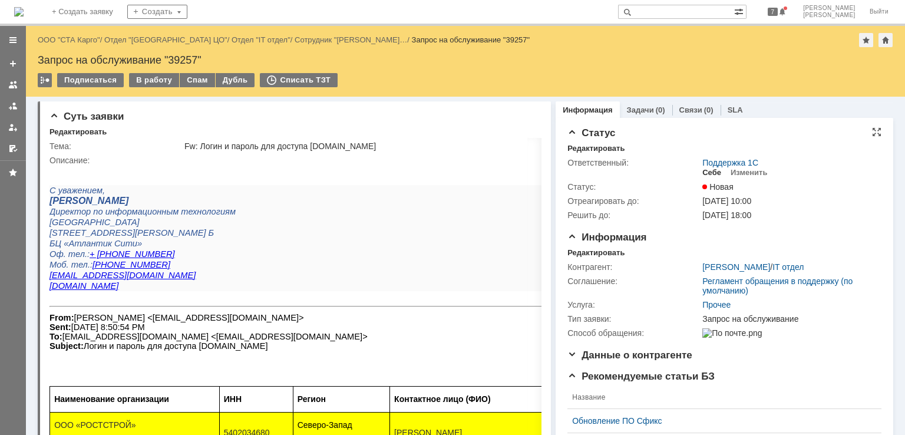
click at [705, 170] on div "Себе" at bounding box center [711, 172] width 19 height 9
click at [596, 249] on div "Редактировать" at bounding box center [595, 252] width 57 height 9
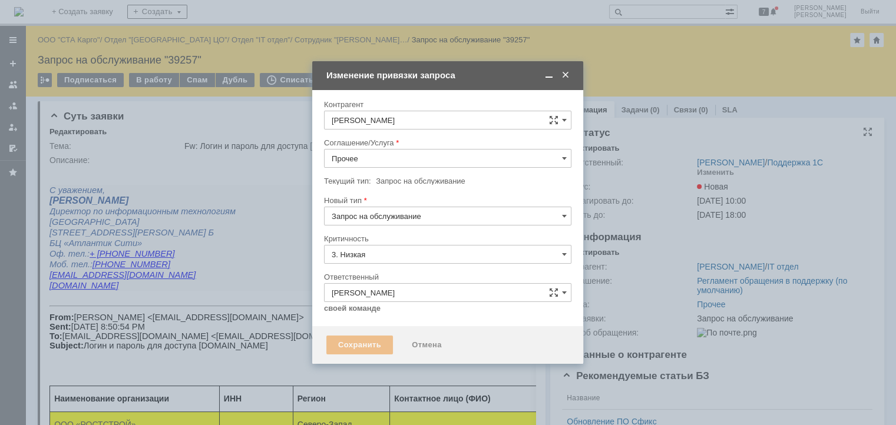
type input "[не указано]"
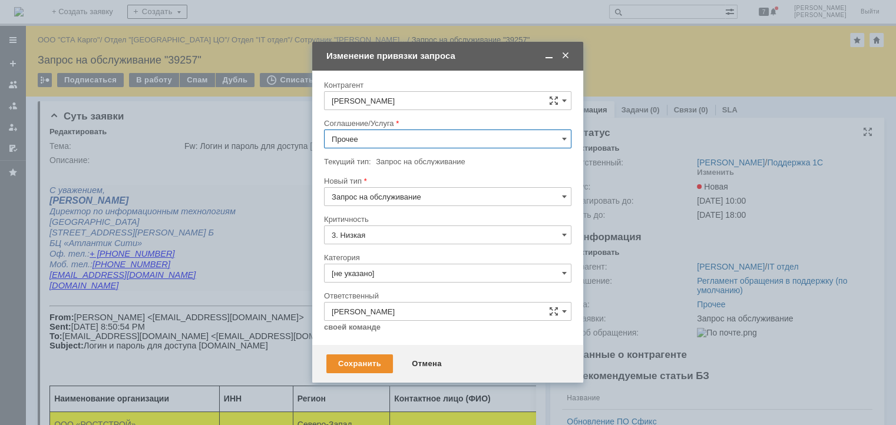
click at [397, 140] on input "Прочее" at bounding box center [447, 139] width 247 height 19
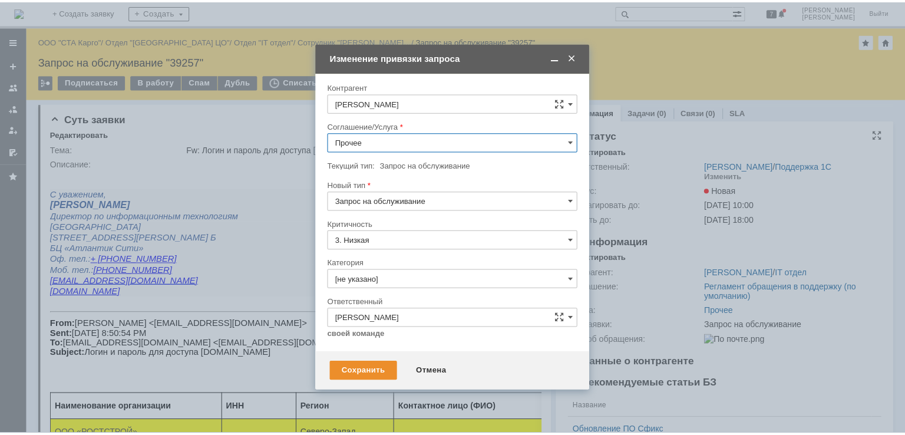
scroll to position [373, 0]
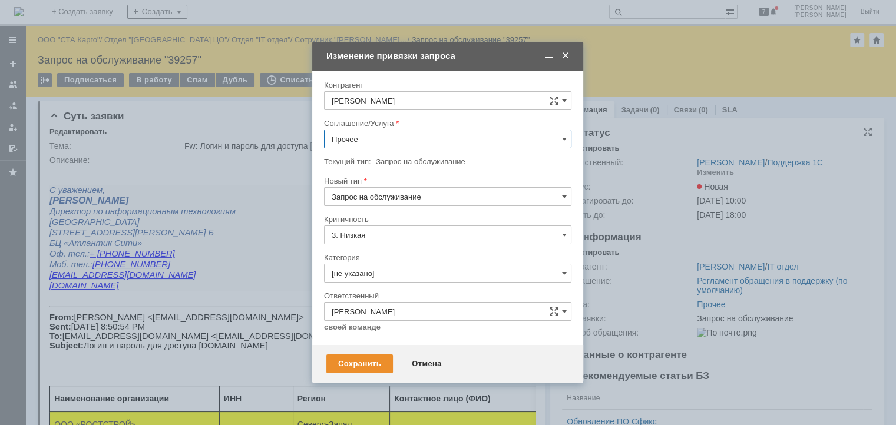
click at [408, 172] on span "WMS Приёмка" at bounding box center [448, 176] width 232 height 9
type input "WMS Приёмка"
click at [359, 365] on div "Сохранить" at bounding box center [359, 364] width 67 height 19
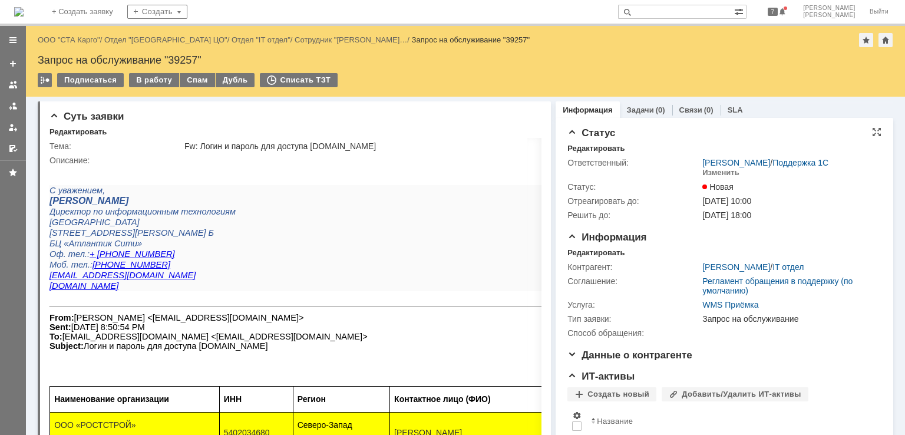
scroll to position [0, 0]
click at [148, 78] on div "В работу" at bounding box center [154, 80] width 50 height 14
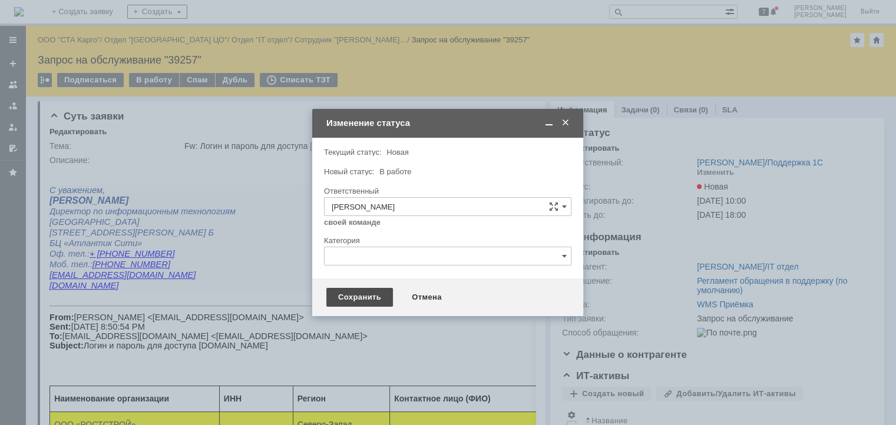
click at [356, 290] on div "Сохранить" at bounding box center [359, 297] width 67 height 19
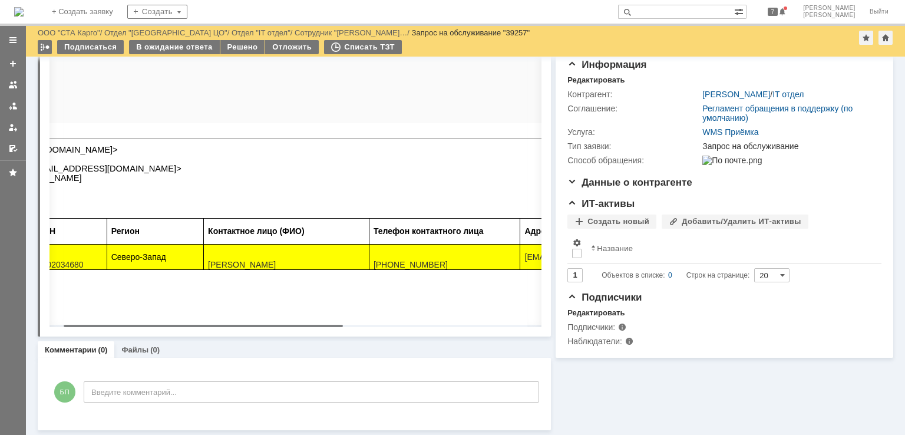
scroll to position [0, 377]
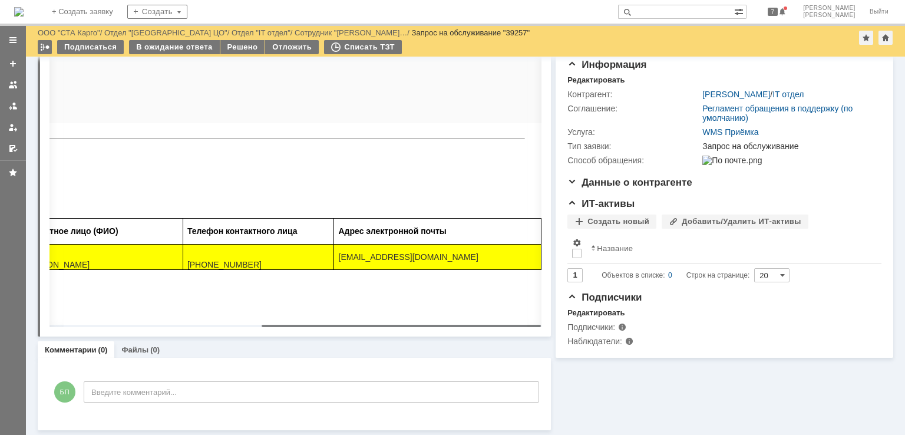
drag, startPoint x: 249, startPoint y: 325, endPoint x: 515, endPoint y: 306, distance: 267.5
click at [515, 306] on body "Идет загрузка, пожалуйста, подождите. На домашнюю + Создать заявку Создать 7 Ба…" at bounding box center [452, 217] width 905 height 435
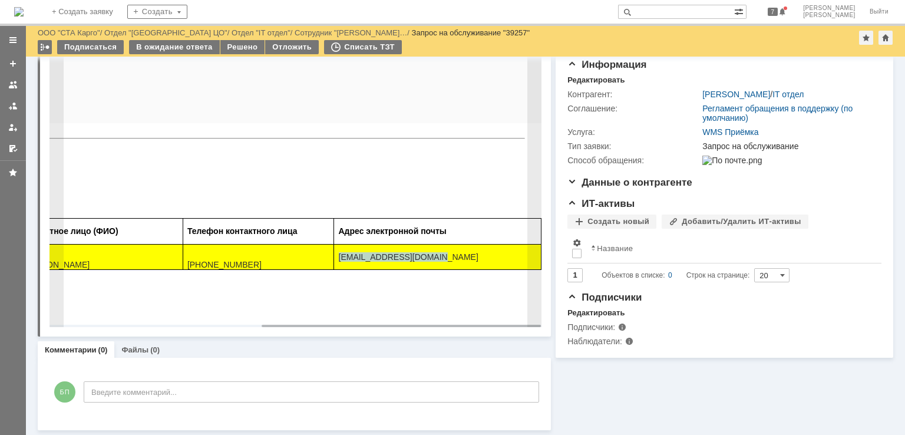
drag, startPoint x: 428, startPoint y: 261, endPoint x: 337, endPoint y: 266, distance: 91.4
click at [339, 261] on div "[EMAIL_ADDRESS][DOMAIN_NAME]" at bounding box center [438, 256] width 198 height 9
copy div "[EMAIL_ADDRESS][DOMAIN_NAME]"
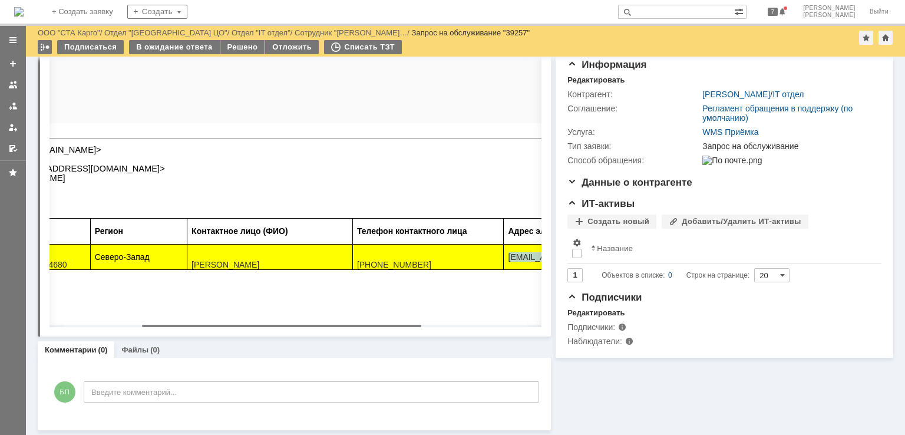
scroll to position [0, 0]
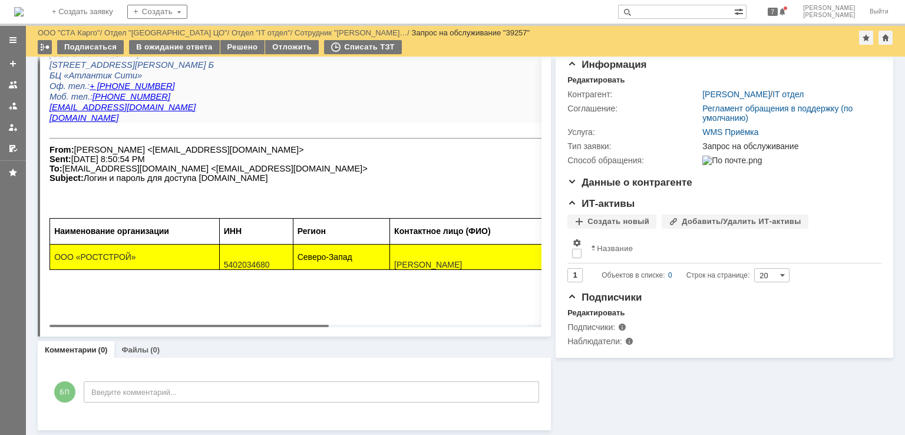
drag, startPoint x: 326, startPoint y: 325, endPoint x: 64, endPoint y: 312, distance: 262.4
click at [64, 312] on body "Идет загрузка, пожалуйста, подождите. На домашнюю + Создать заявку Создать 7 Ба…" at bounding box center [452, 217] width 905 height 435
drag, startPoint x: 278, startPoint y: 326, endPoint x: 153, endPoint y: 287, distance: 130.8
click at [153, 287] on body "Идет загрузка, пожалуйста, подождите. На домашнюю + Создать заявку Создать 7 Ба…" at bounding box center [452, 217] width 905 height 435
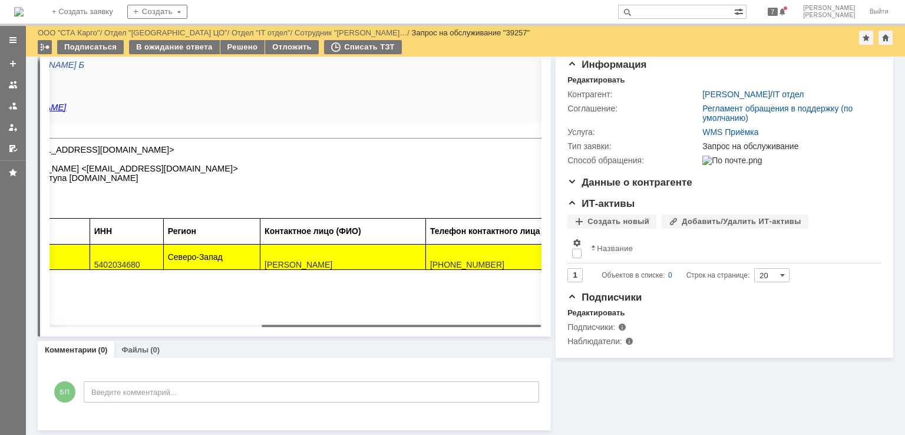
scroll to position [0, 377]
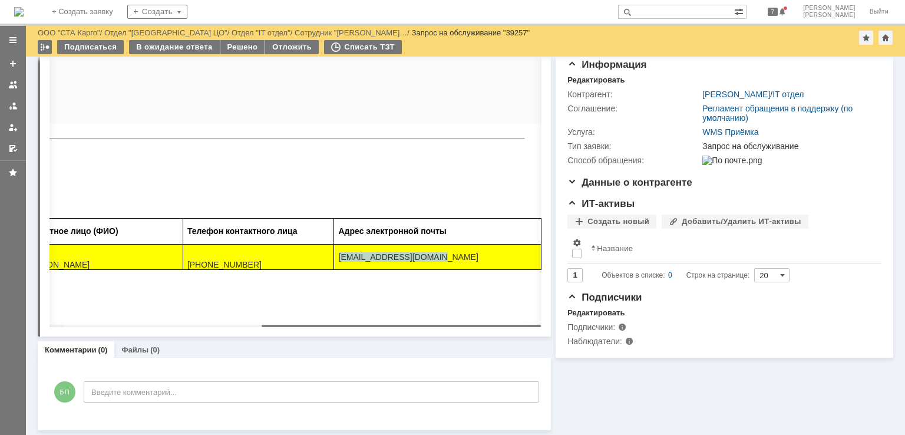
drag, startPoint x: 264, startPoint y: 325, endPoint x: 554, endPoint y: 323, distance: 289.8
click at [554, 323] on body "Идет загрузка, пожалуйста, подождите. На домашнюю + Создать заявку Создать 7 Ба…" at bounding box center [452, 217] width 905 height 435
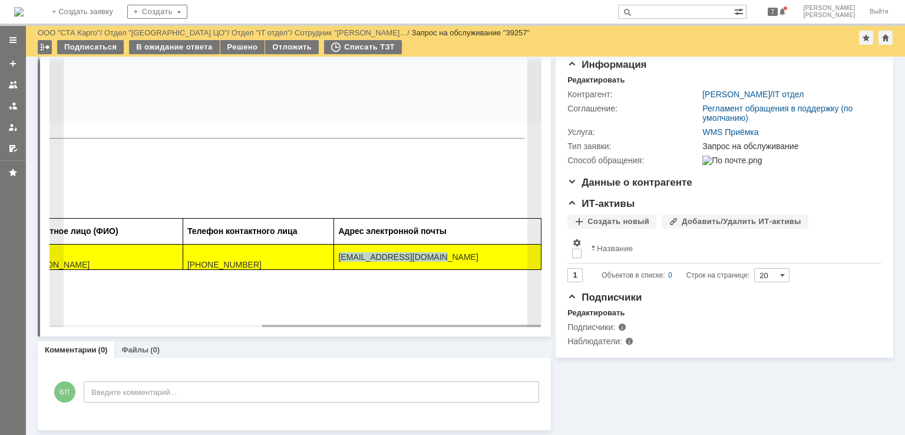
click at [429, 259] on td "[EMAIL_ADDRESS][DOMAIN_NAME]" at bounding box center [437, 257] width 207 height 26
drag, startPoint x: 433, startPoint y: 268, endPoint x: 337, endPoint y: 266, distance: 96.6
click at [339, 261] on div "[EMAIL_ADDRESS][DOMAIN_NAME]" at bounding box center [438, 256] width 198 height 9
copy div "[EMAIL_ADDRESS][DOMAIN_NAME]"
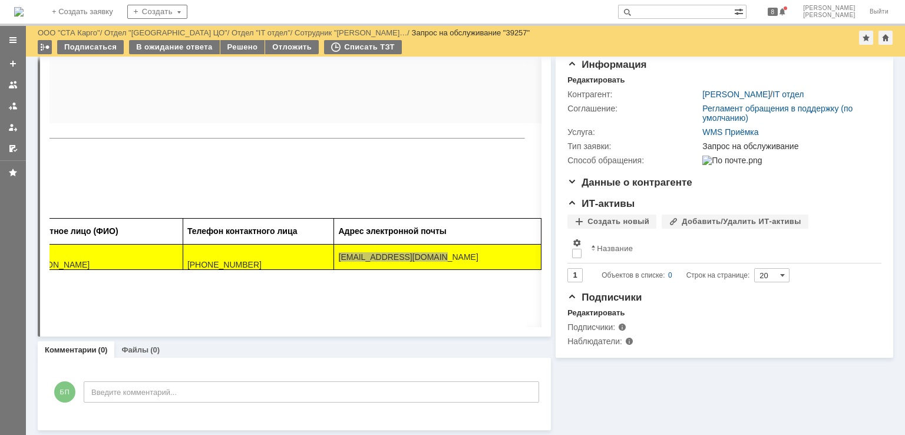
scroll to position [0, 0]
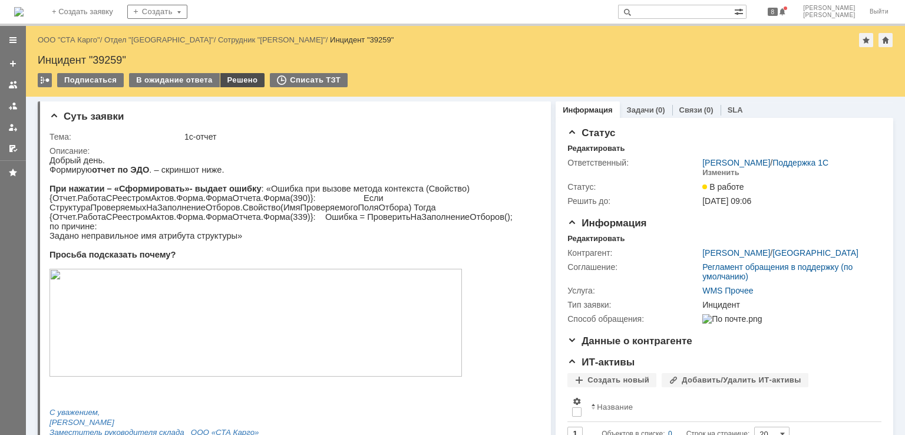
click at [242, 80] on div "Решено" at bounding box center [242, 80] width 45 height 14
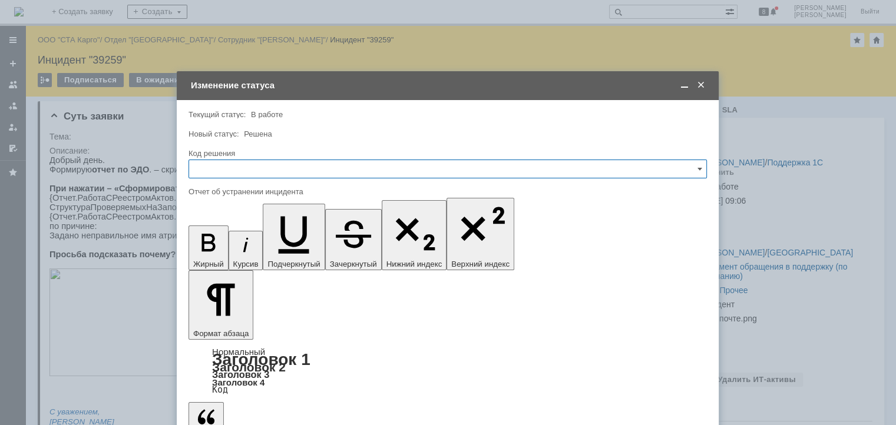
click at [269, 164] on input "text" at bounding box center [447, 169] width 518 height 19
click at [227, 317] on div "Решено" at bounding box center [447, 326] width 517 height 19
type input "Решено"
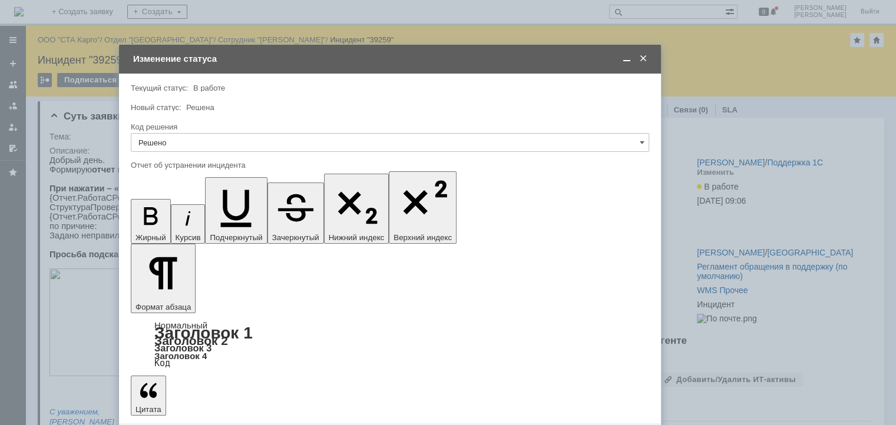
drag, startPoint x: 412, startPoint y: 79, endPoint x: 360, endPoint y: 52, distance: 58.2
click at [360, 52] on div "Изменение статуса" at bounding box center [391, 59] width 516 height 14
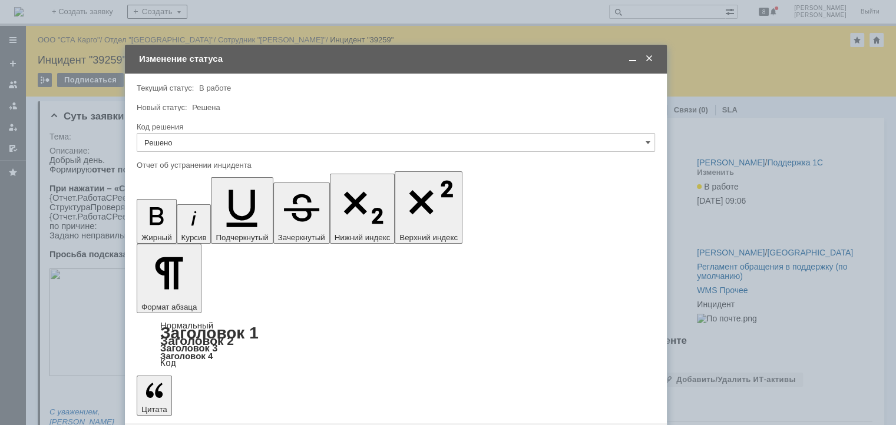
drag, startPoint x: 200, startPoint y: 3343, endPoint x: 108, endPoint y: 3329, distance: 93.0
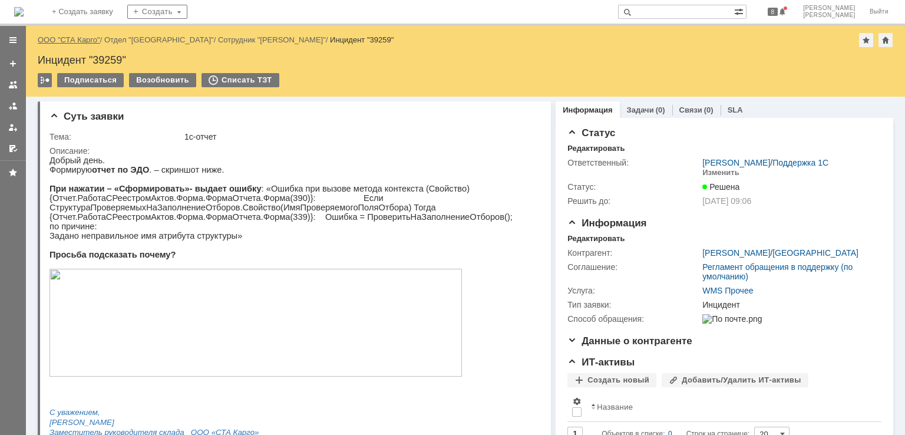
click at [85, 39] on link "ООО "СТА Карго"" at bounding box center [69, 39] width 62 height 9
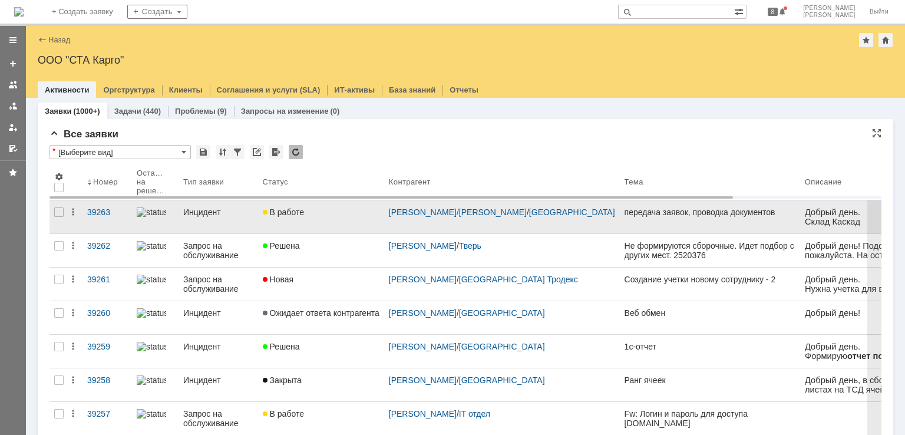
click at [368, 211] on div "В работе" at bounding box center [321, 211] width 117 height 9
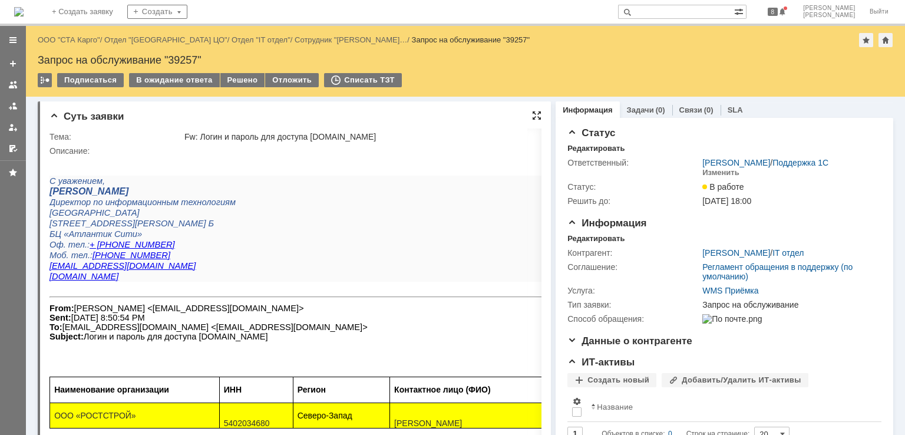
click at [534, 118] on div at bounding box center [536, 115] width 9 height 9
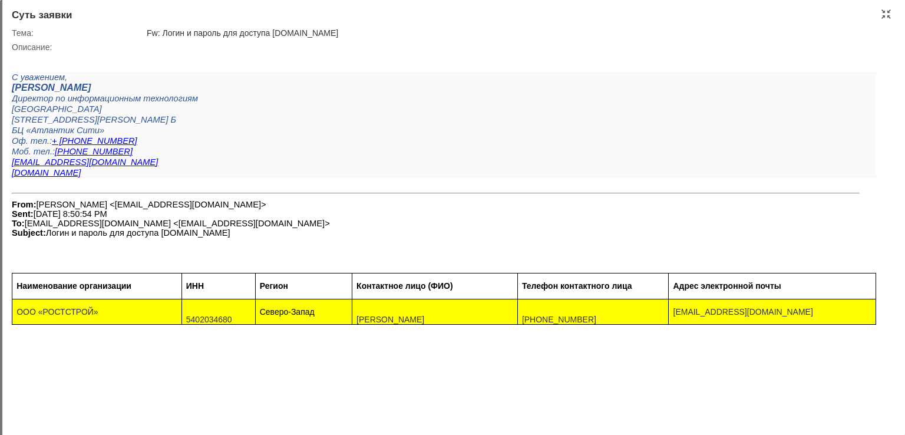
drag, startPoint x: 759, startPoint y: 314, endPoint x: 659, endPoint y: 319, distance: 99.6
click at [659, 319] on tr "ООО «РОСТСТРОЙ» 5402034680 Северо-Запад [PERSON_NAME] [PHONE_NUMBER] [EMAIL_ADD…" at bounding box center [443, 312] width 863 height 26
copy tr "[EMAIL_ADDRESS][DOMAIN_NAME]"
click at [398, 247] on div at bounding box center [444, 241] width 864 height 9
